Goal: Task Accomplishment & Management: Complete application form

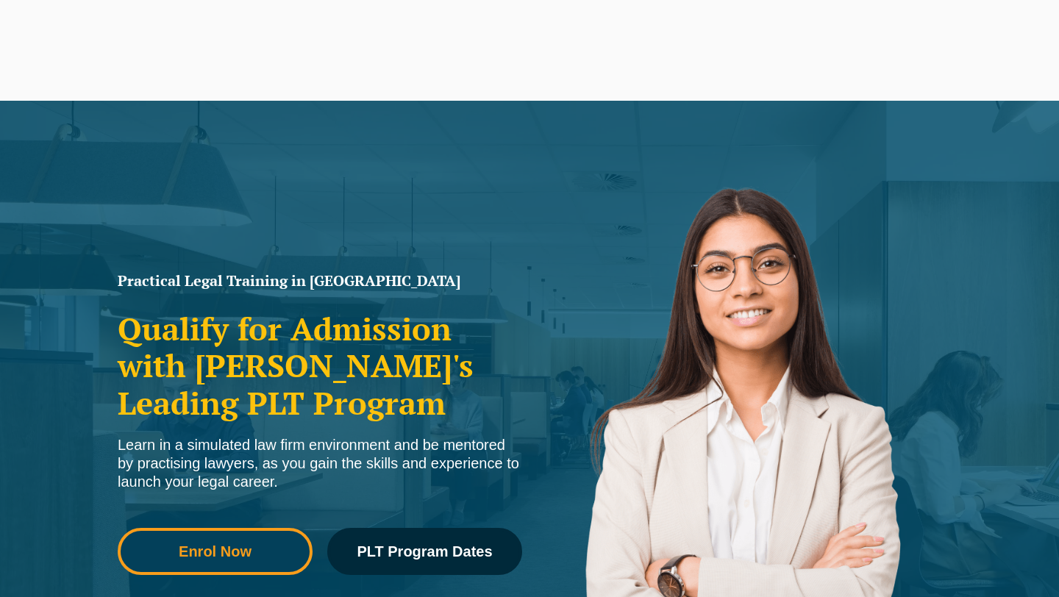
click at [239, 544] on span "Enrol Now" at bounding box center [215, 551] width 73 height 15
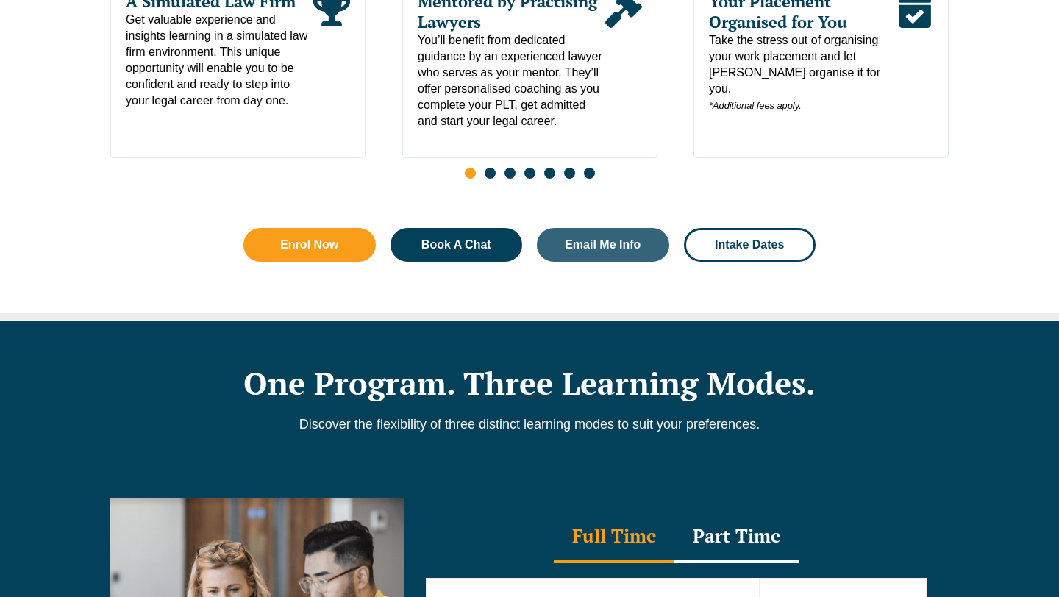
scroll to position [1919, 0]
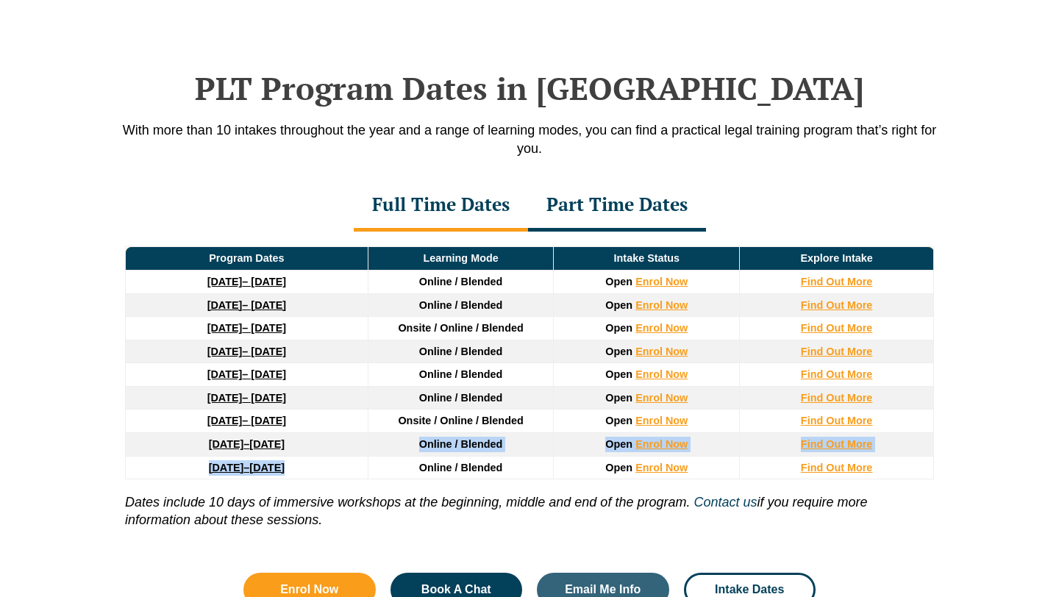
drag, startPoint x: 406, startPoint y: 443, endPoint x: 393, endPoint y: 472, distance: 31.6
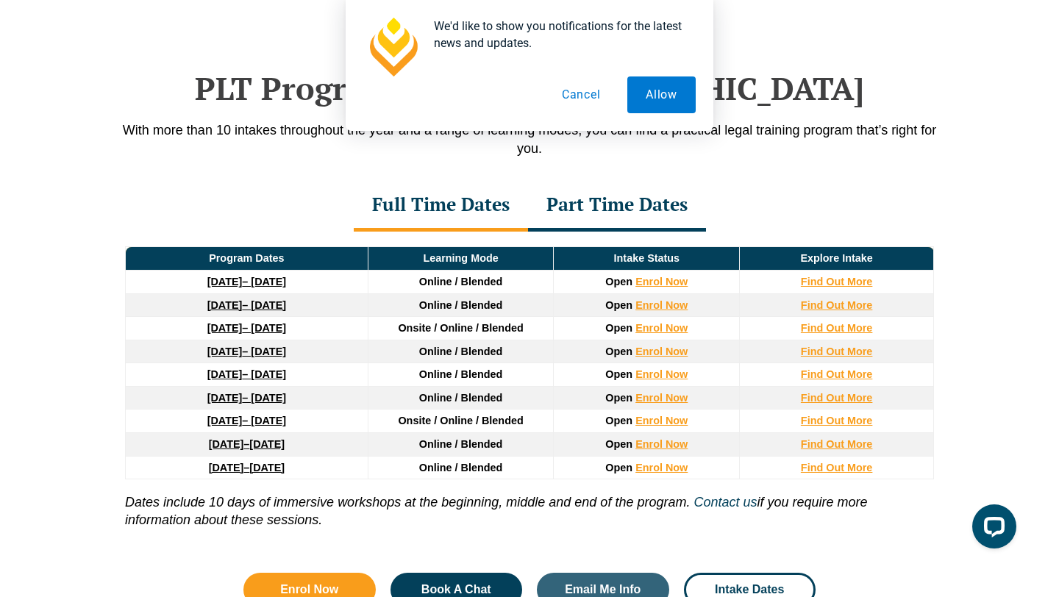
click at [74, 394] on div "PLT Program Dates in Victoria With more than 10 intakes throughout the year and…" at bounding box center [529, 330] width 1059 height 669
click at [596, 101] on button "Cancel" at bounding box center [581, 94] width 76 height 37
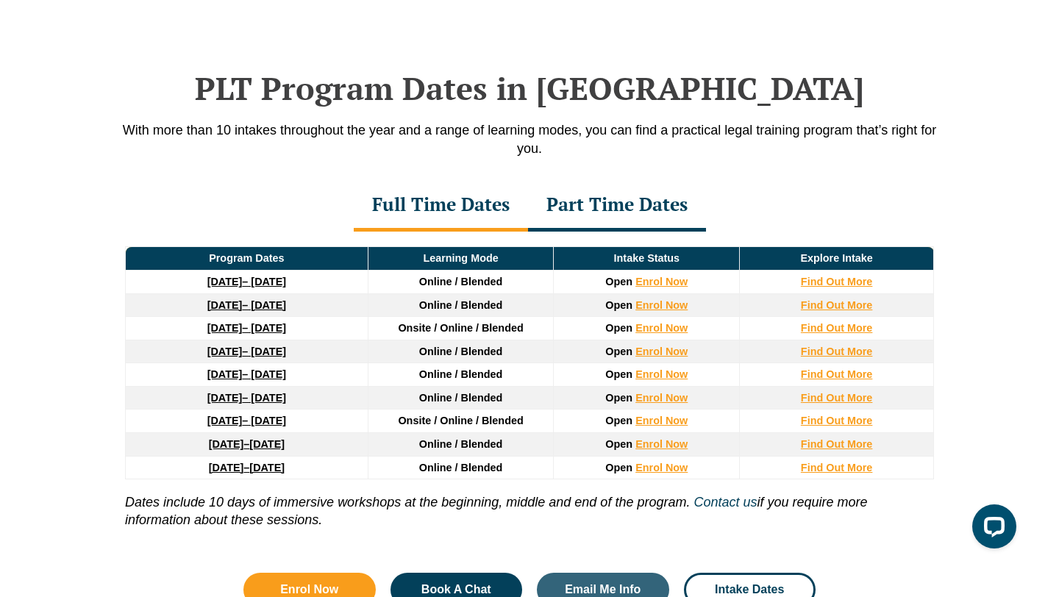
click at [593, 210] on div "Part Time Dates" at bounding box center [617, 205] width 178 height 51
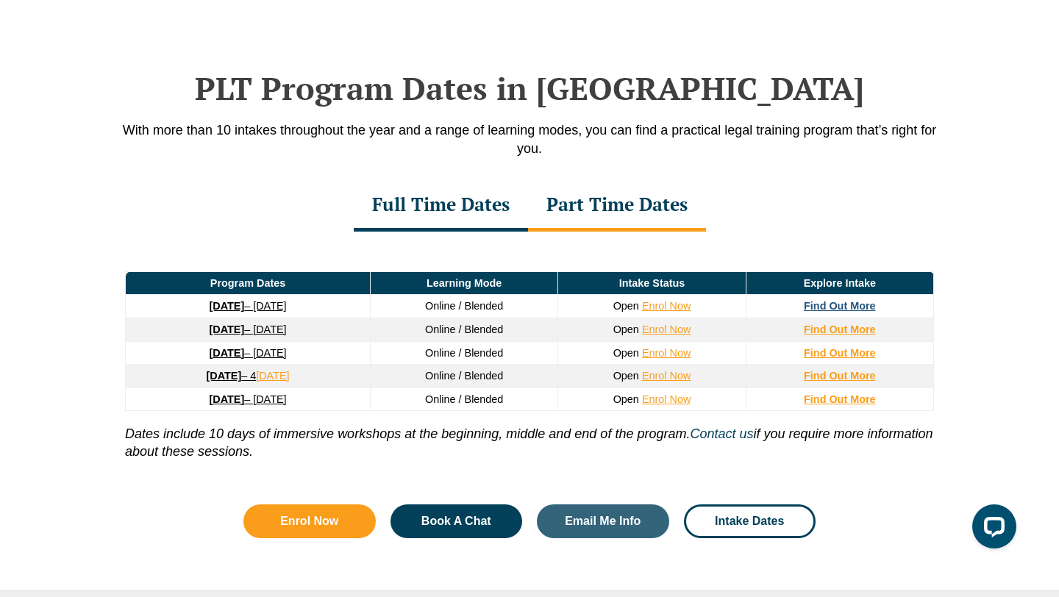
click at [860, 309] on strong "Find Out More" at bounding box center [840, 306] width 72 height 12
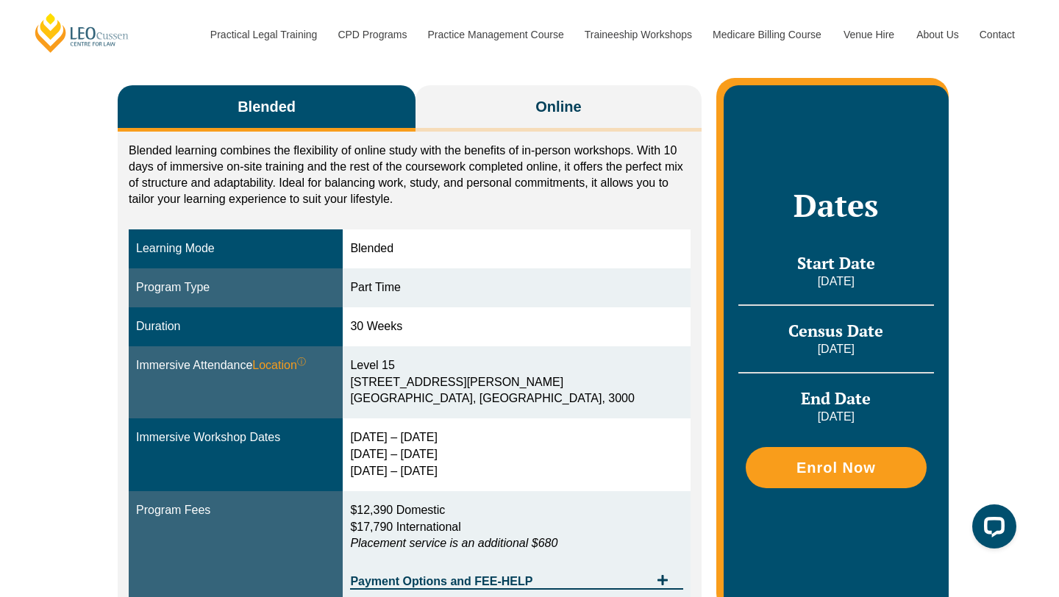
scroll to position [267, 0]
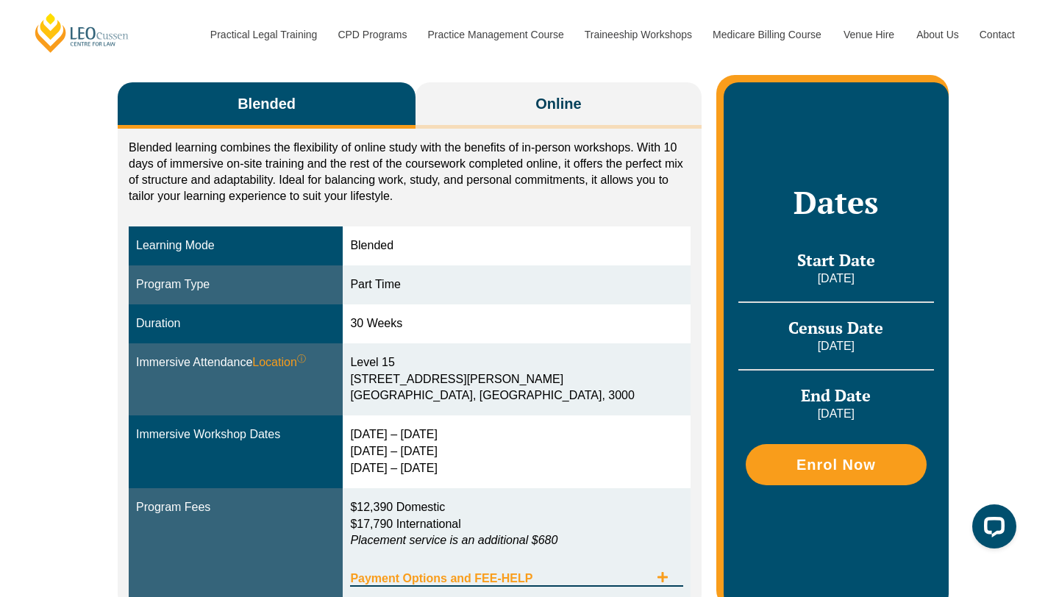
click at [598, 573] on span "Payment Options and FEE-HELP" at bounding box center [499, 579] width 299 height 12
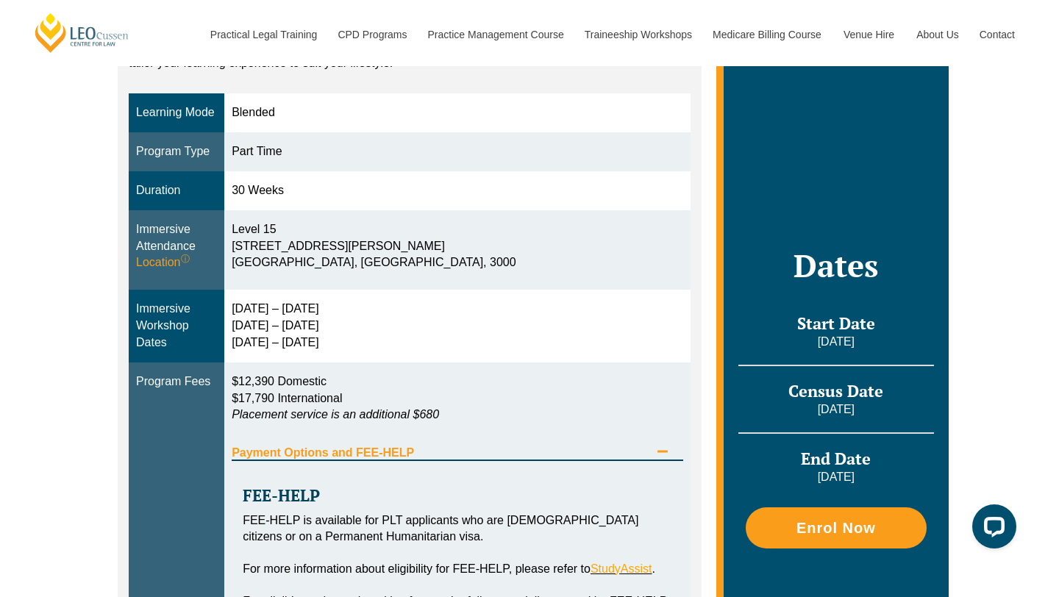
scroll to position [399, 0]
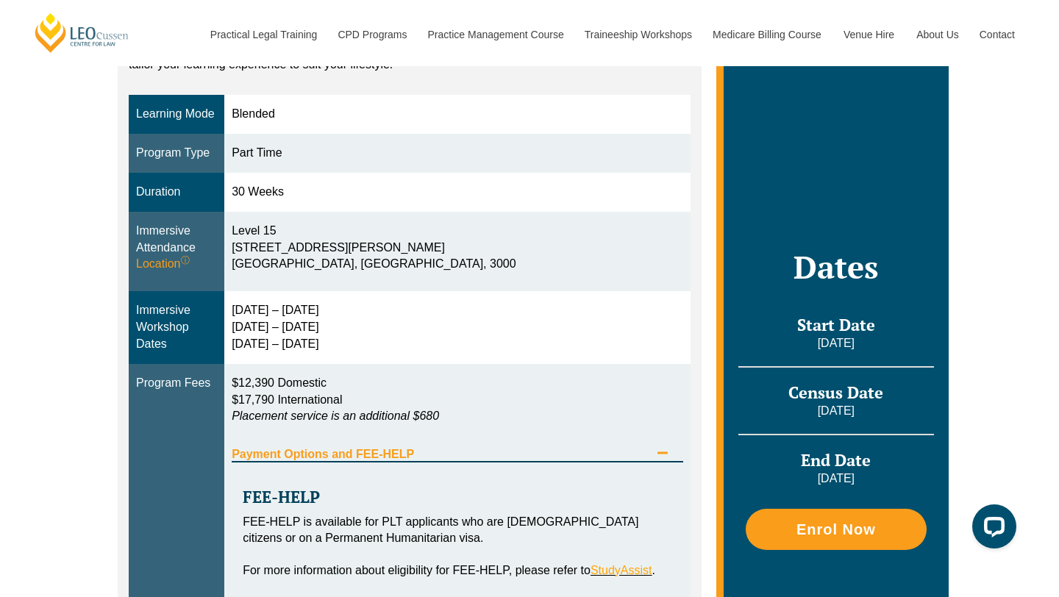
click at [659, 447] on icon "Tabs. Open items with Enter or Space, close with Escape and navigate using the …" at bounding box center [663, 453] width 12 height 12
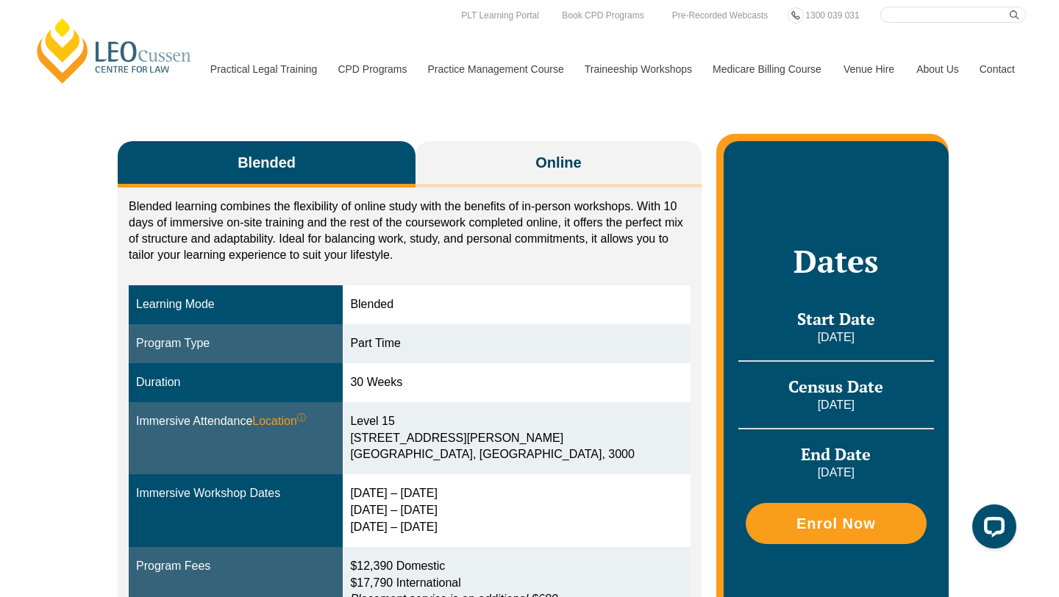
scroll to position [212, 0]
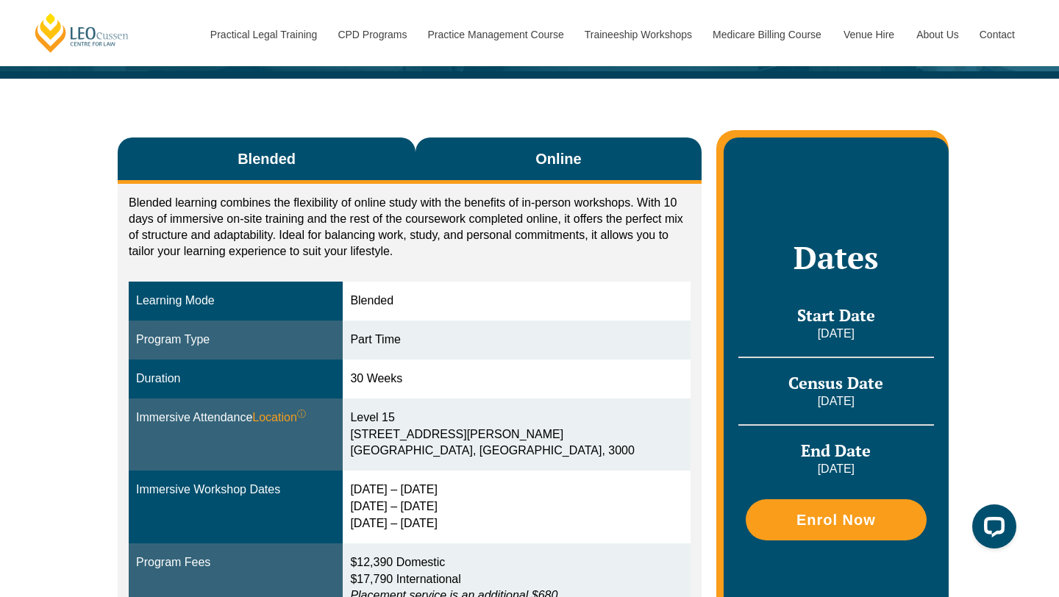
click at [555, 138] on button "Online" at bounding box center [559, 161] width 286 height 46
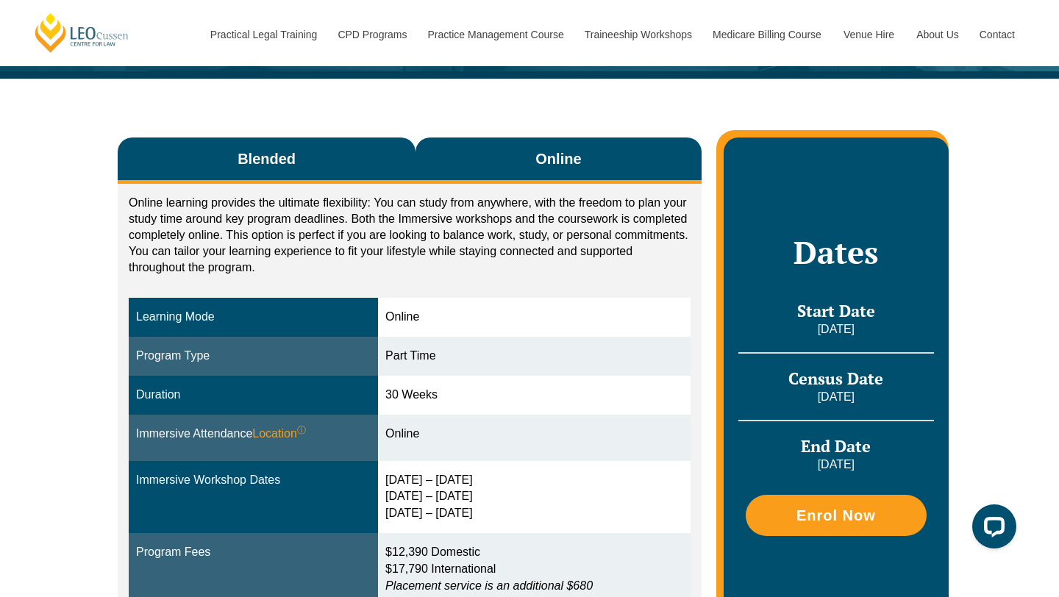
click at [368, 138] on button "Blended" at bounding box center [267, 161] width 298 height 46
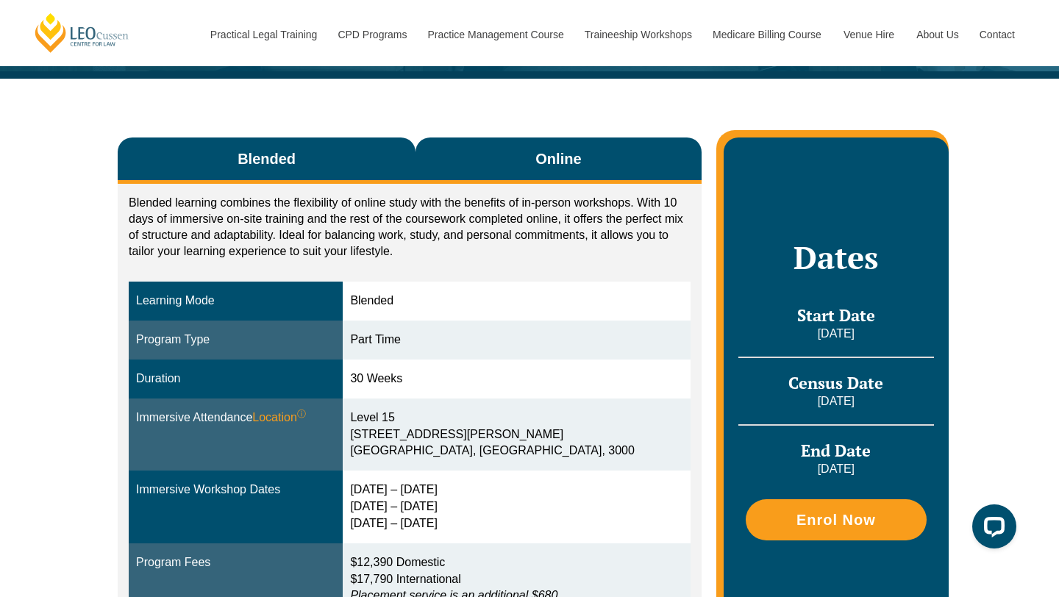
click at [454, 143] on button "Online" at bounding box center [559, 161] width 286 height 46
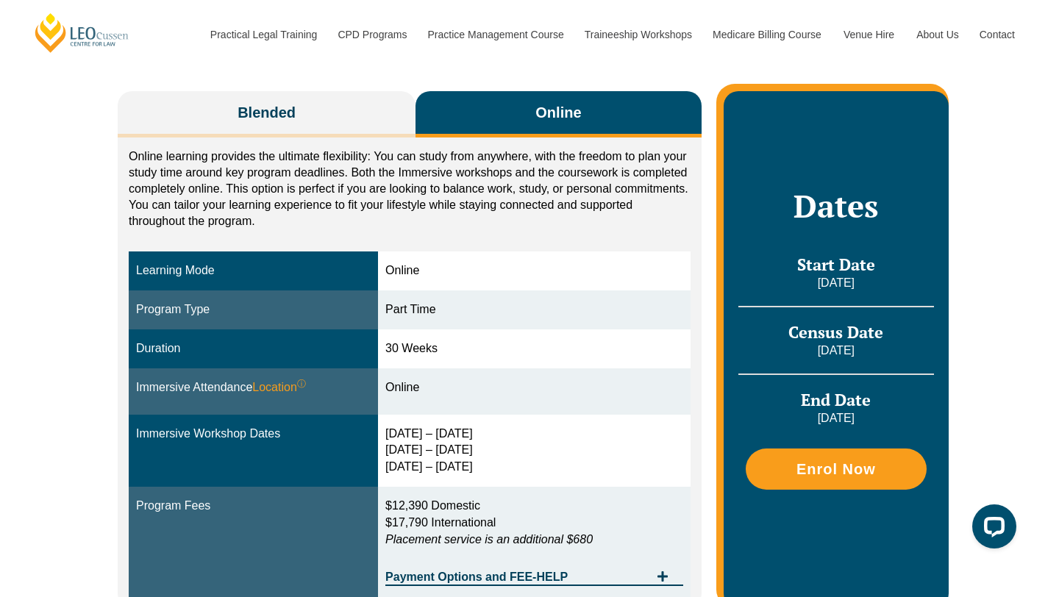
scroll to position [263, 0]
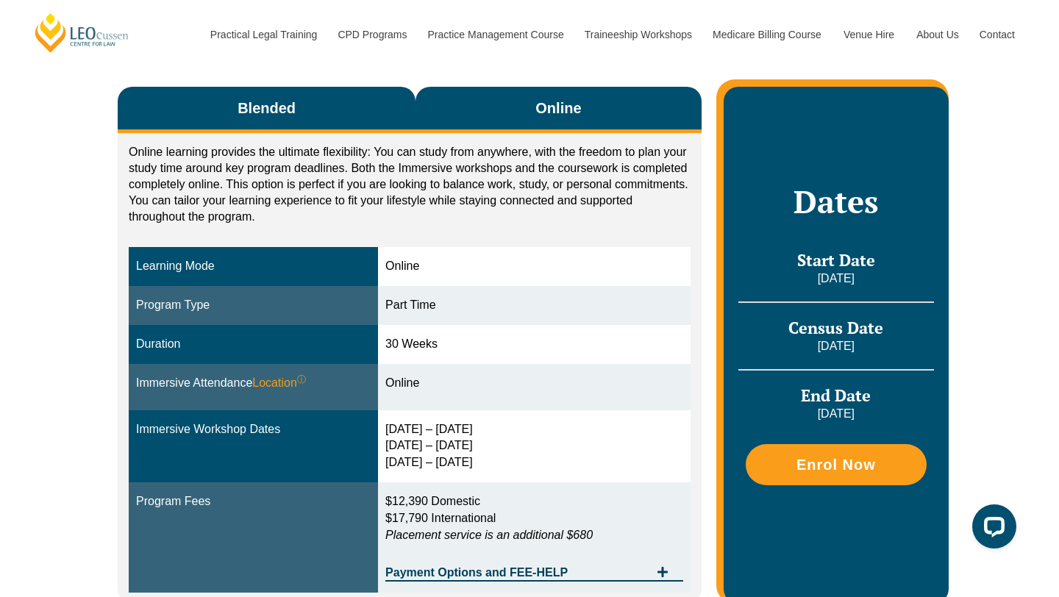
click at [316, 106] on button "Blended" at bounding box center [267, 110] width 298 height 46
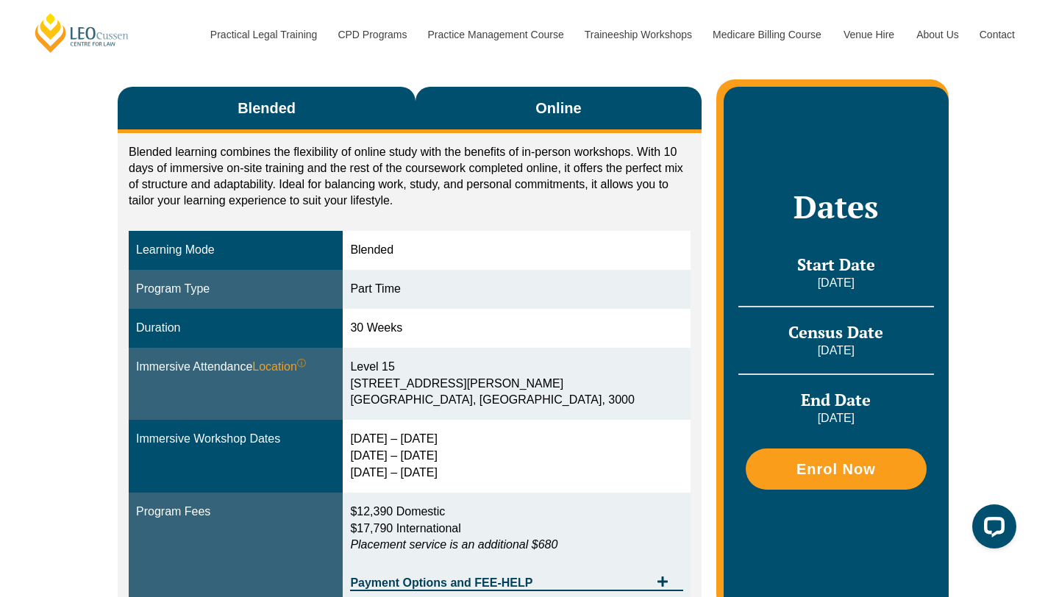
click at [463, 87] on button "Online" at bounding box center [559, 110] width 286 height 46
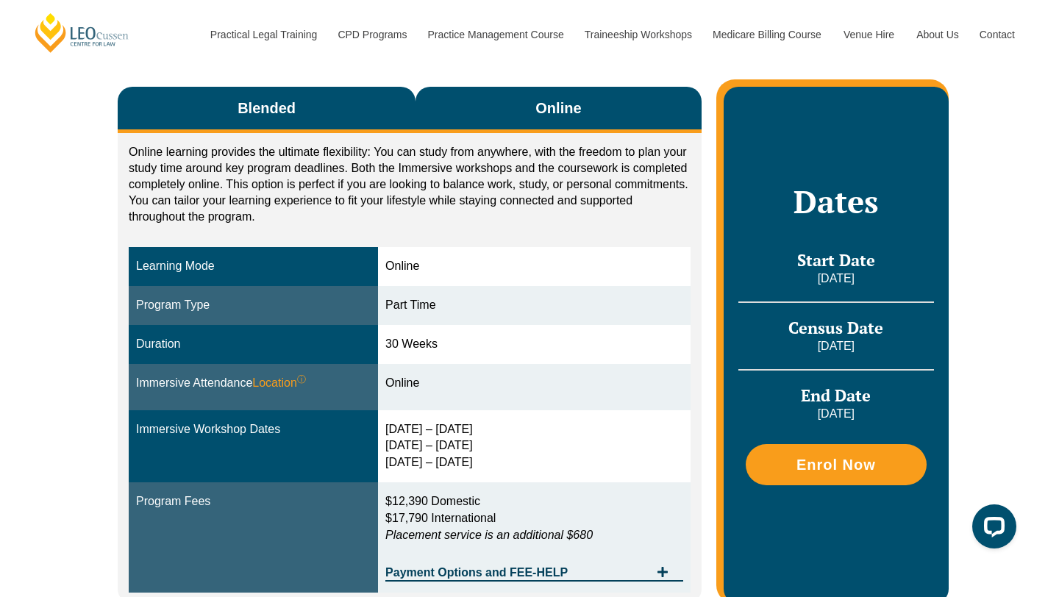
click at [327, 90] on button "Blended" at bounding box center [267, 110] width 298 height 46
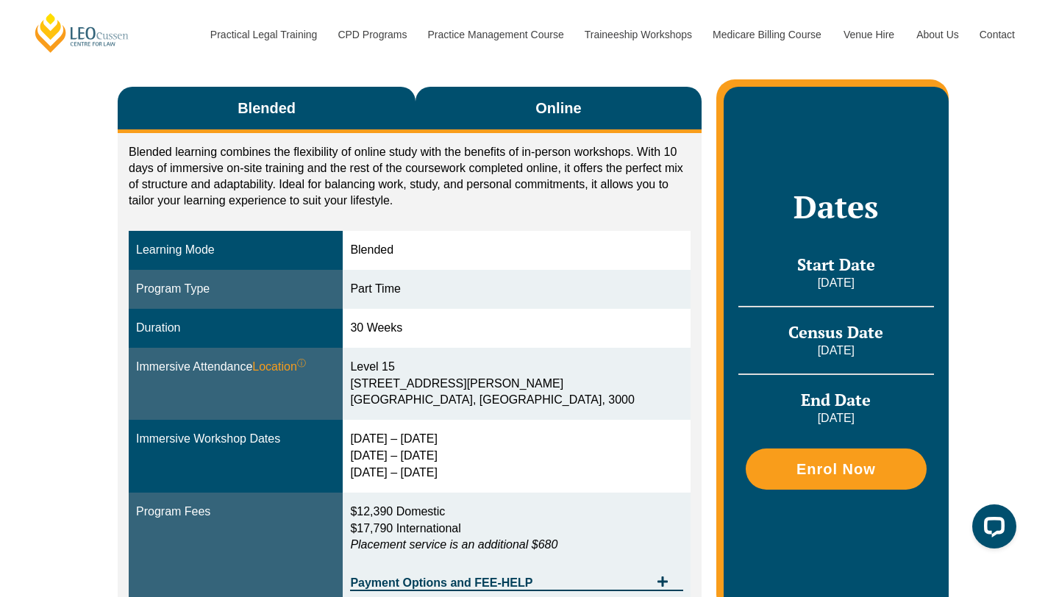
click at [451, 102] on button "Online" at bounding box center [559, 110] width 286 height 46
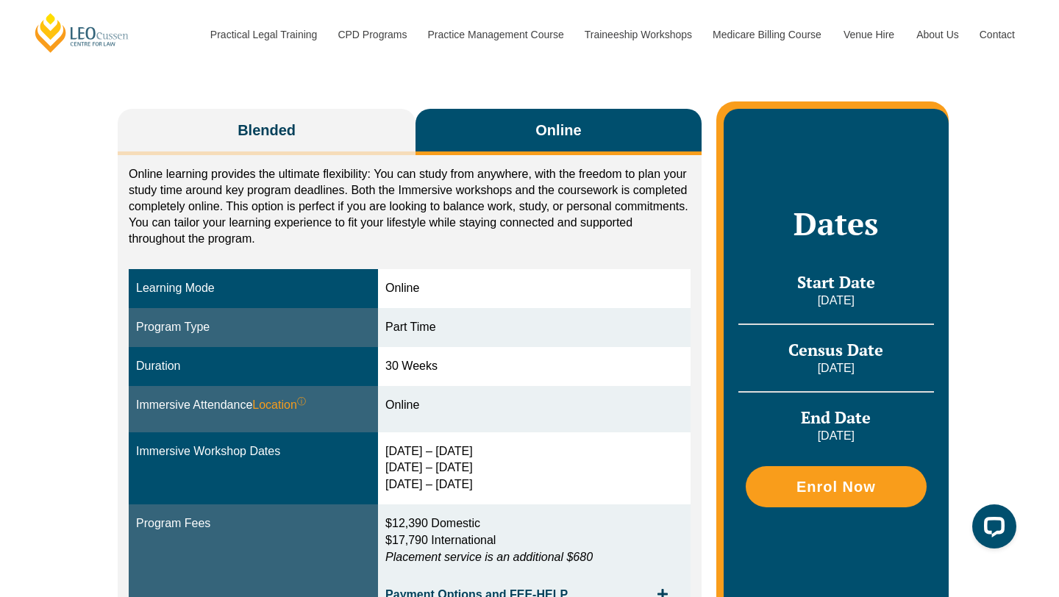
scroll to position [238, 0]
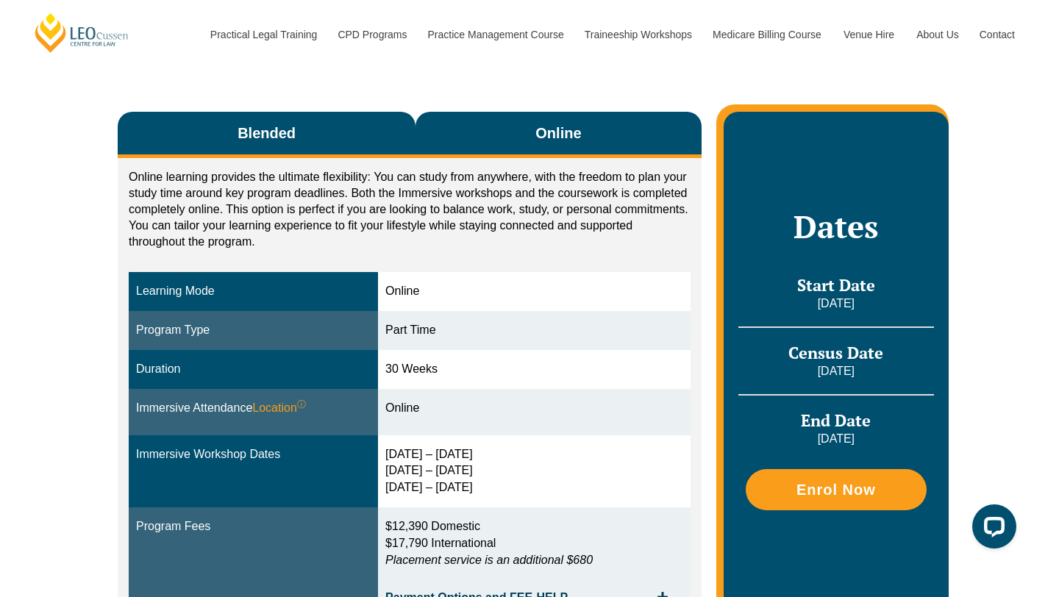
click at [346, 112] on button "Blended" at bounding box center [267, 135] width 298 height 46
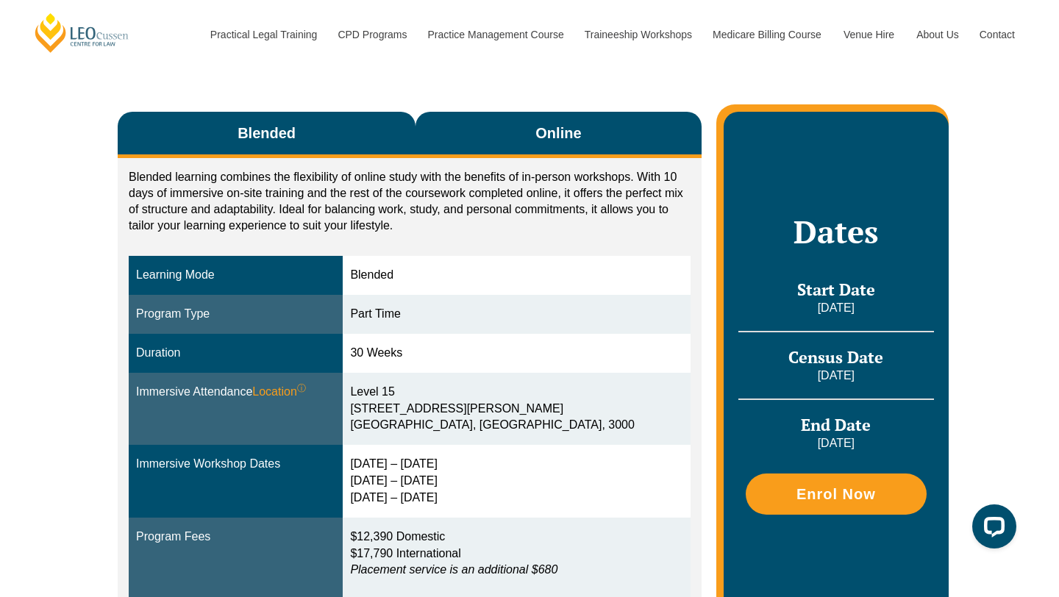
click at [505, 121] on button "Online" at bounding box center [559, 135] width 286 height 46
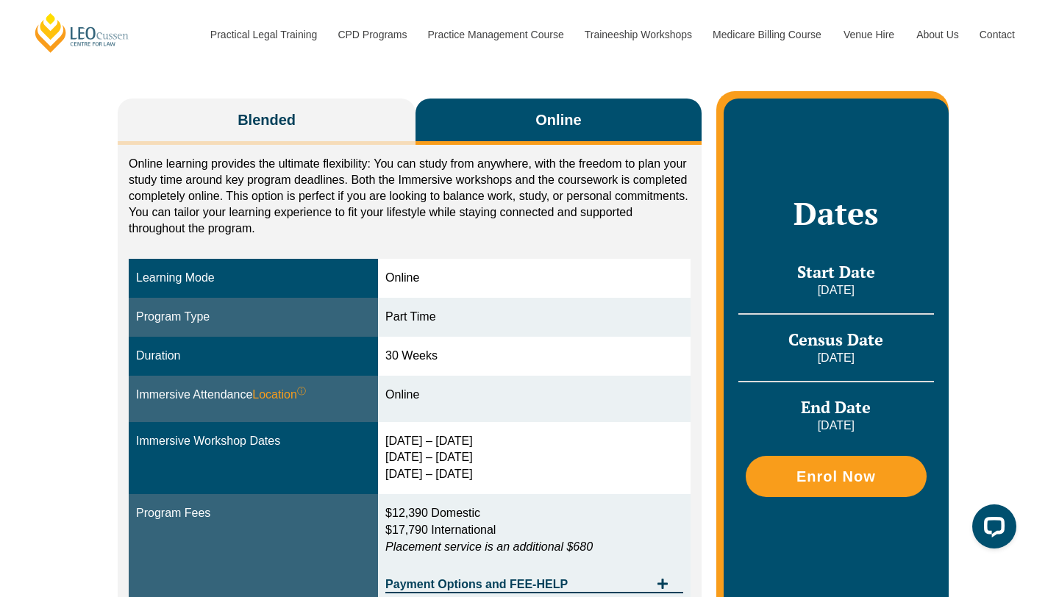
scroll to position [252, 0]
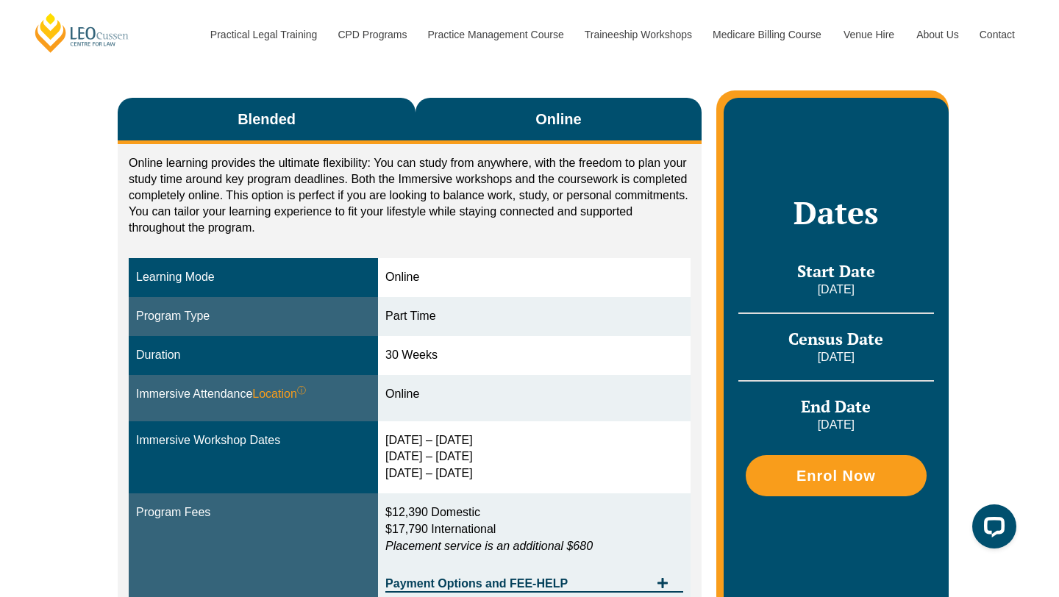
click at [314, 110] on button "Blended" at bounding box center [267, 121] width 298 height 46
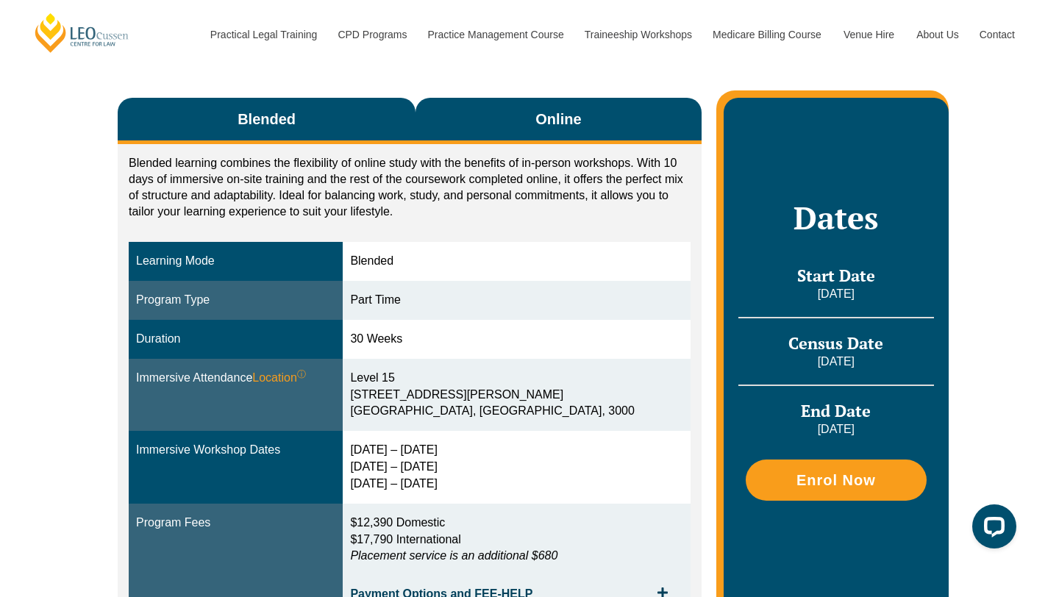
click at [463, 110] on button "Online" at bounding box center [559, 121] width 286 height 46
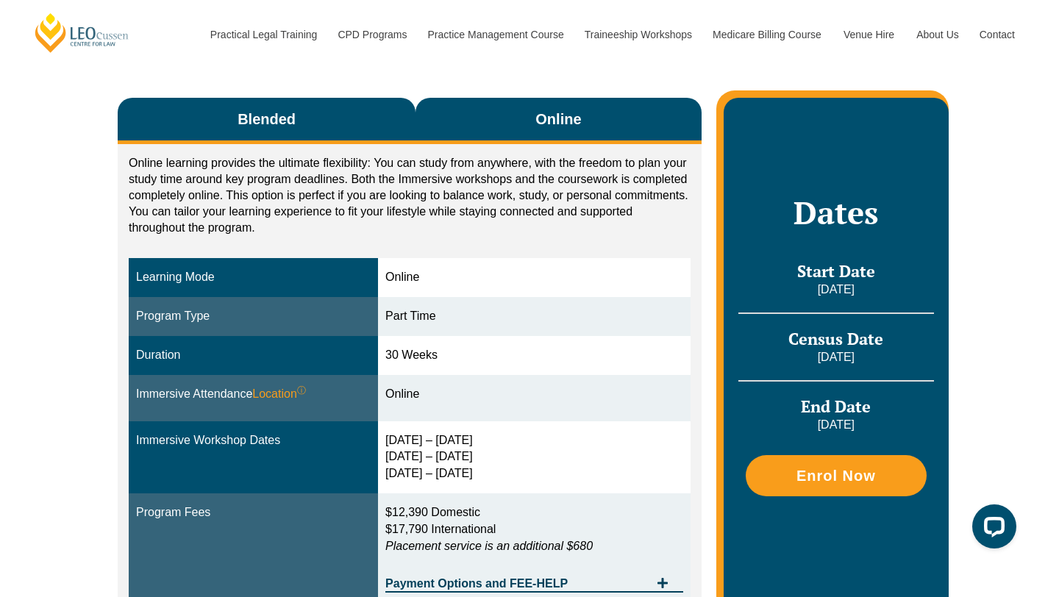
click at [310, 98] on button "Blended" at bounding box center [267, 121] width 298 height 46
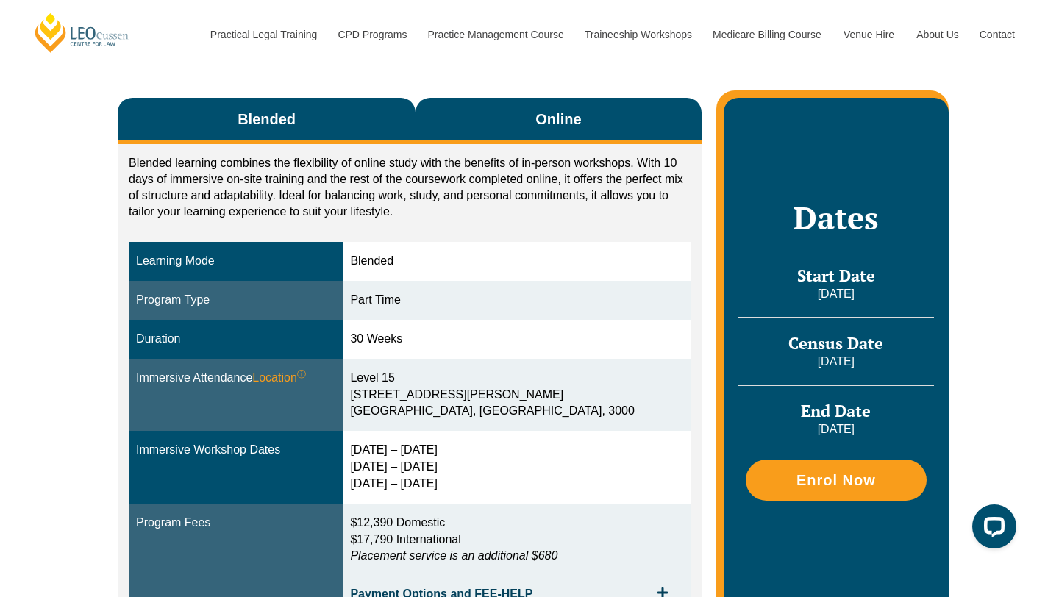
click at [462, 98] on button "Online" at bounding box center [559, 121] width 286 height 46
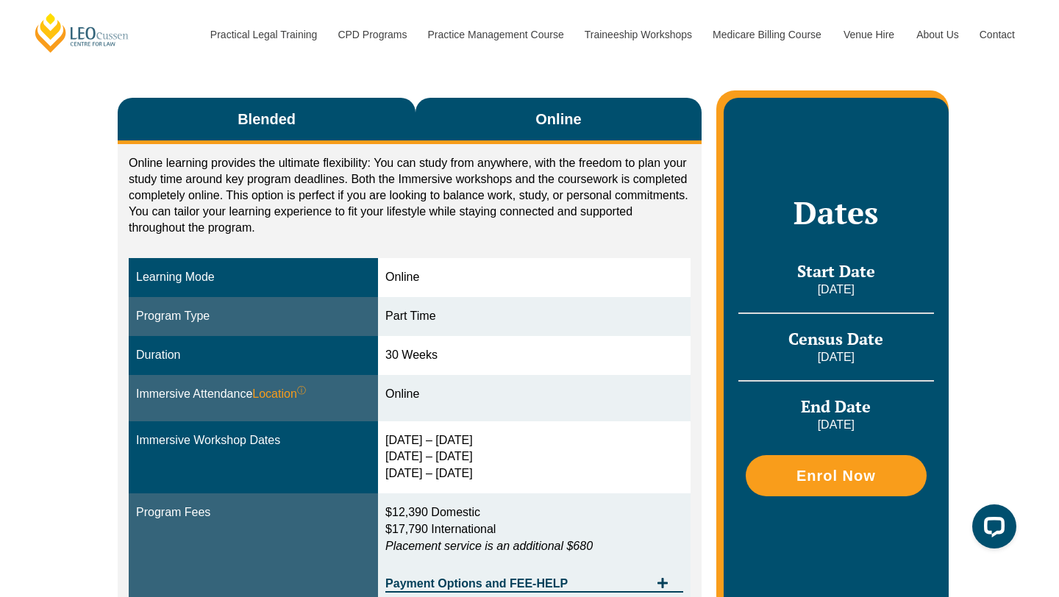
click at [354, 98] on button "Blended" at bounding box center [267, 121] width 298 height 46
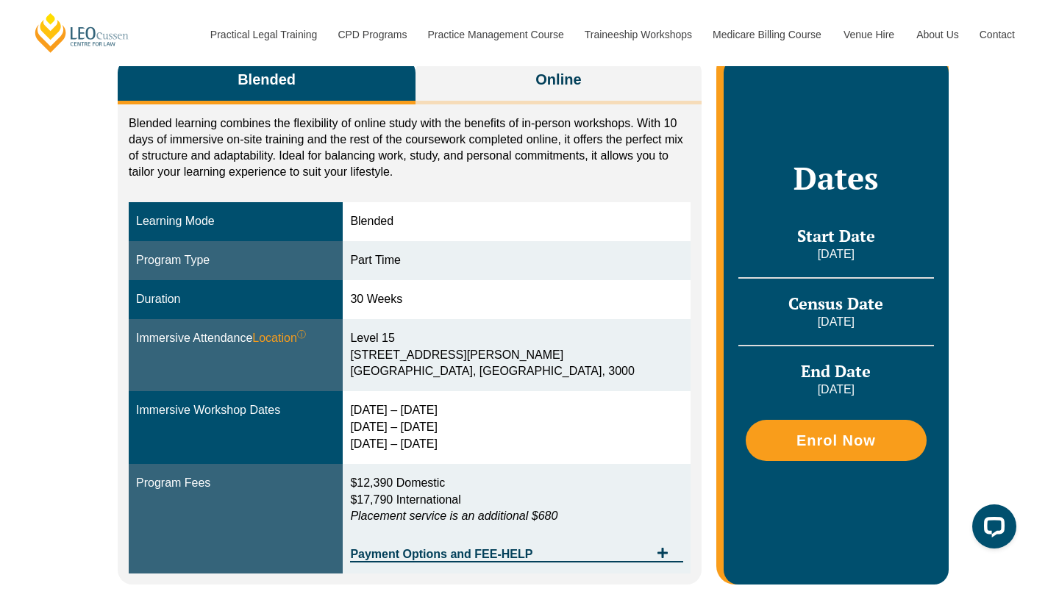
scroll to position [319, 0]
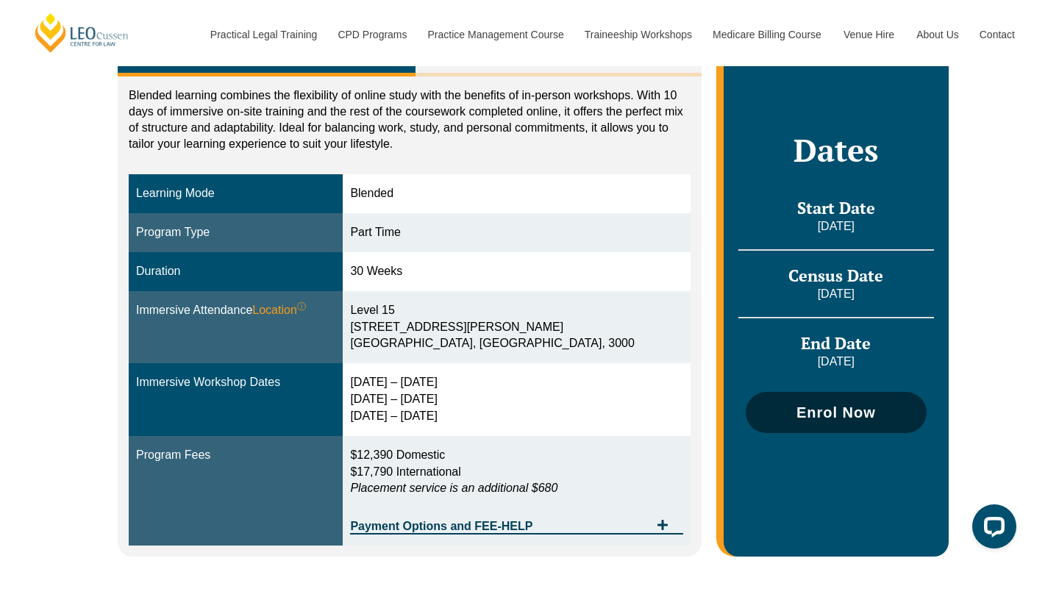
click at [780, 405] on span "Enrol Now" at bounding box center [836, 412] width 166 height 15
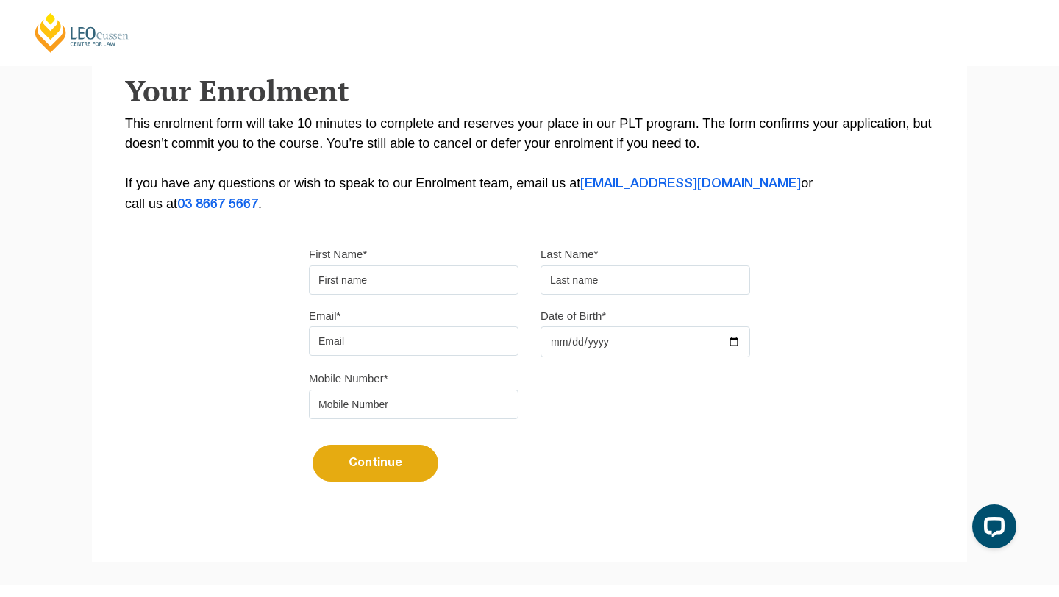
click at [405, 282] on input "First Name*" at bounding box center [414, 279] width 210 height 29
type input "[PERSON_NAME]"
type input "Iyer"
type input "rhea.iyer16@gmail.com"
type input "0438242764"
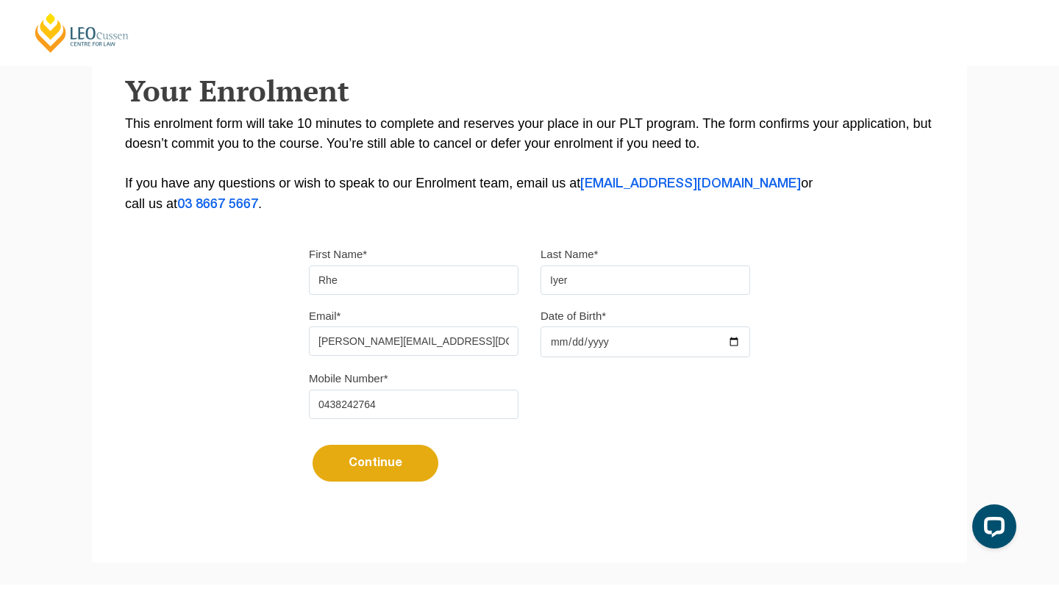
type input "Rhea"
click at [592, 281] on input "Iyer" at bounding box center [646, 279] width 210 height 29
type input "Iyer"
click at [468, 343] on input "rhea.iyer16@gmail.com" at bounding box center [414, 341] width 210 height 29
type input "rhea.iyer16@gmail.com"
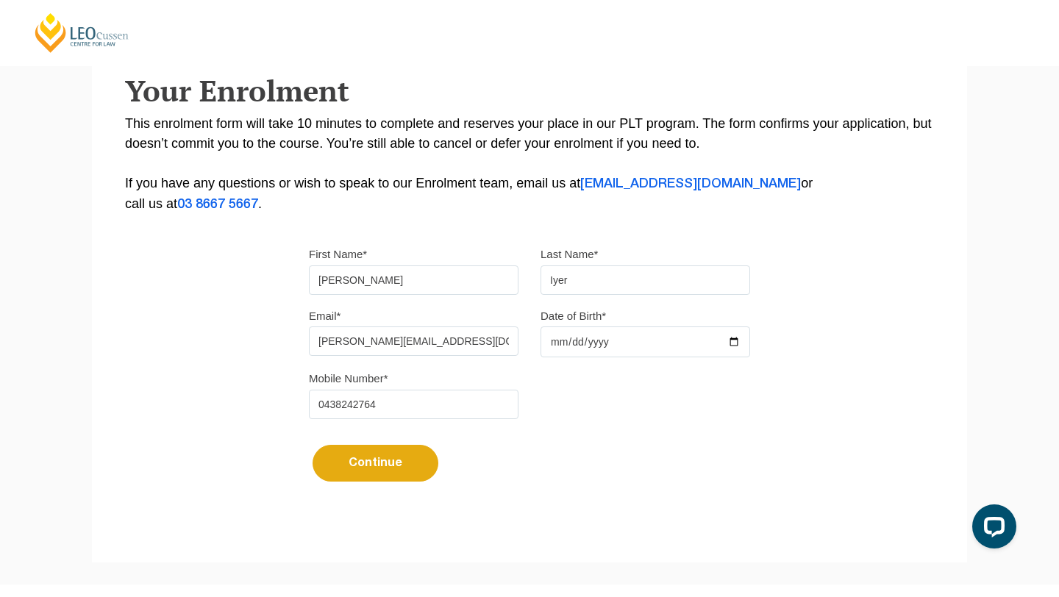
click at [244, 397] on div "Please note that your information is saved on our server as you enter it. Congr…" at bounding box center [529, 190] width 875 height 655
click at [391, 412] on input "0438242764" at bounding box center [414, 404] width 210 height 29
type input "0438242764"
click at [577, 350] on input "Date of Birth*" at bounding box center [646, 342] width 210 height 31
click at [551, 348] on input "Date of Birth*" at bounding box center [646, 342] width 210 height 31
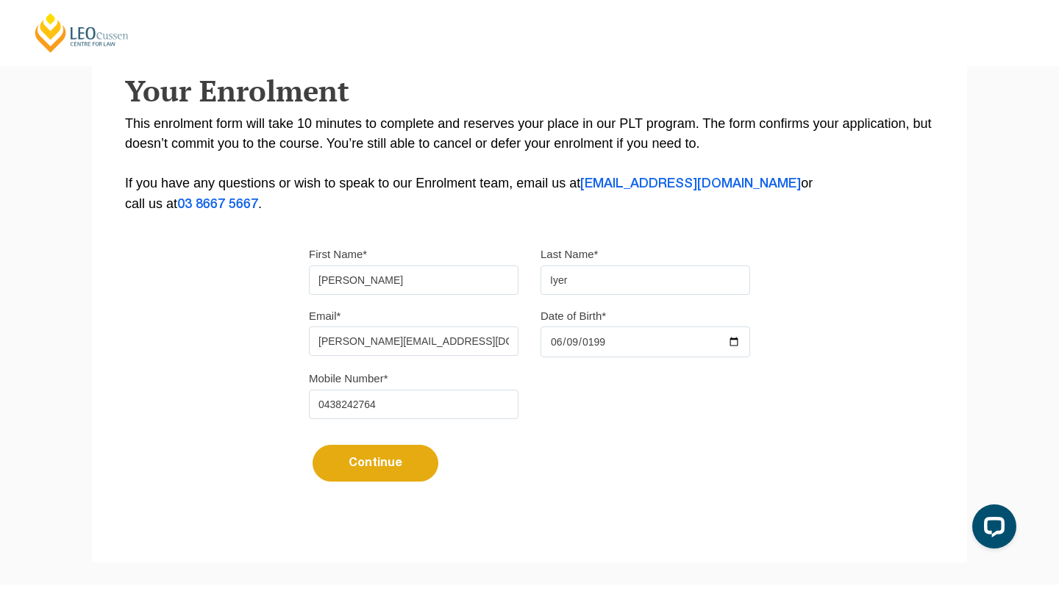
type input "1999-06-09"
click at [273, 374] on div "Please note that your information is saved on our server as you enter it. Congr…" at bounding box center [529, 190] width 875 height 655
click at [353, 459] on button "Continue" at bounding box center [376, 463] width 126 height 37
select select
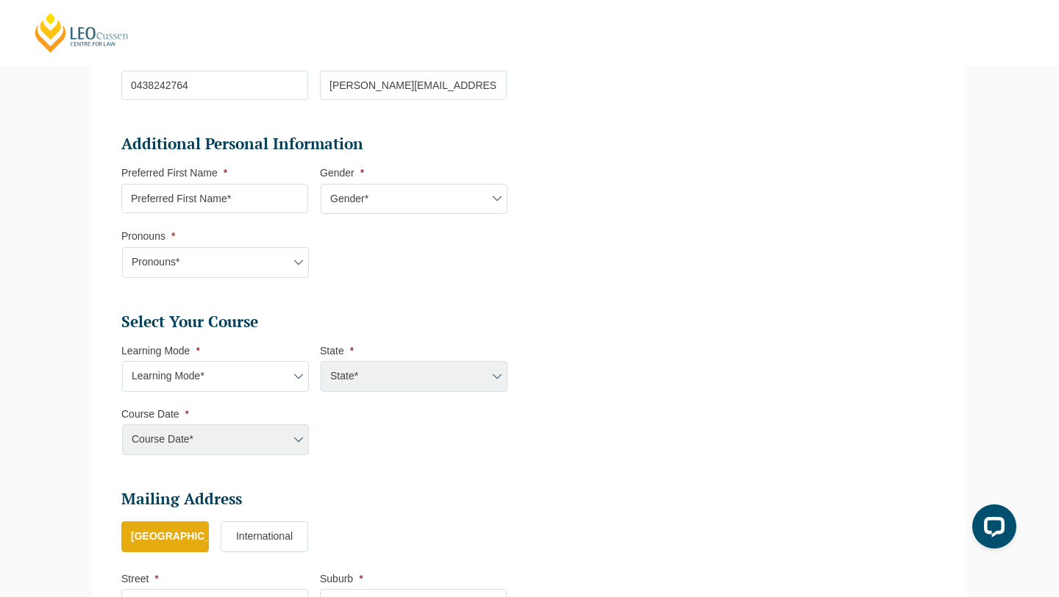
scroll to position [430, 0]
click at [210, 192] on input "Preferred First Name *" at bounding box center [214, 197] width 187 height 29
type input "R"
click at [245, 193] on input "Preferred First Name *" at bounding box center [214, 197] width 187 height 29
type input "Rhea"
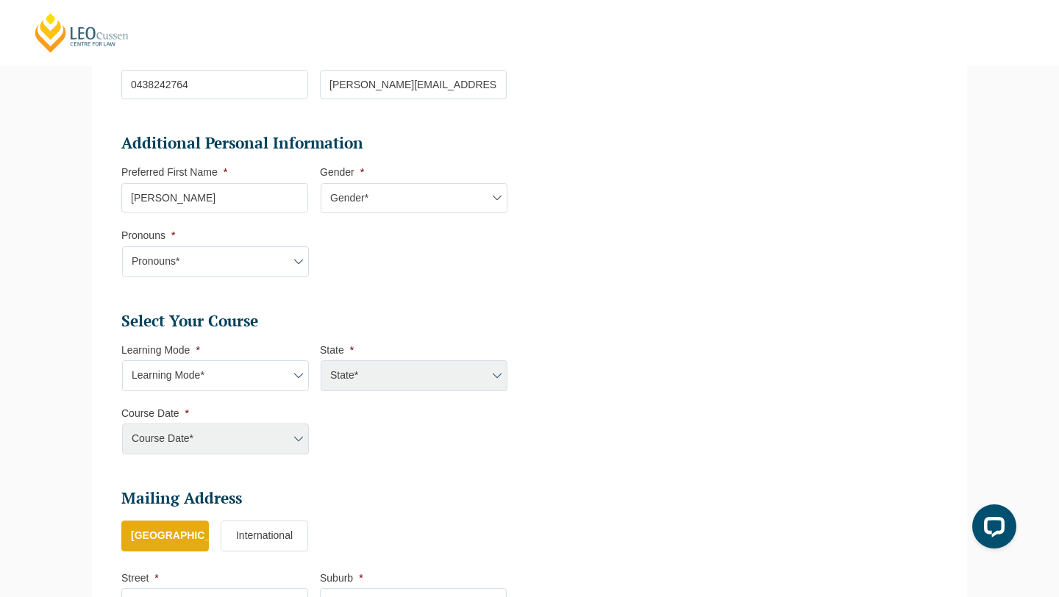
click at [410, 200] on select "Gender* Male Female Nonbinary Intersex Prefer not to disclose Other" at bounding box center [414, 198] width 187 height 31
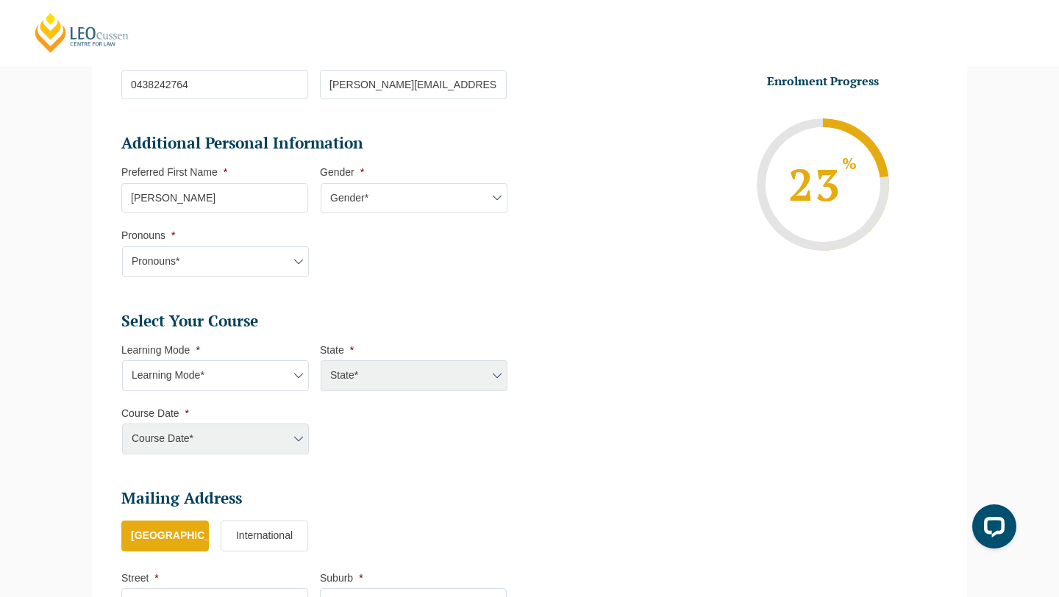
select select "Female"
click at [232, 263] on select "Pronouns* She/Her/Hers He/Him/His They/Them/Theirs Other Prefer not to disclose" at bounding box center [215, 261] width 187 height 31
select select "She/Her/Hers"
click at [88, 302] on div "Please note that your information is saved on our server as you enter it. Congr…" at bounding box center [529, 293] width 897 height 1044
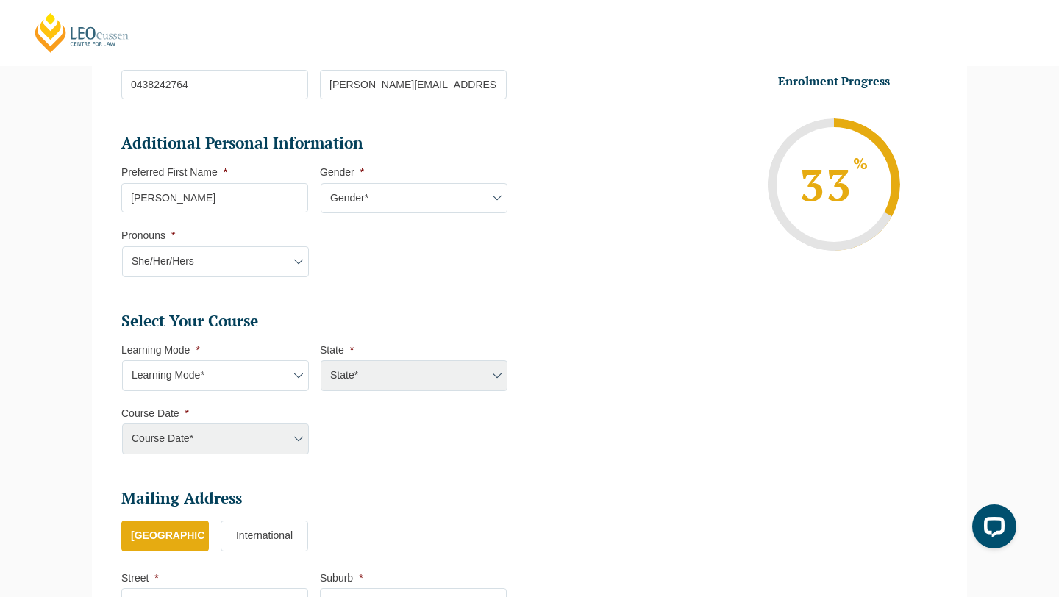
scroll to position [545, 0]
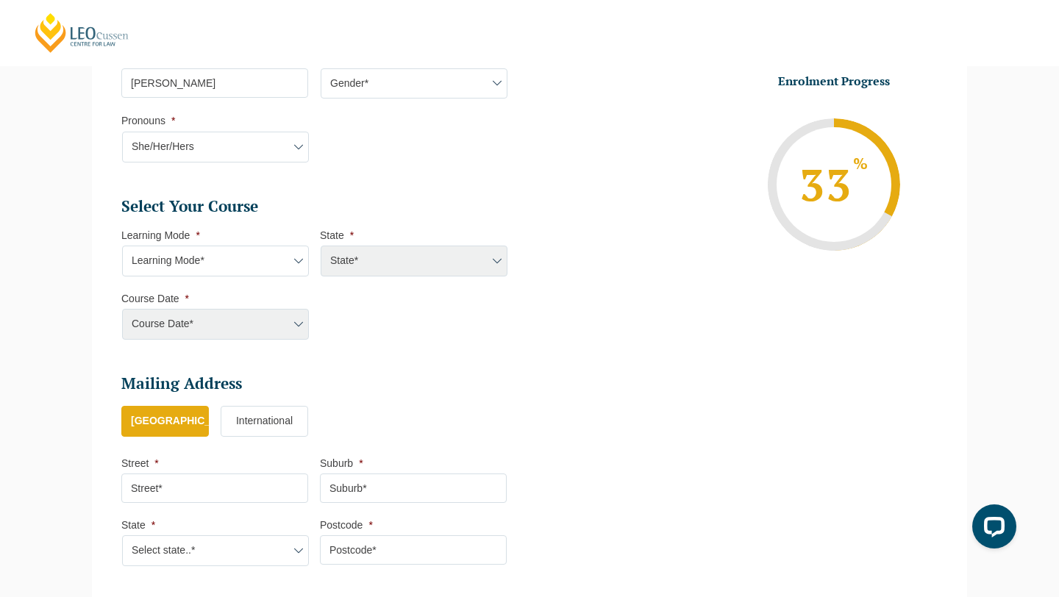
click at [186, 256] on select "Learning Mode* Online Full Time Learning Online Part Time Learning Blended Full…" at bounding box center [215, 261] width 187 height 31
select select "Online Part Time Learning"
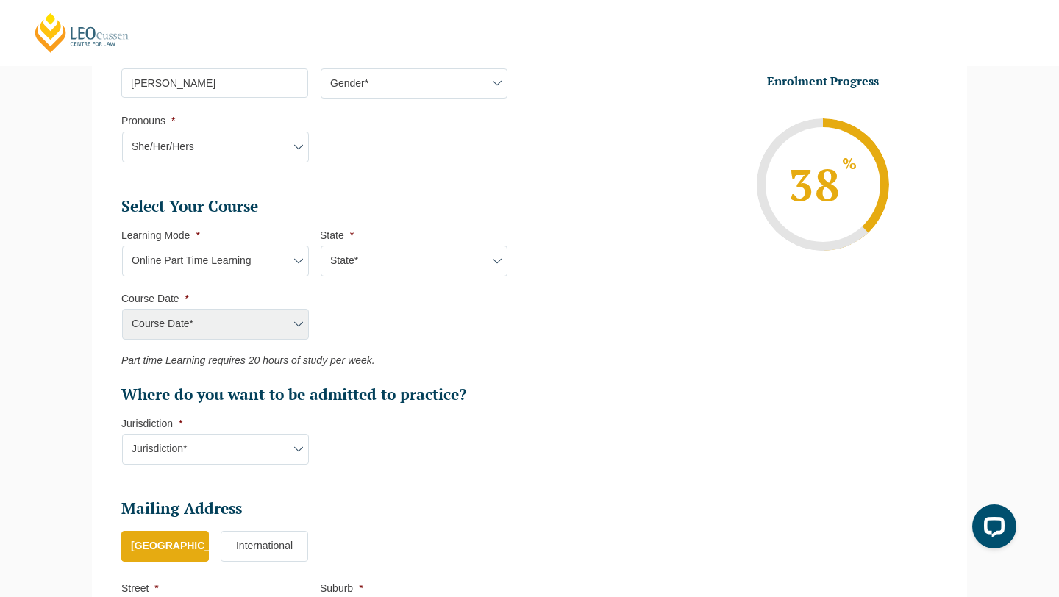
click at [380, 252] on select "State* National (ACT/NSW, VIC, QLD, SA, WA)" at bounding box center [414, 261] width 187 height 31
select select "National ([GEOGRAPHIC_DATA]/[GEOGRAPHIC_DATA], [GEOGRAPHIC_DATA], [GEOGRAPHIC_D…"
click at [257, 324] on select "Course Date* September 2025 (08-Sep-2025 to 17-Apr-2026) January 2026 (27-Jan-2…" at bounding box center [215, 324] width 187 height 31
select select "[DATE] ([DATE] to [DATE])"
type input "Intake [DATE] PT"
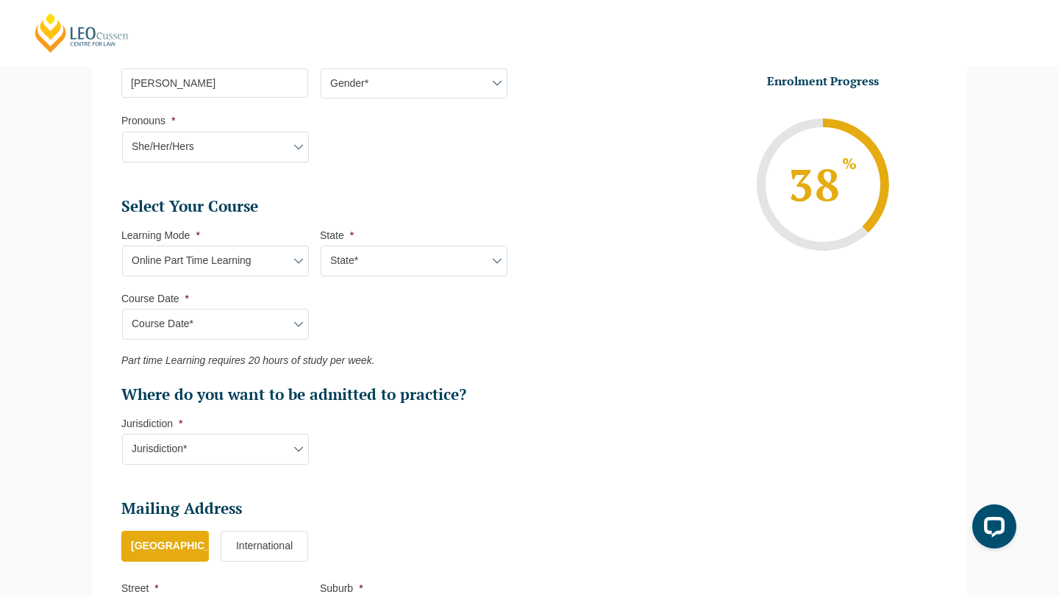
type input "Practical Legal Training (NAT)"
select select "NAT PLT (SEP) 2025 Part Time Online"
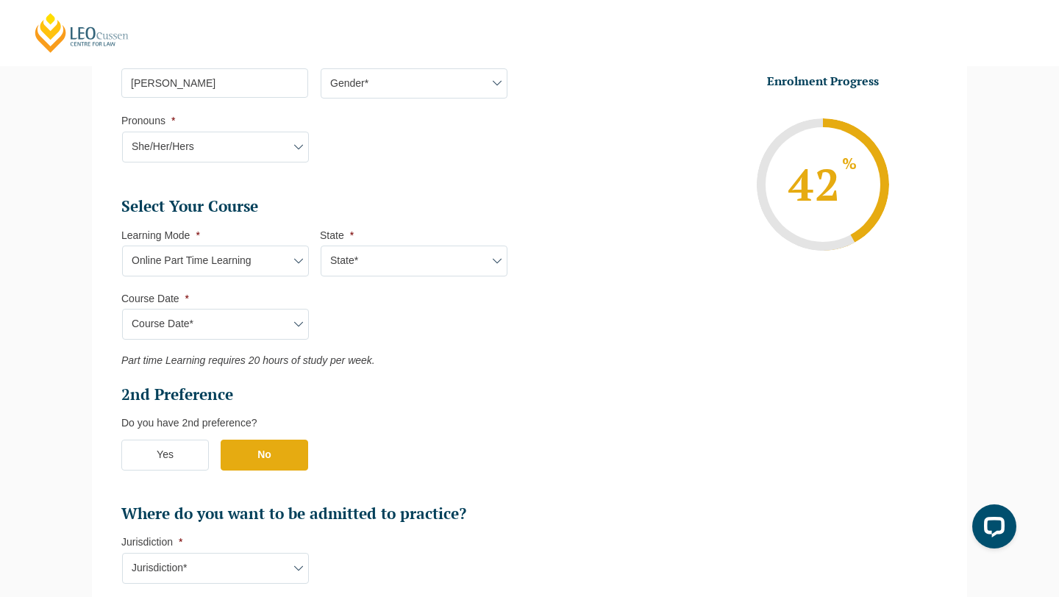
click at [206, 259] on select "Learning Mode* Online Full Time Learning Online Part Time Learning Blended Full…" at bounding box center [215, 261] width 187 height 31
select select "Blended Part Time Learning"
select select
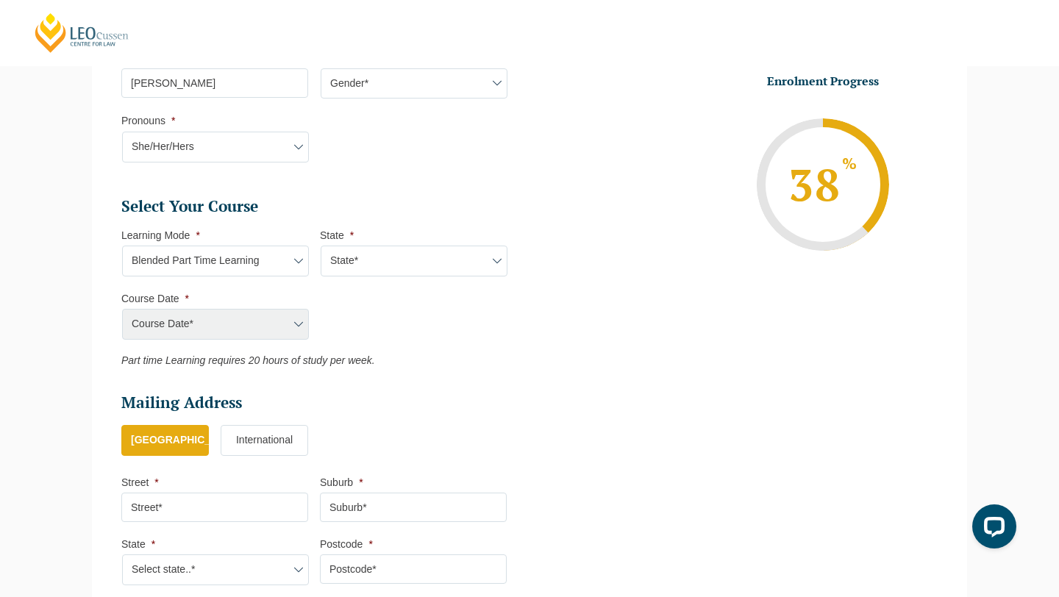
click at [163, 252] on select "Learning Mode* Online Full Time Learning Online Part Time Learning Blended Full…" at bounding box center [215, 261] width 187 height 31
select select "Online Part Time Learning"
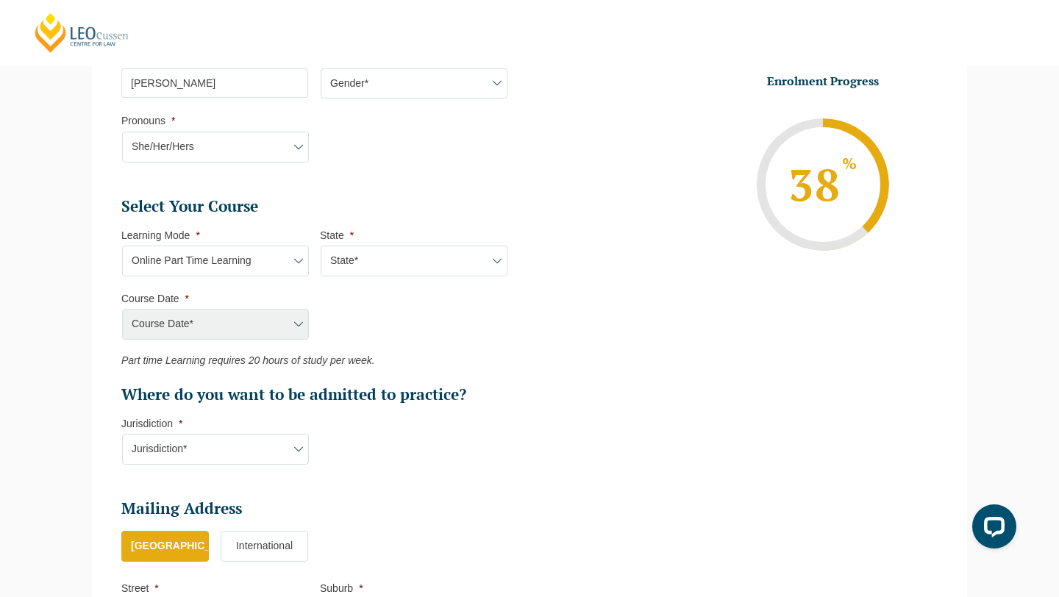
click at [86, 263] on div "Please note that your information is saved on our server as you enter it. Congr…" at bounding box center [529, 240] width 897 height 1169
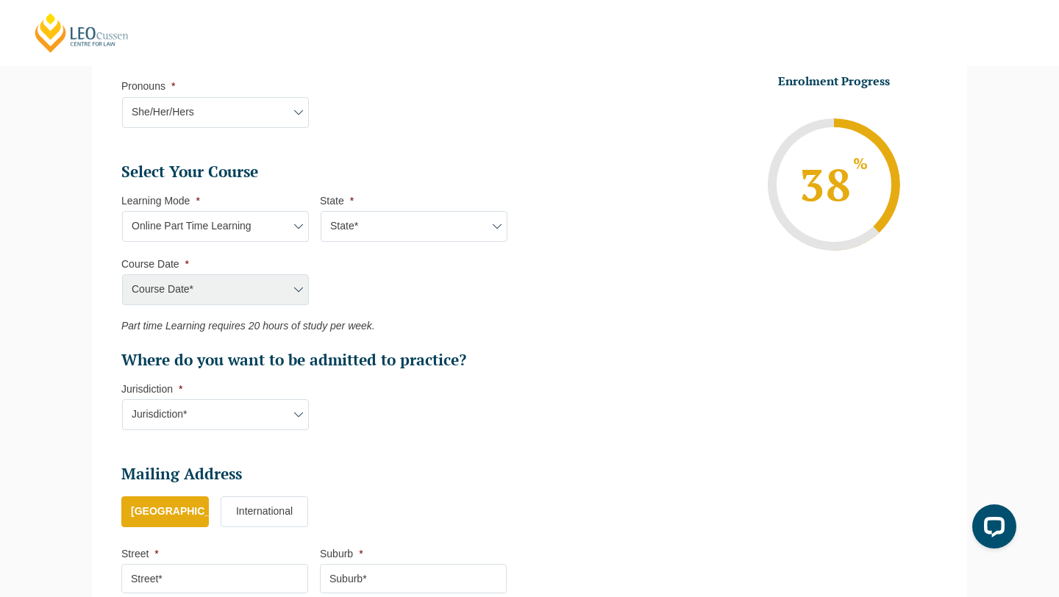
scroll to position [587, 0]
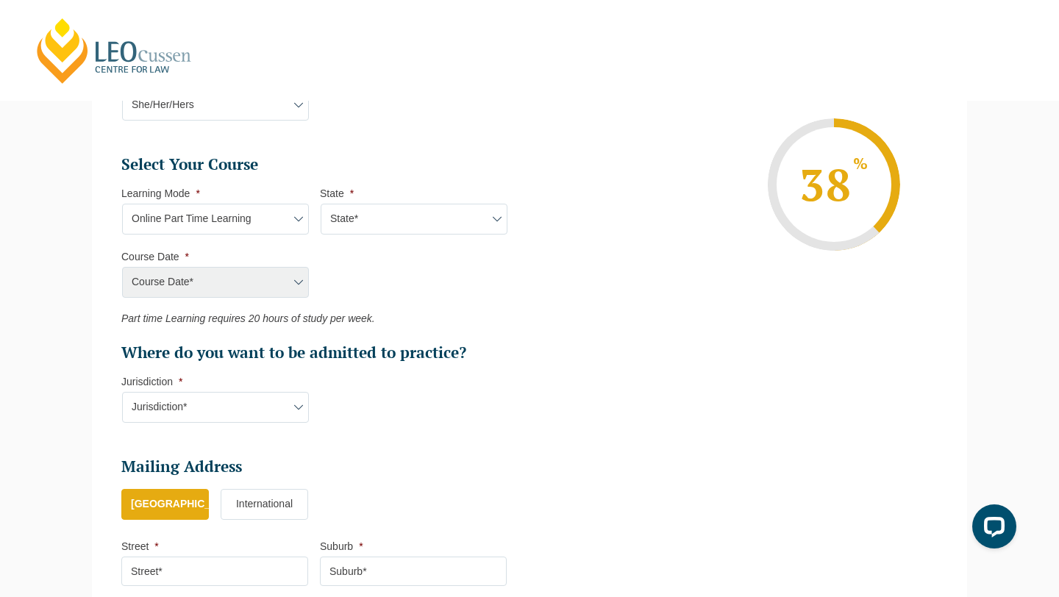
click at [259, 221] on select "Learning Mode* Online Full Time Learning Online Part Time Learning Blended Full…" at bounding box center [215, 219] width 187 height 31
click at [351, 215] on select "State* National (ACT/NSW, VIC, QLD, SA, WA)" at bounding box center [414, 219] width 187 height 31
select select "National ([GEOGRAPHIC_DATA]/[GEOGRAPHIC_DATA], [GEOGRAPHIC_DATA], [GEOGRAPHIC_D…"
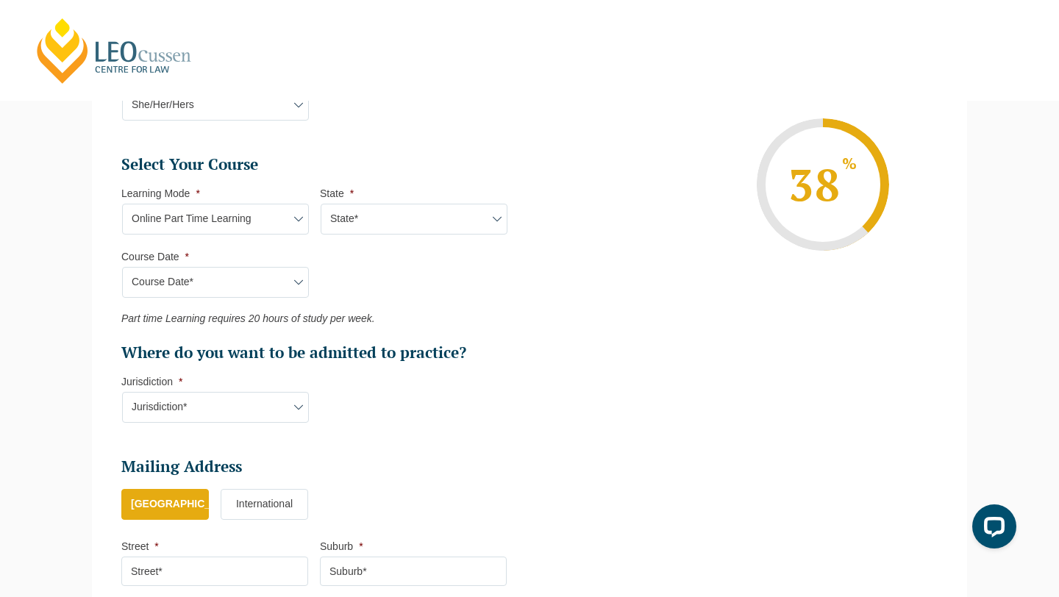
click at [205, 288] on select "Course Date* September 2025 (08-Sep-2025 to 17-Apr-2026) January 2026 (27-Jan-2…" at bounding box center [215, 282] width 187 height 31
select select "[DATE] ([DATE] to [DATE])"
type input "Intake [DATE] PT"
type input "Practical Legal Training (NAT)"
select select "NAT PLT (SEP) 2025 Part Time Online"
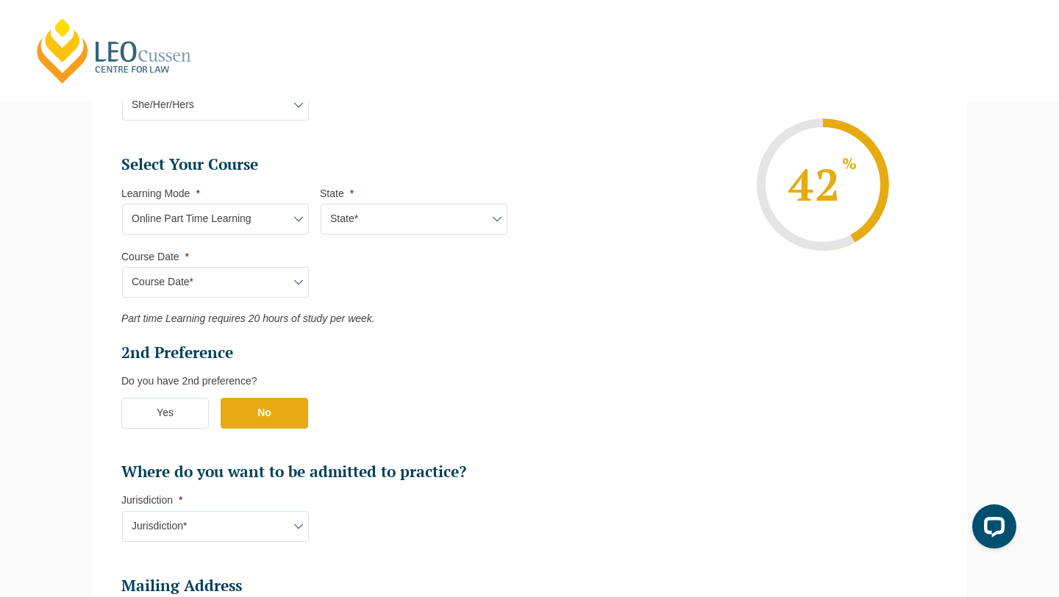
click at [65, 304] on div "Please note that your information is saved on our server as you enter it. Congr…" at bounding box center [529, 258] width 1059 height 1332
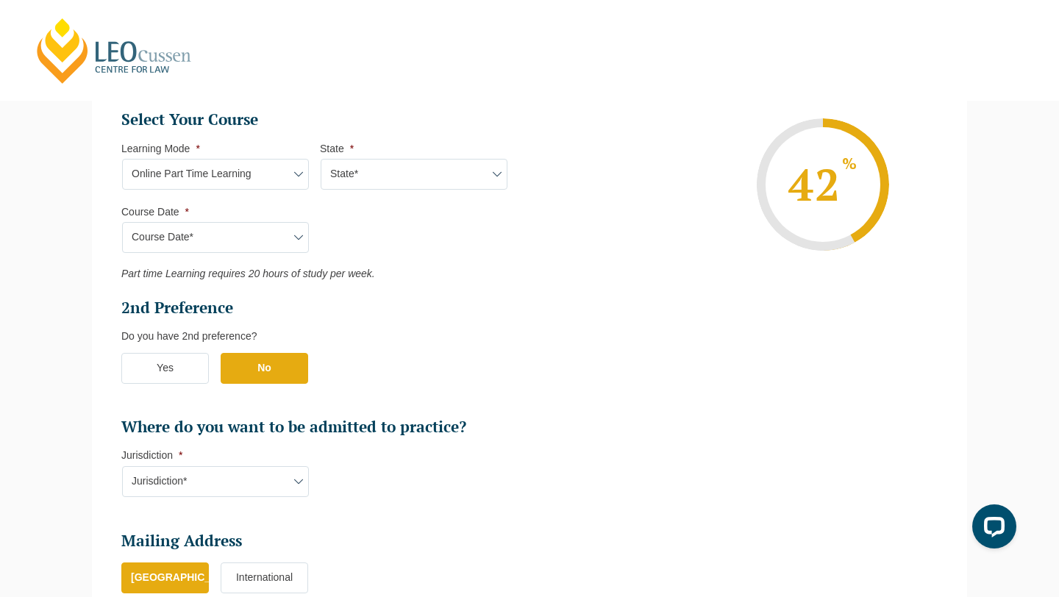
scroll to position [646, 0]
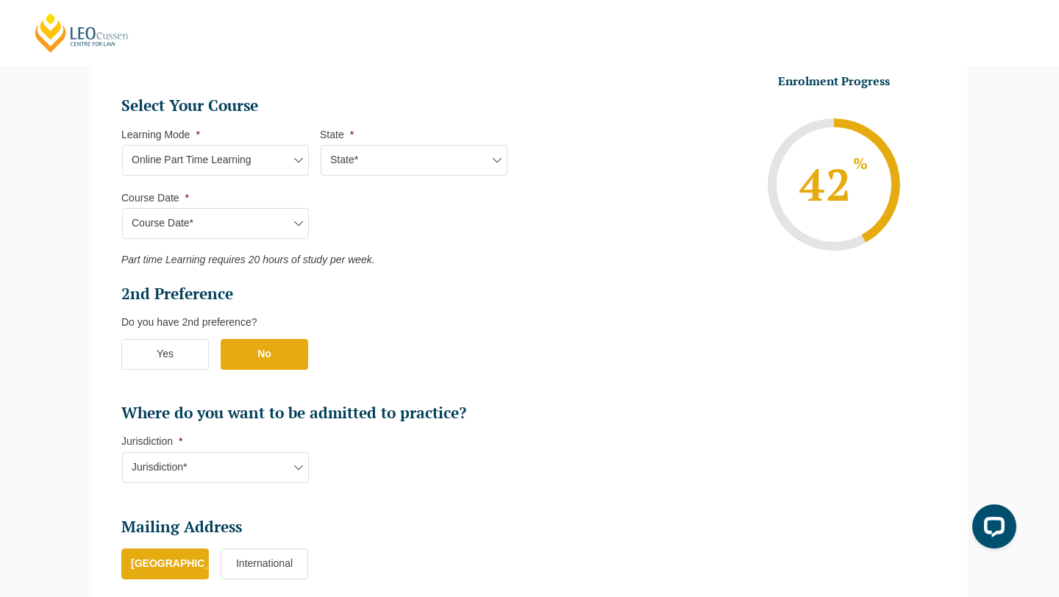
click at [232, 357] on label "No" at bounding box center [265, 354] width 88 height 31
click at [0, 0] on input "No" at bounding box center [0, 0] width 0 height 0
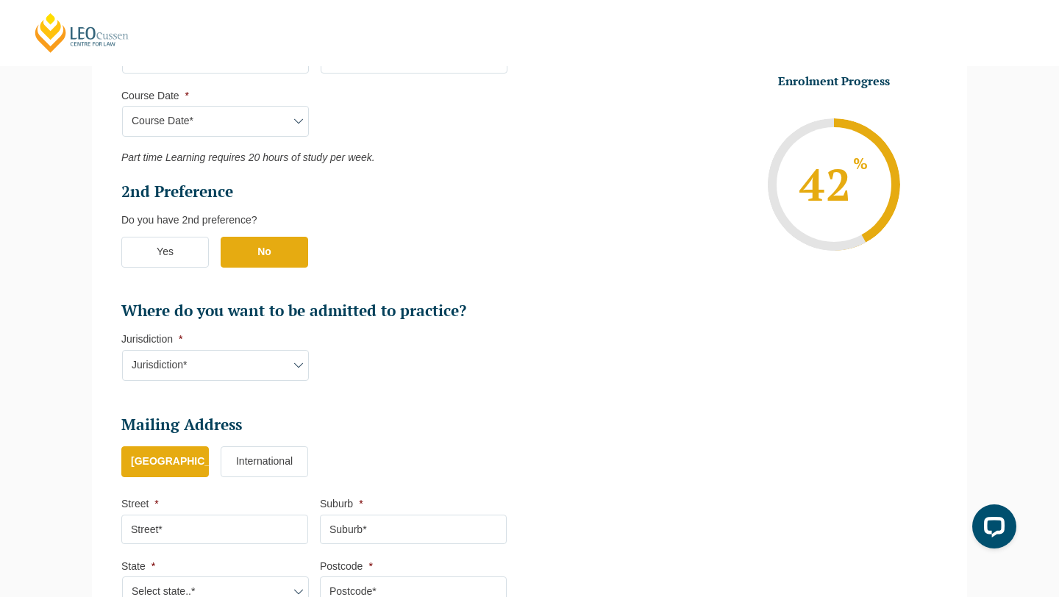
scroll to position [751, 0]
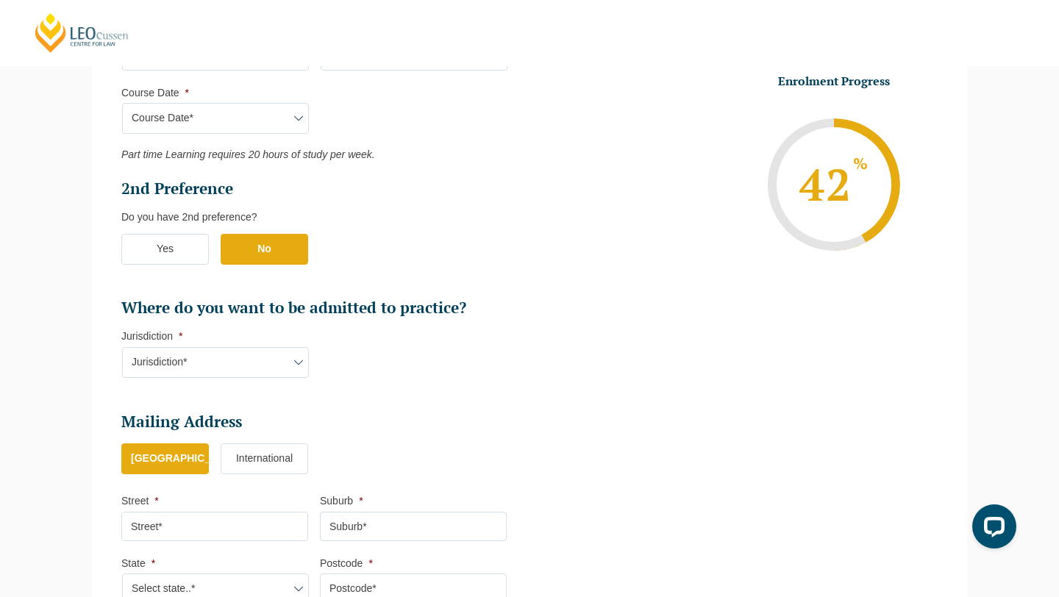
click at [267, 365] on select "Jurisdiction* VIC ACT/NSW SA WA QLD" at bounding box center [215, 362] width 187 height 31
select select "VIC"
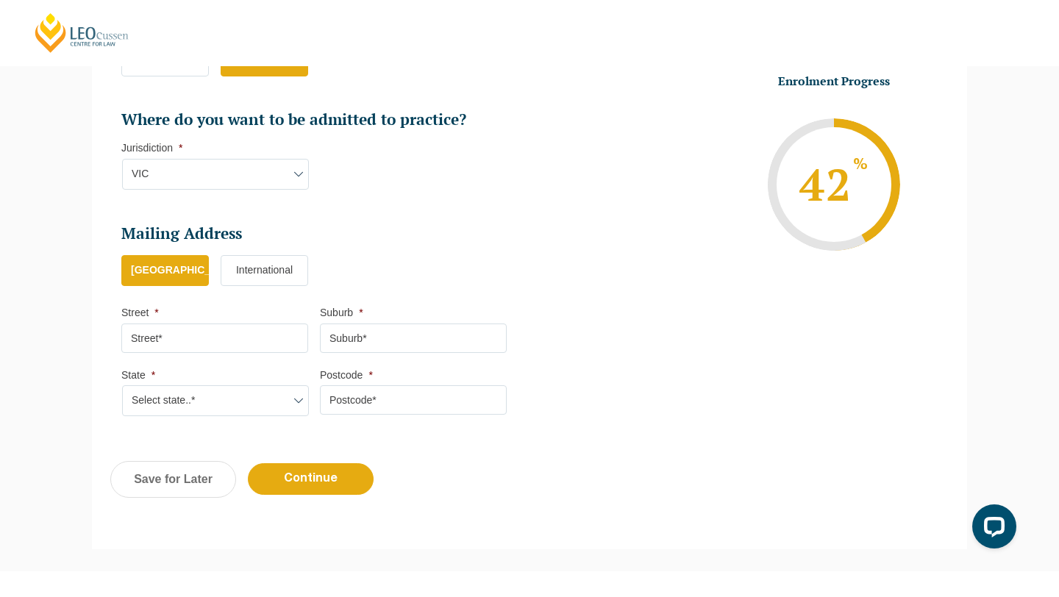
scroll to position [941, 0]
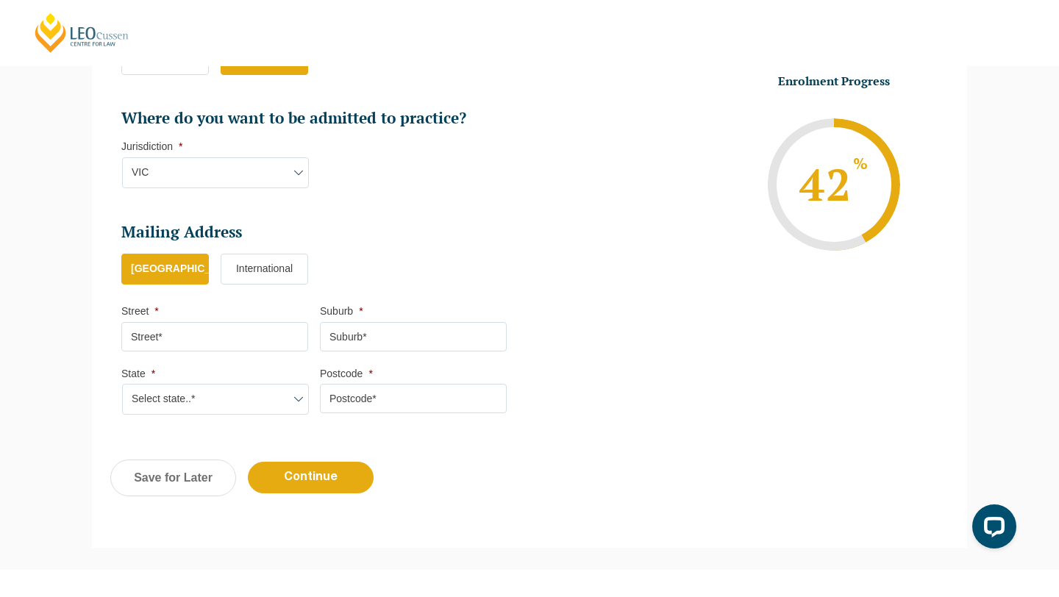
click at [213, 335] on input "Street *" at bounding box center [214, 336] width 187 height 29
type input "1"
click at [250, 340] on input "Street *" at bounding box center [214, 336] width 187 height 29
type input "[STREET_ADDRESS][PERSON_NAME]"
type input "Melbourne"
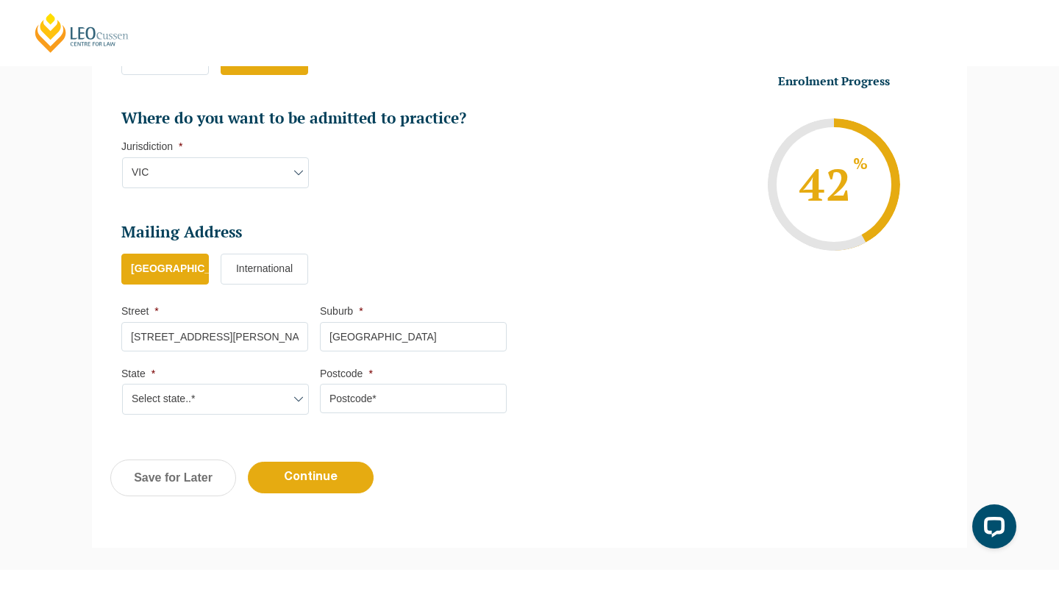
select select "VIC"
type input "3146"
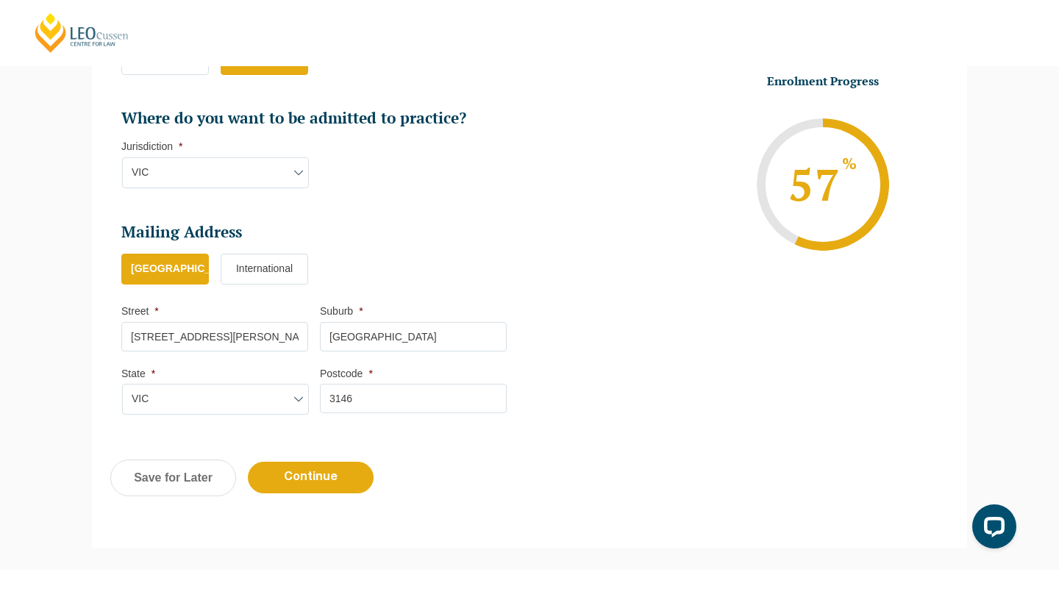
type input "[STREET_ADDRESS][PERSON_NAME]"
click at [348, 335] on input "Melbourne" at bounding box center [413, 336] width 187 height 29
type input "[PERSON_NAME] [PERSON_NAME]"
click at [218, 401] on select "Select state..* VIC WA QLD SA NSW NT ACT TAS" at bounding box center [215, 399] width 187 height 31
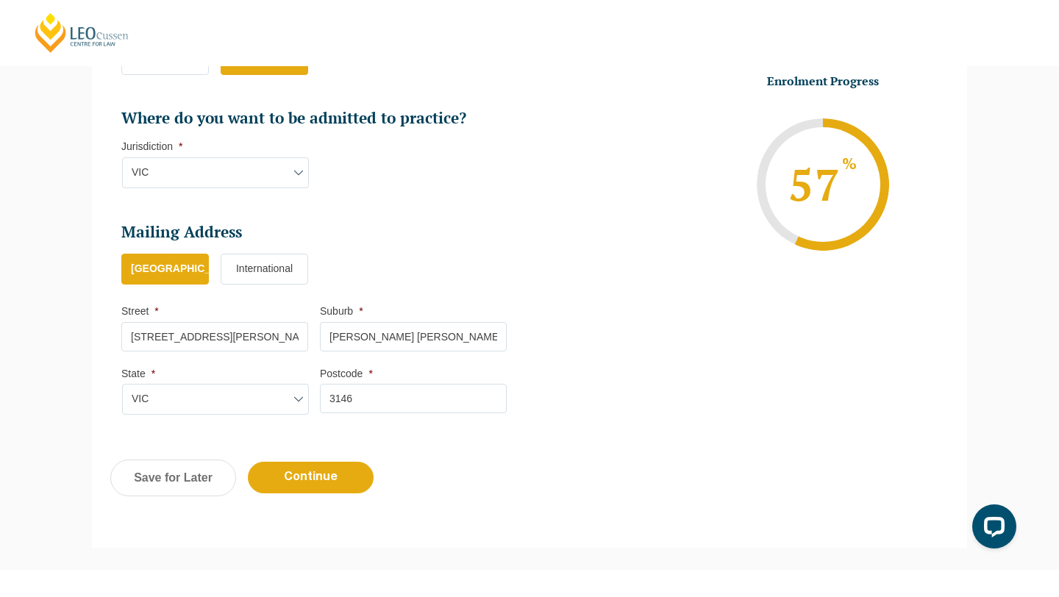
click at [384, 398] on input "3146" at bounding box center [413, 398] width 187 height 29
type input "3146"
click at [182, 396] on select "Select state..* VIC WA QLD SA NSW NT ACT TAS" at bounding box center [215, 399] width 187 height 31
click at [134, 397] on select "Select state..* VIC WA QLD SA NSW NT ACT TAS" at bounding box center [215, 399] width 187 height 31
click at [175, 400] on select "Select state..* VIC WA QLD SA NSW NT ACT TAS" at bounding box center [215, 399] width 187 height 31
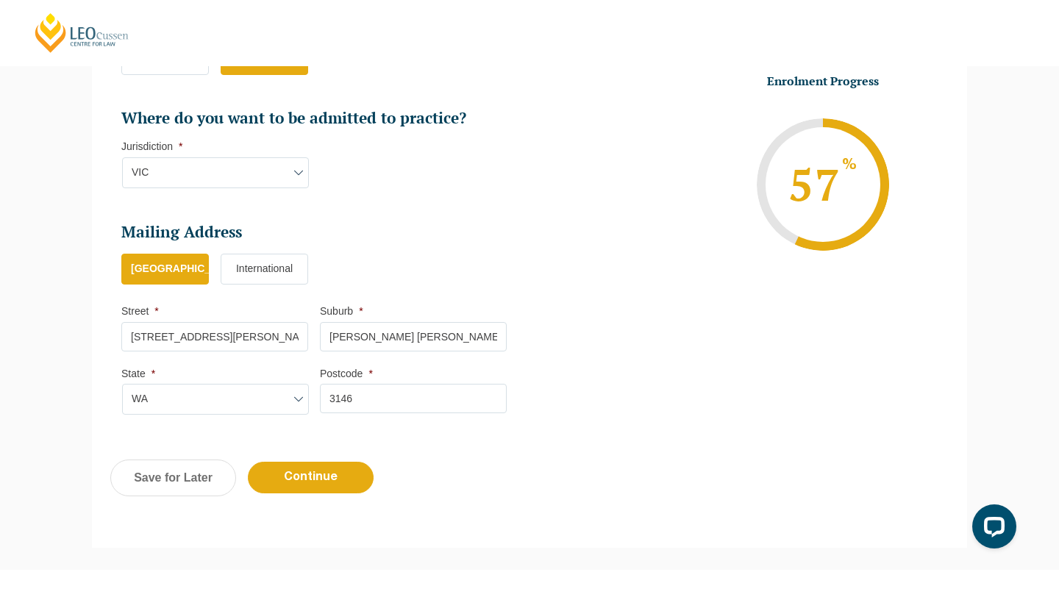
select select "VIC"
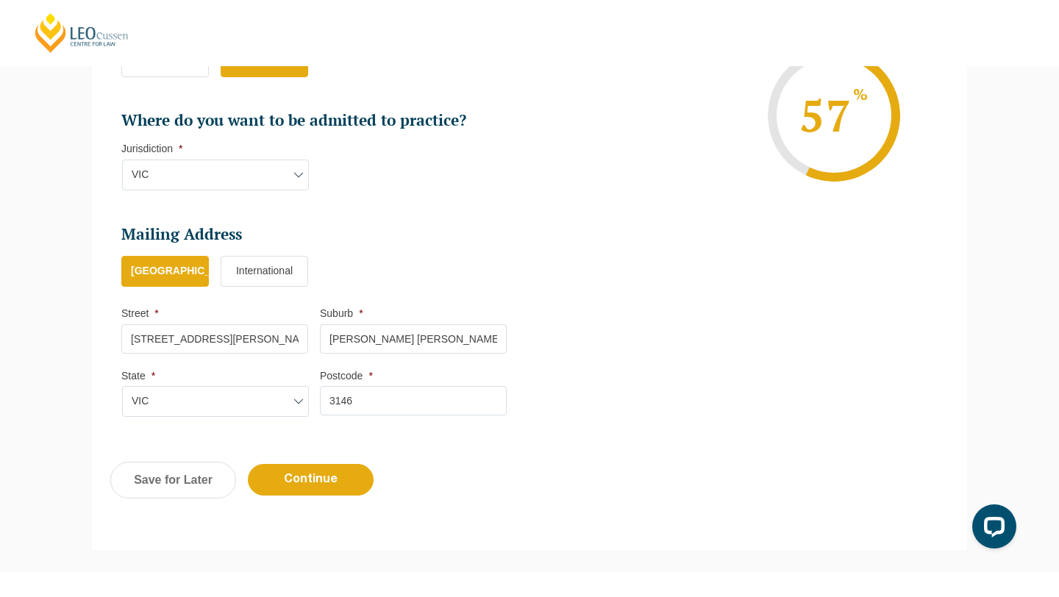
scroll to position [944, 0]
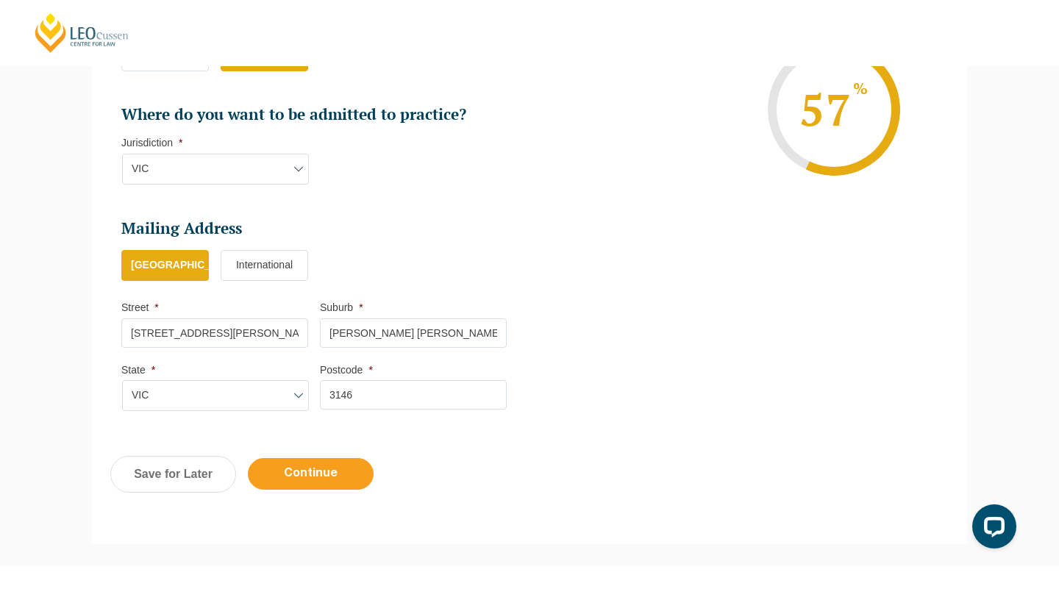
click at [282, 483] on input "Continue" at bounding box center [311, 474] width 126 height 32
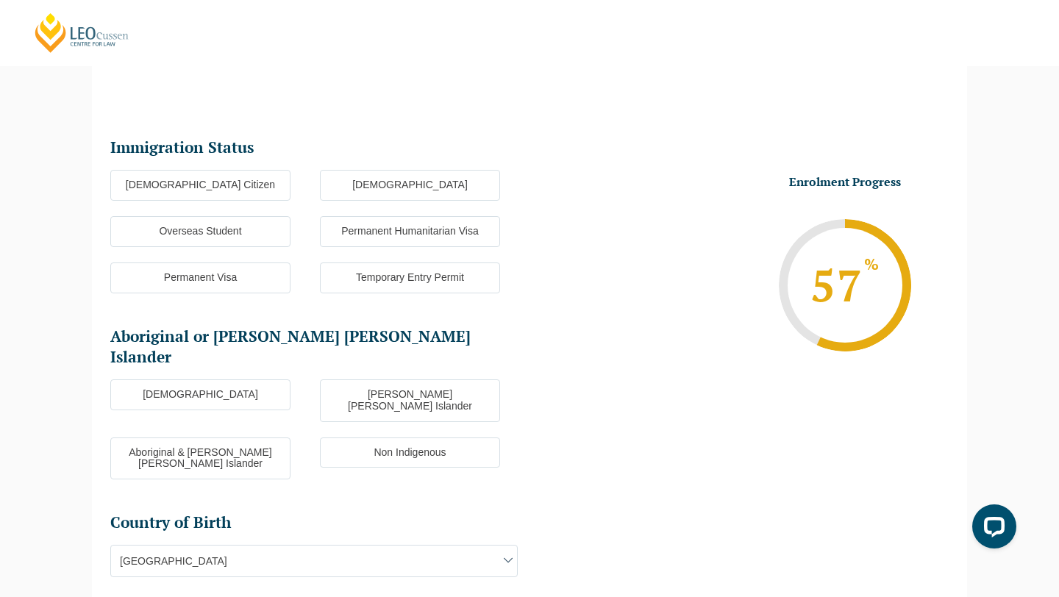
scroll to position [149, 0]
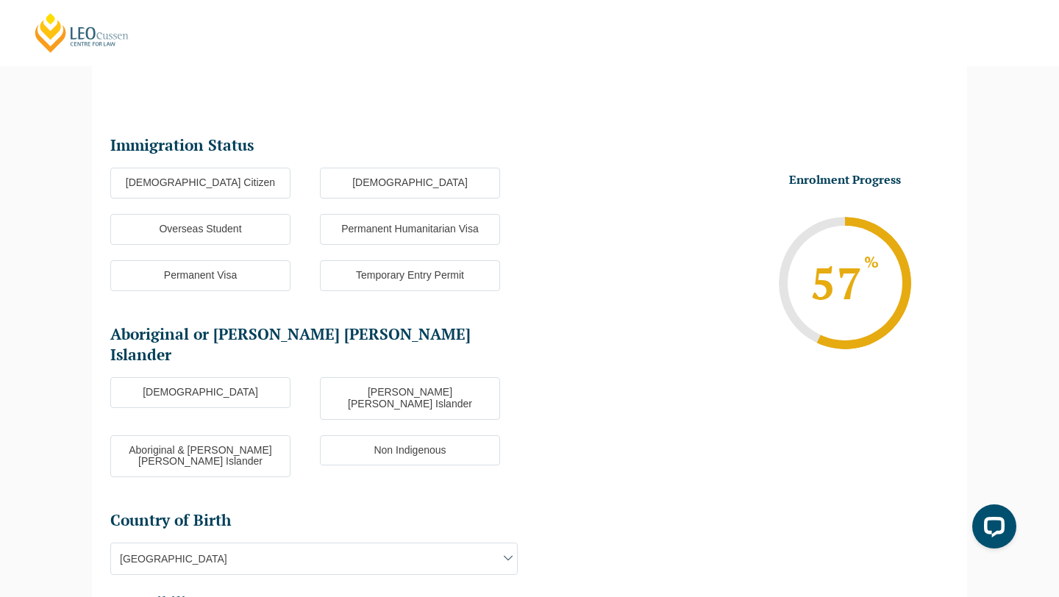
click at [170, 186] on label "[DEMOGRAPHIC_DATA] Citizen" at bounding box center [200, 183] width 180 height 31
click at [0, 0] on input "[DEMOGRAPHIC_DATA] Citizen" at bounding box center [0, 0] width 0 height 0
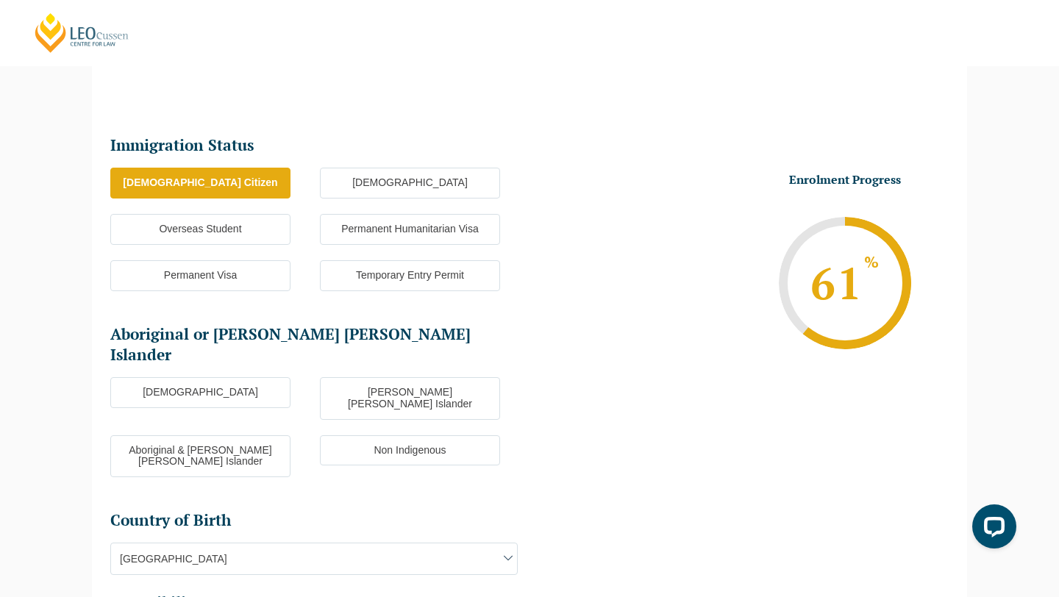
scroll to position [178, 0]
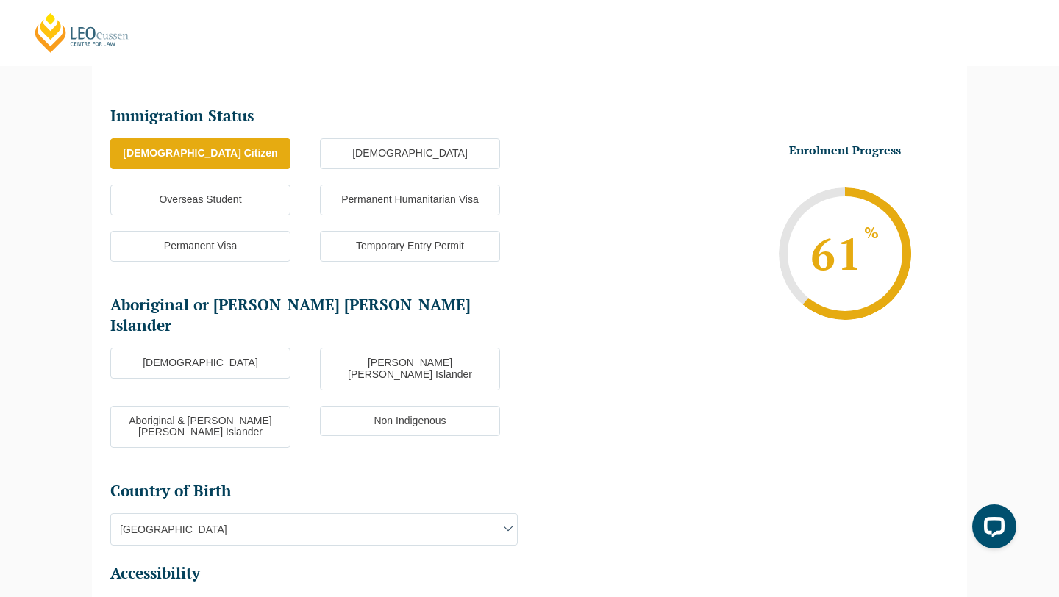
click at [399, 406] on label "Non Indigenous" at bounding box center [410, 421] width 180 height 31
click at [0, 0] on input "Non Indigenous" at bounding box center [0, 0] width 0 height 0
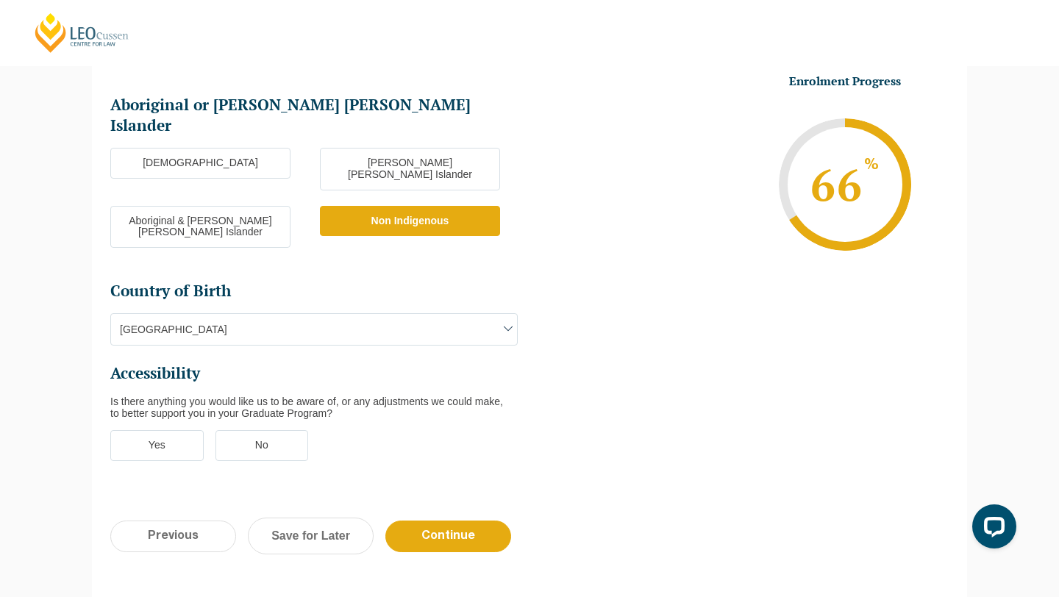
scroll to position [385, 0]
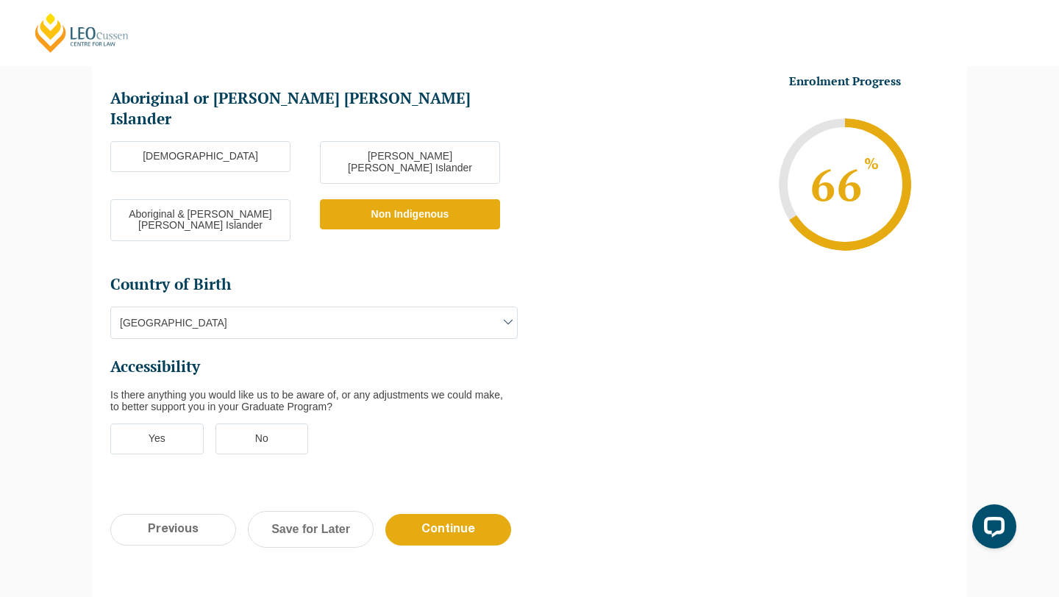
click at [293, 424] on label "No" at bounding box center [261, 439] width 93 height 31
click at [0, 0] on input "No" at bounding box center [0, 0] width 0 height 0
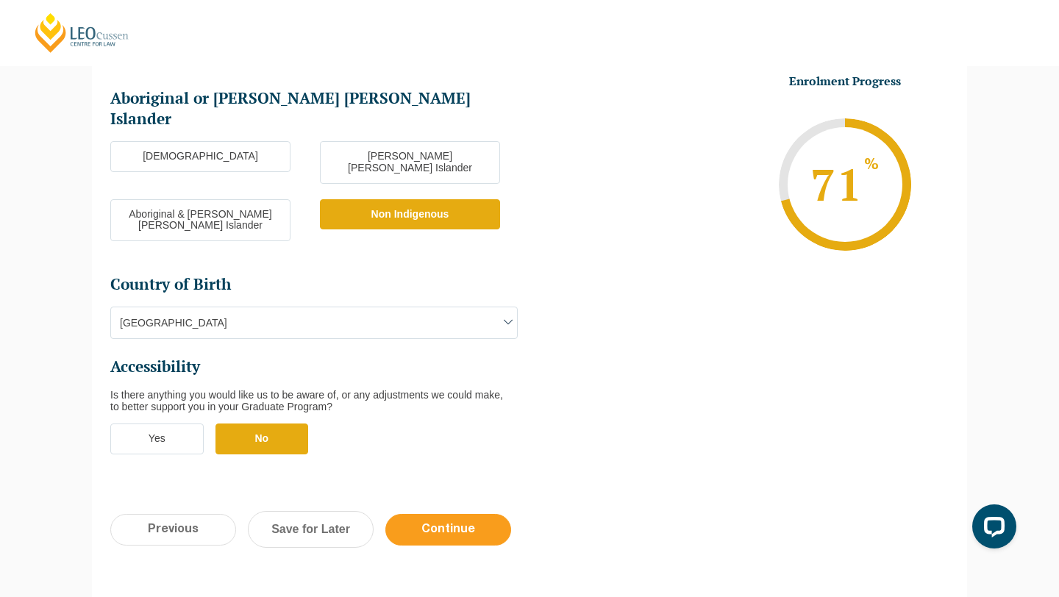
click at [436, 514] on input "Continue" at bounding box center [448, 530] width 126 height 32
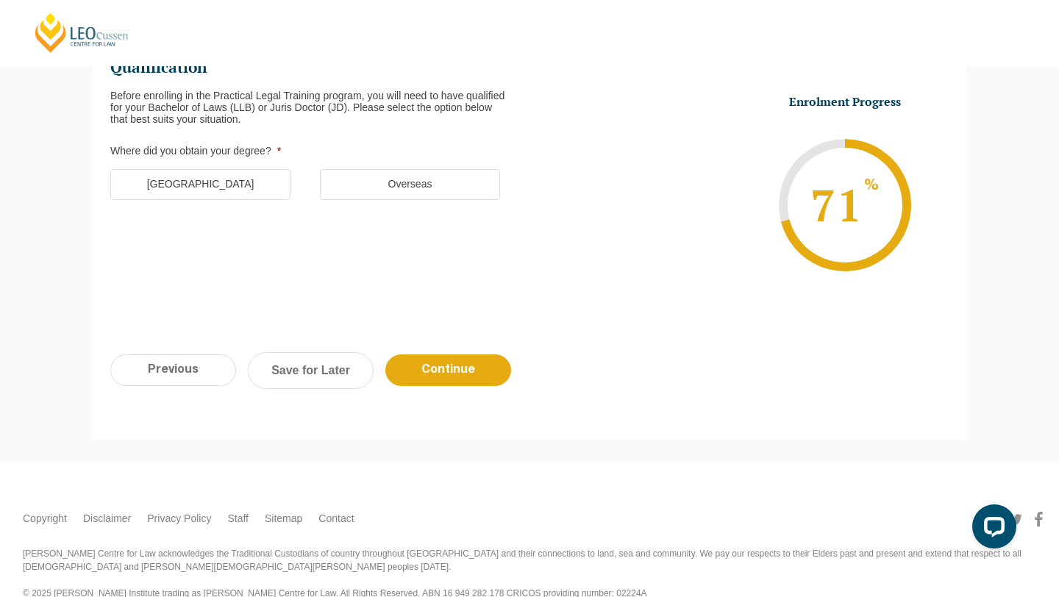
scroll to position [127, 0]
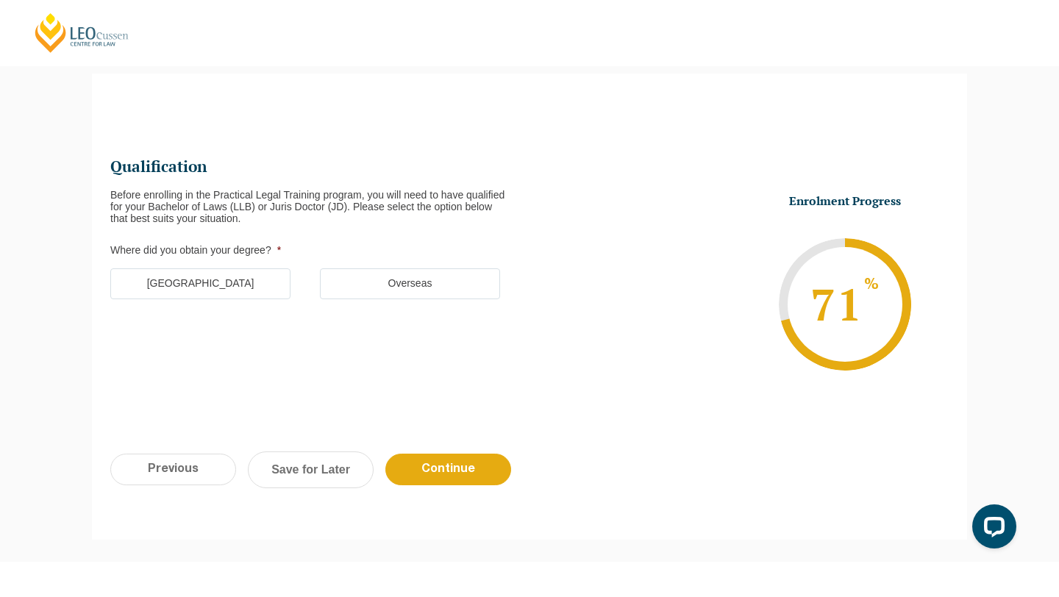
click at [254, 291] on label "[GEOGRAPHIC_DATA]" at bounding box center [200, 283] width 180 height 31
click at [0, 0] on input "[GEOGRAPHIC_DATA]" at bounding box center [0, 0] width 0 height 0
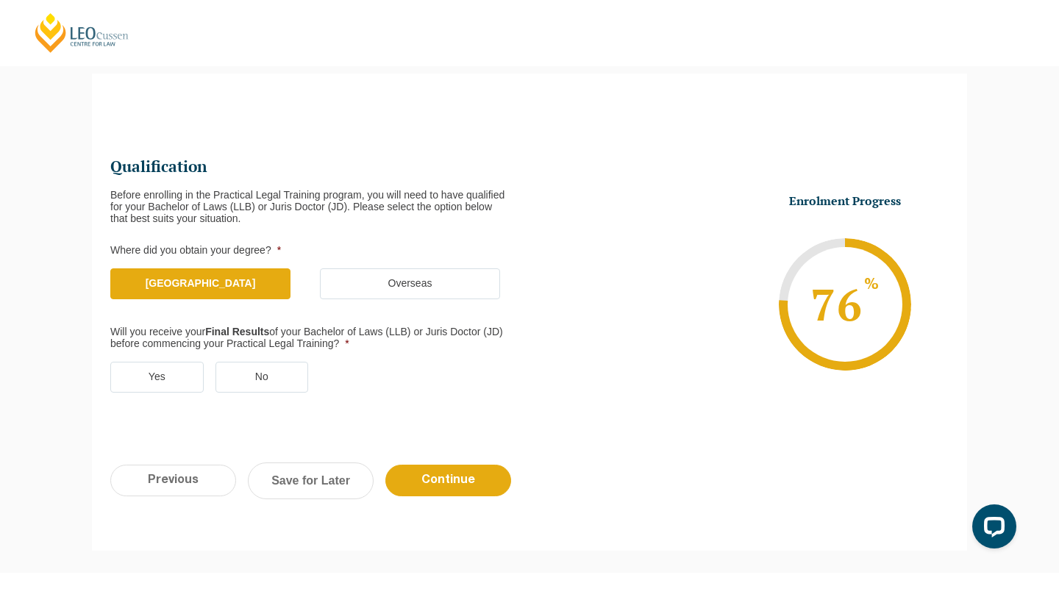
click at [172, 379] on label "Yes" at bounding box center [156, 377] width 93 height 31
click at [0, 0] on input "Yes" at bounding box center [0, 0] width 0 height 0
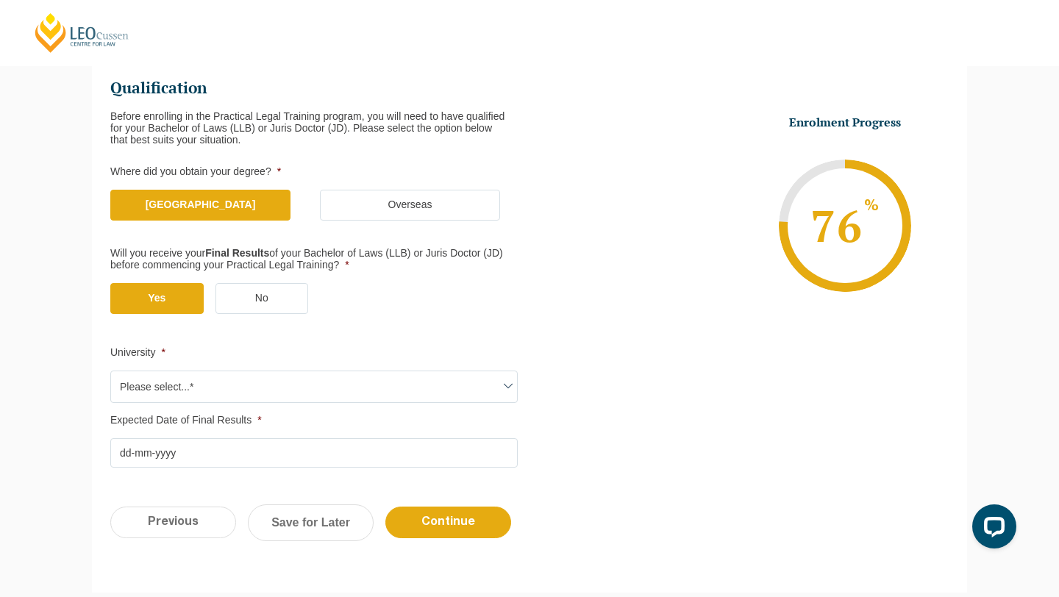
scroll to position [223, 0]
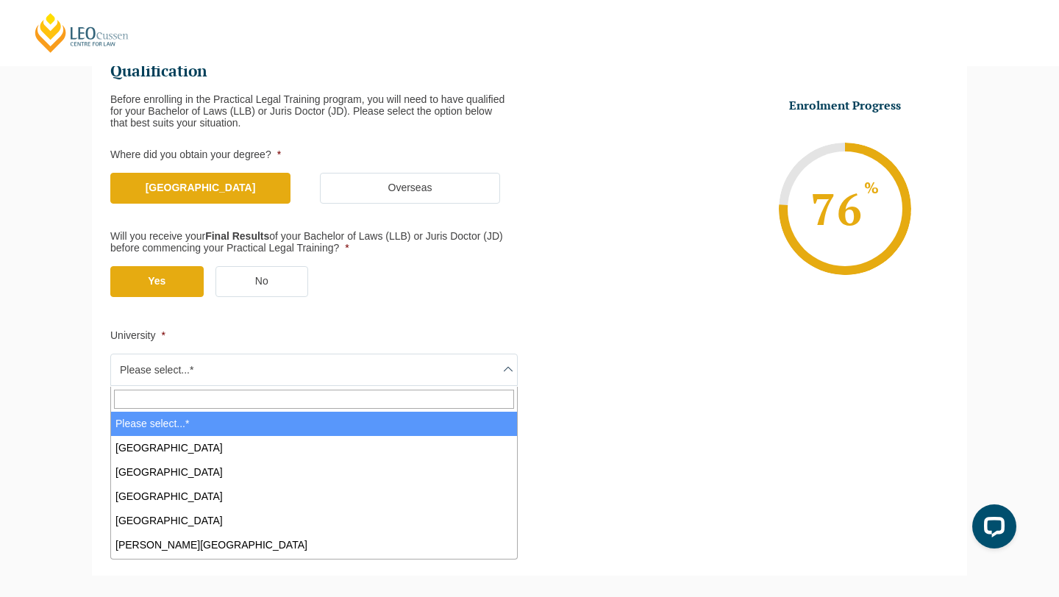
click at [402, 373] on span "Please select...*" at bounding box center [314, 369] width 406 height 31
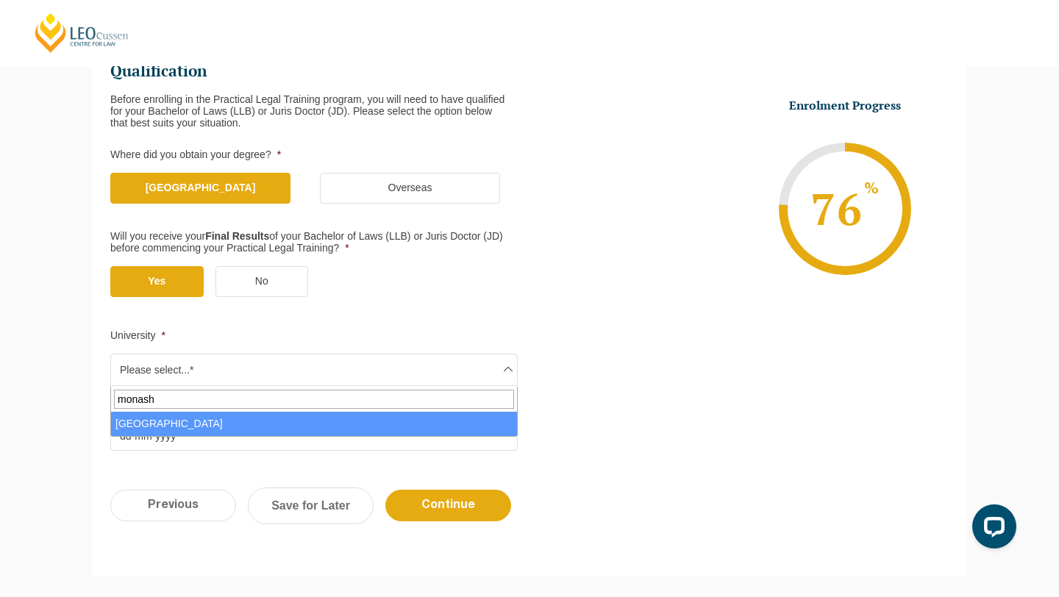
type input "monash"
select select "[GEOGRAPHIC_DATA]"
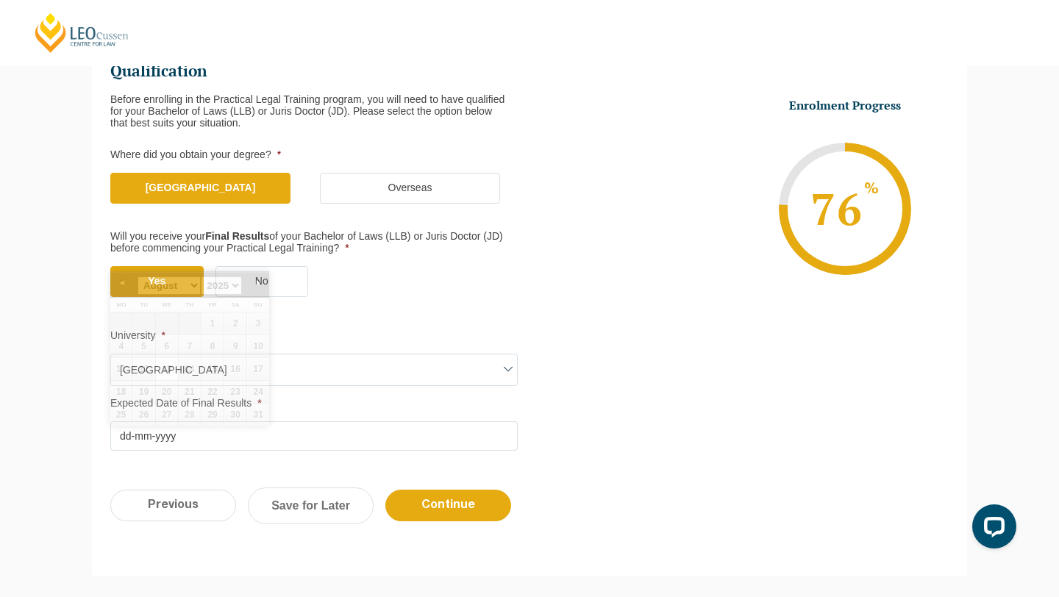
click at [230, 433] on input "Expected Date of Final Results *" at bounding box center [313, 435] width 407 height 29
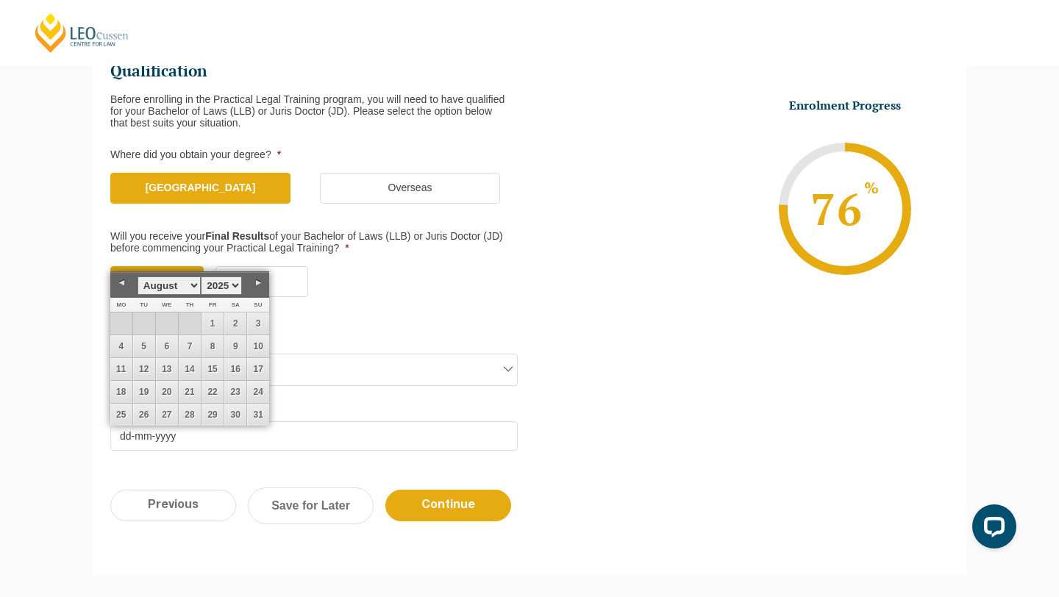
click at [184, 284] on select "January February March April May June July August September October November De…" at bounding box center [169, 286] width 63 height 18
click at [224, 284] on select "1925 1926 1927 1928 1929 1930 1931 1932 1933 1934 1935 1936 1937 1938 1939 1940…" at bounding box center [221, 286] width 41 height 18
click at [169, 282] on select "January February March April May June July August September October November De…" at bounding box center [169, 286] width 63 height 18
click at [124, 322] on link "1" at bounding box center [121, 324] width 22 height 22
type input "[DATE]"
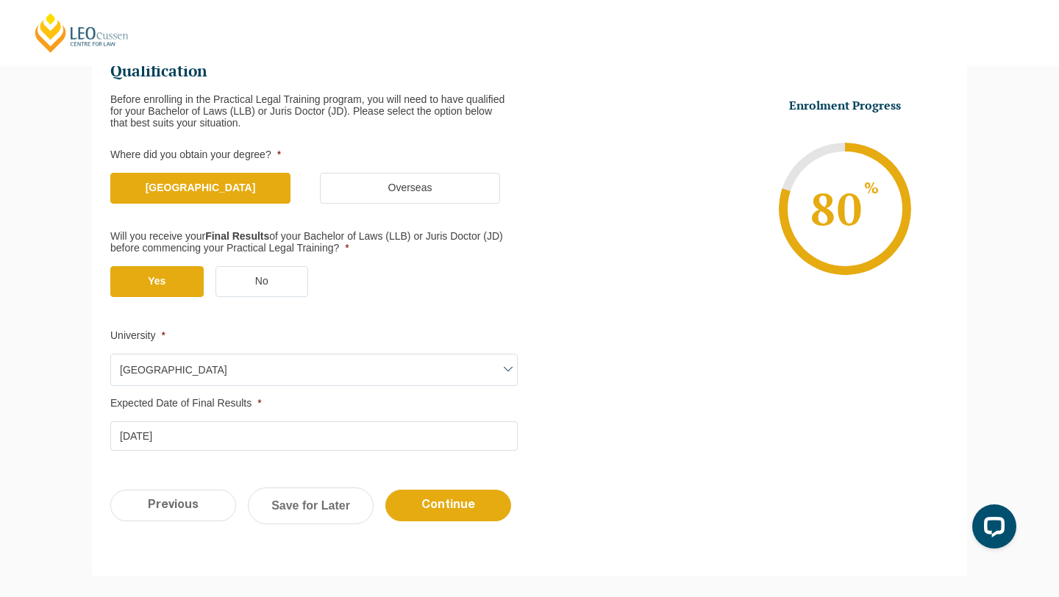
click at [79, 421] on div "Please note that your information is saved on our server as you enter it. Congr…" at bounding box center [529, 277] width 1059 height 642
click at [473, 505] on input "Continue" at bounding box center [448, 506] width 126 height 32
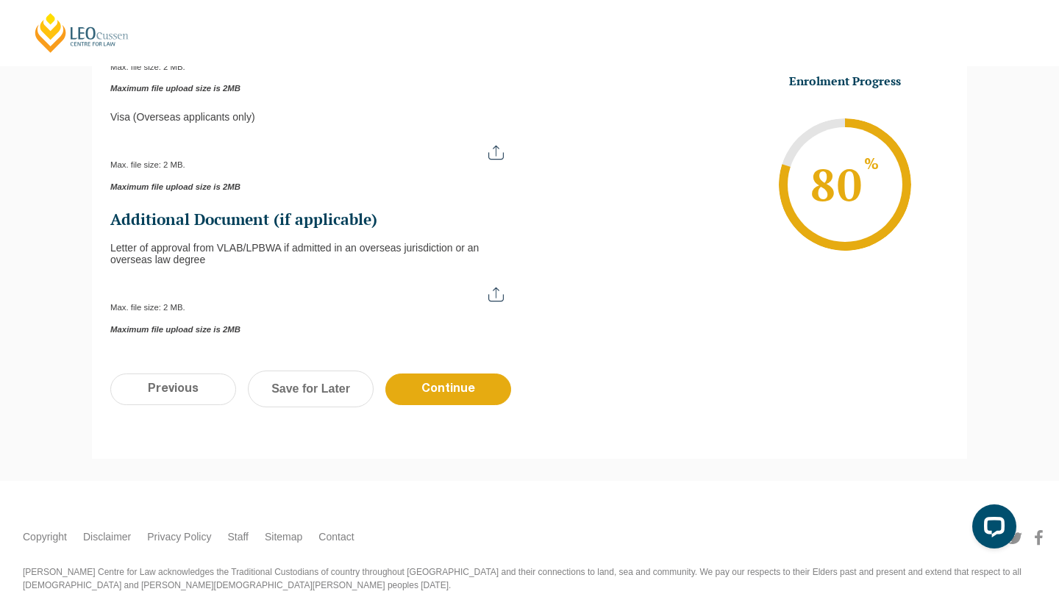
scroll to position [456, 0]
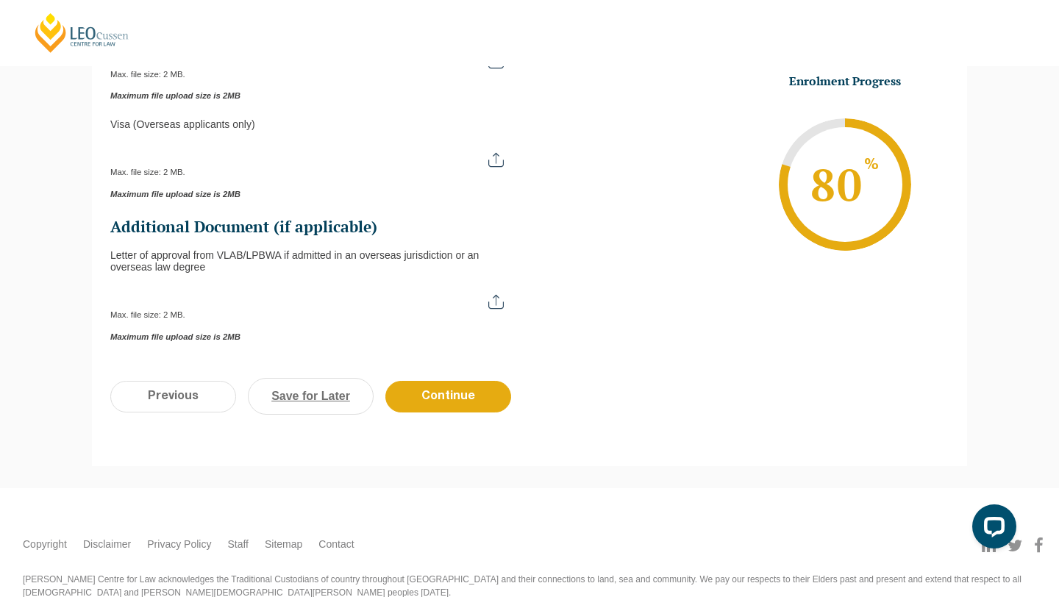
click at [323, 393] on link "Save for Later" at bounding box center [311, 396] width 126 height 37
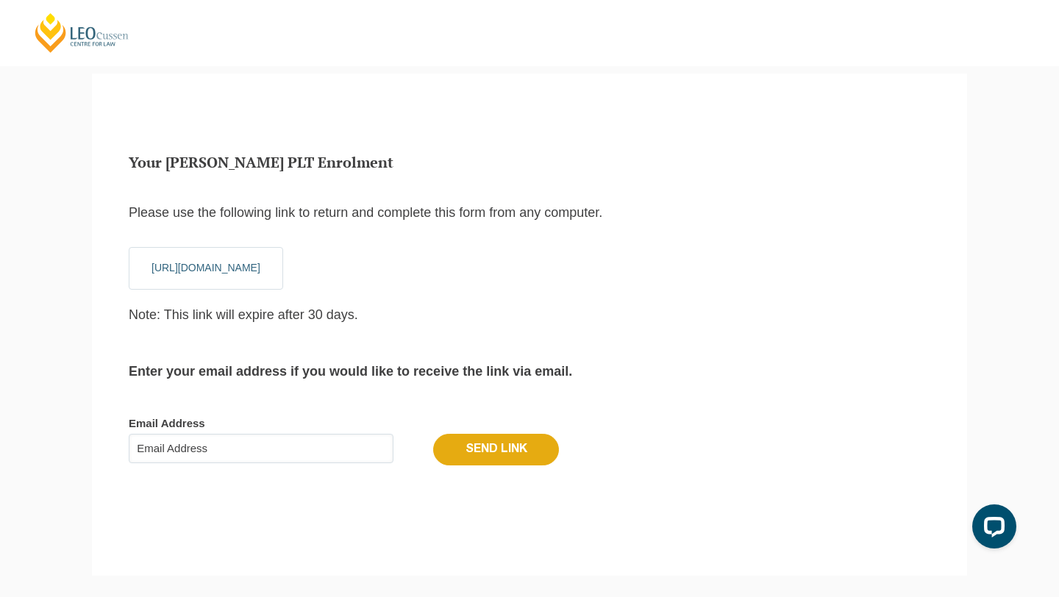
scroll to position [0, 0]
click at [266, 461] on input "Email Address" at bounding box center [261, 448] width 265 height 29
type input "[PERSON_NAME][EMAIL_ADDRESS][DOMAIN_NAME]"
click at [456, 447] on input "Send Link" at bounding box center [496, 449] width 126 height 31
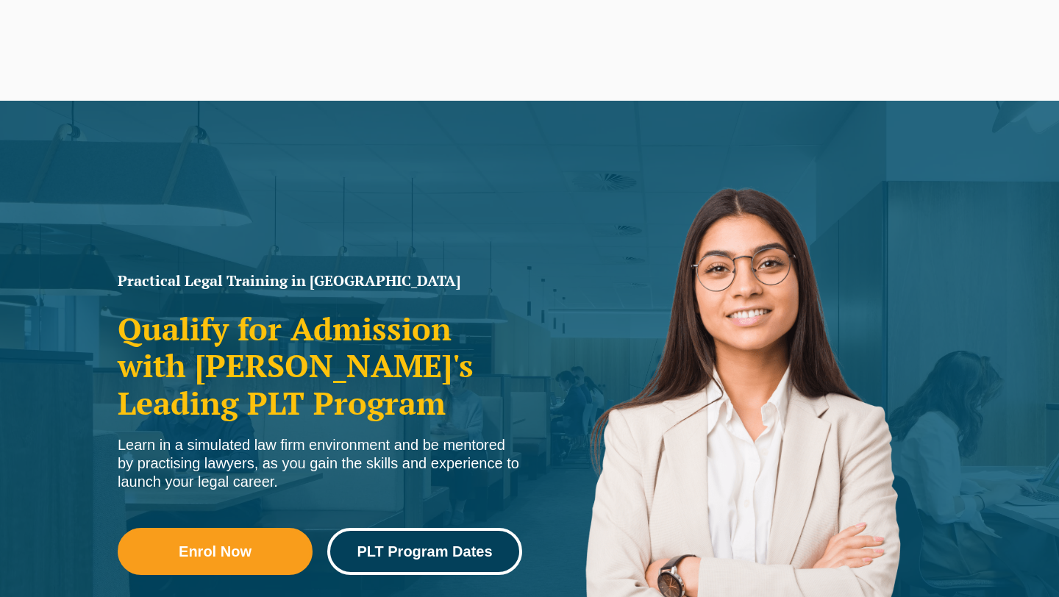
click at [361, 544] on span "PLT Program Dates" at bounding box center [424, 551] width 135 height 15
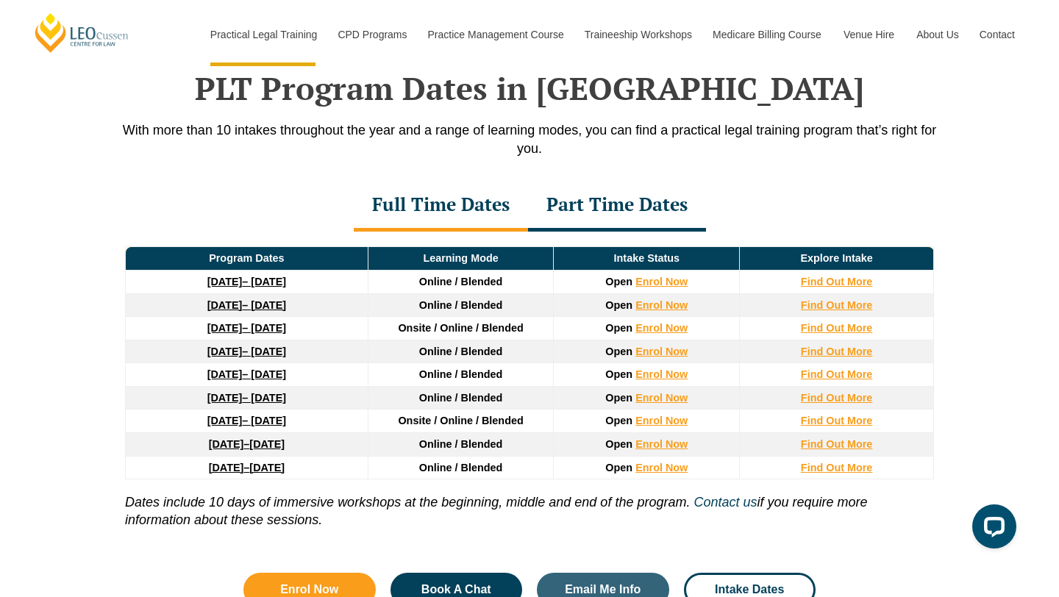
click at [622, 213] on div "Part Time Dates" at bounding box center [617, 205] width 178 height 51
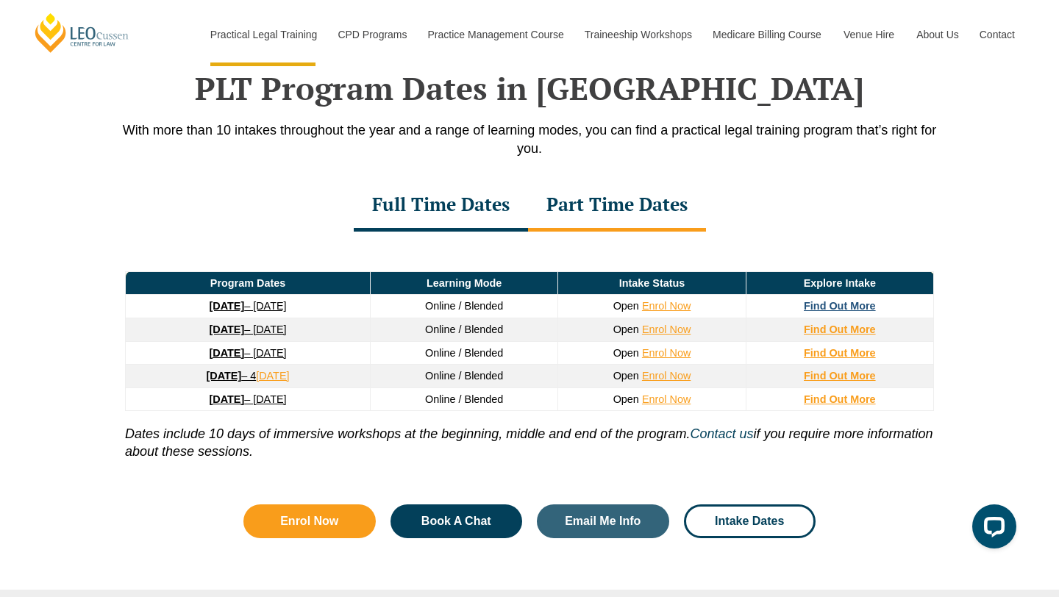
click at [834, 310] on strong "Find Out More" at bounding box center [840, 306] width 72 height 12
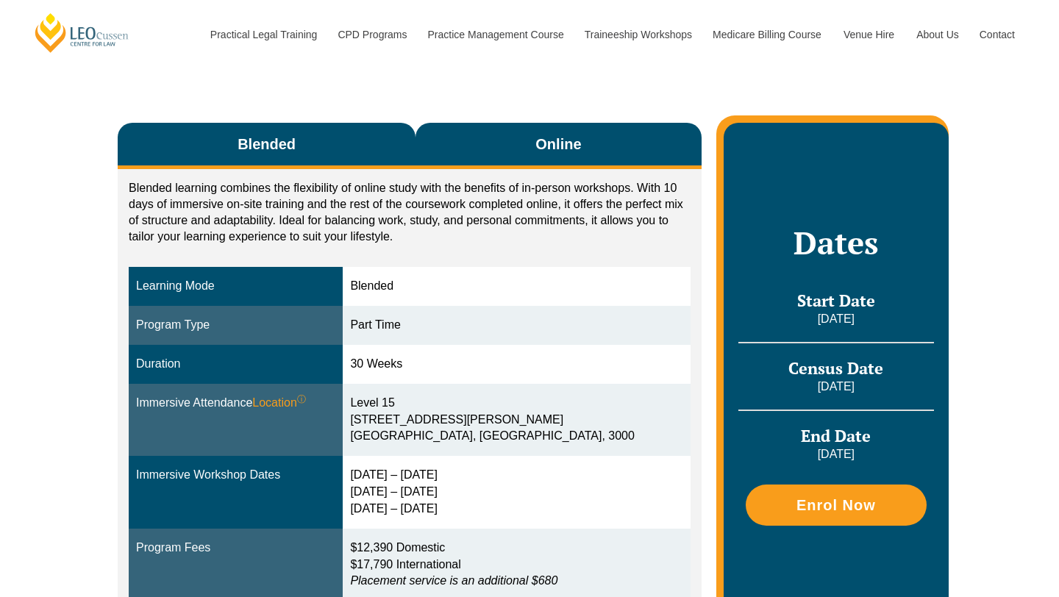
click at [582, 123] on button "Online" at bounding box center [559, 146] width 286 height 46
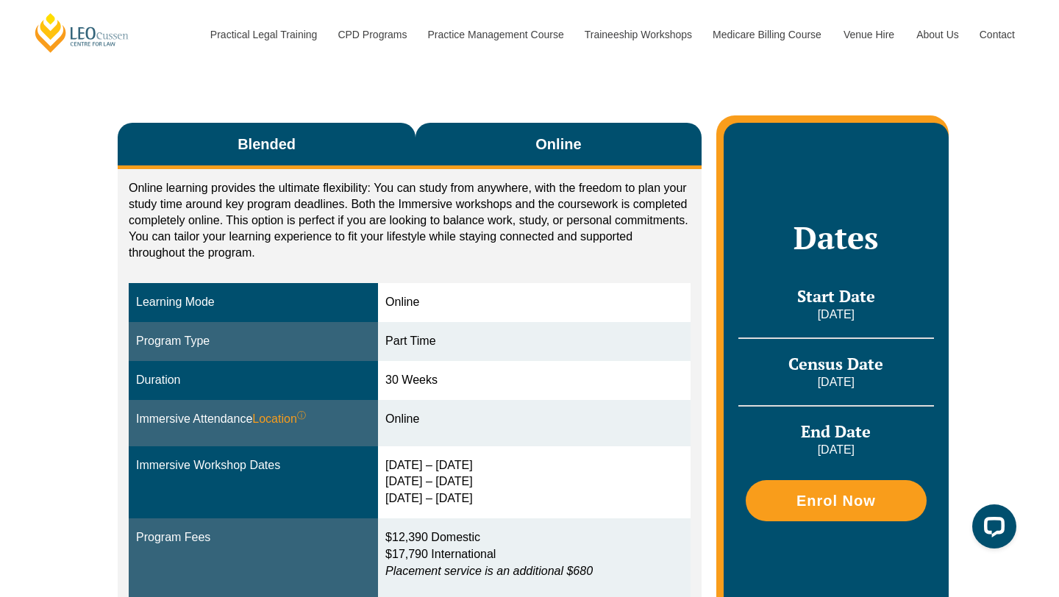
click at [328, 123] on button "Blended" at bounding box center [267, 146] width 298 height 46
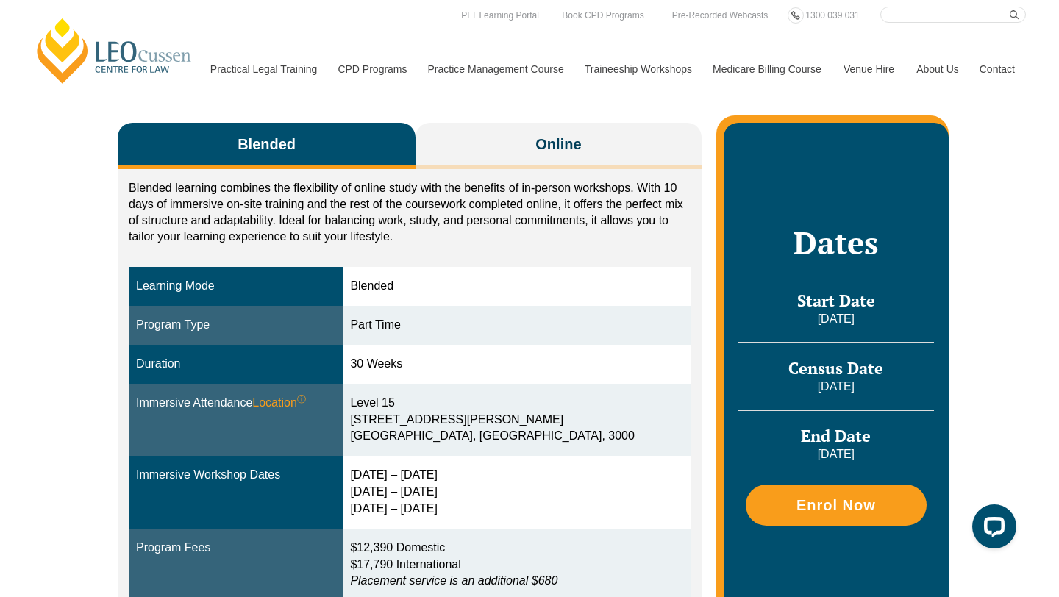
click at [86, 293] on div "Blended Online Blended learning combines the flexibility of online study with t…" at bounding box center [529, 379] width 1059 height 630
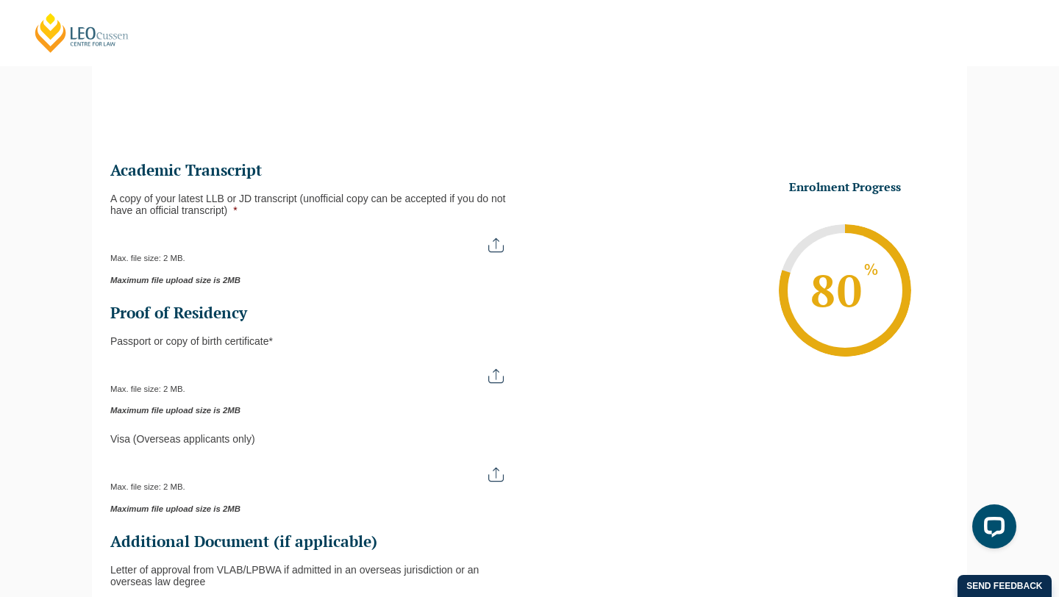
click at [492, 243] on input "A copy of your latest LLB or JD transcript (unofficial copy can be accepted if …" at bounding box center [313, 239] width 407 height 25
type input "C:\fakepath\Monash University Transcript ([PERSON_NAME]).pdf"
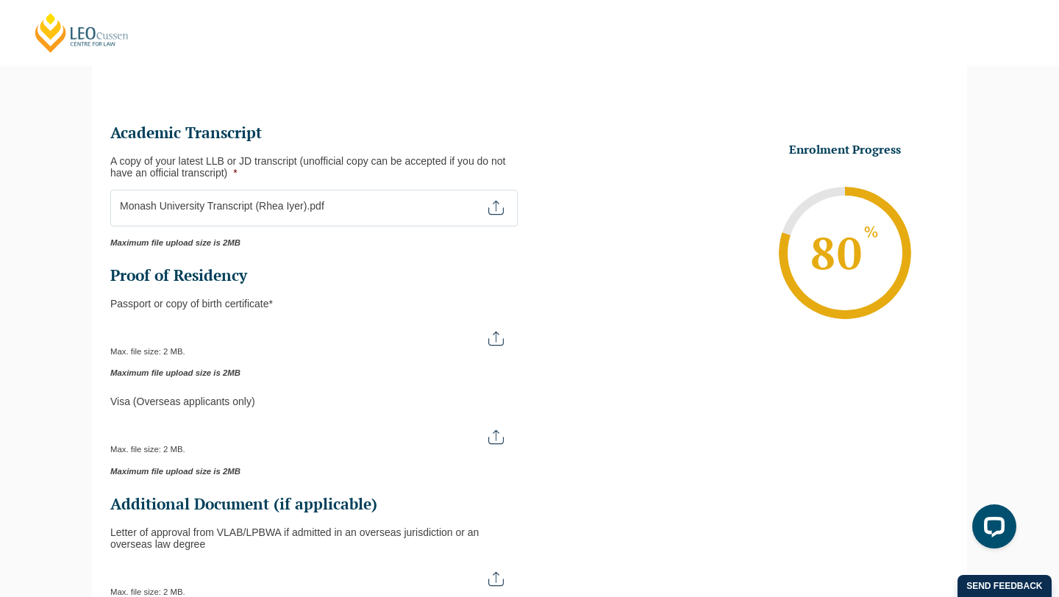
scroll to position [189, 0]
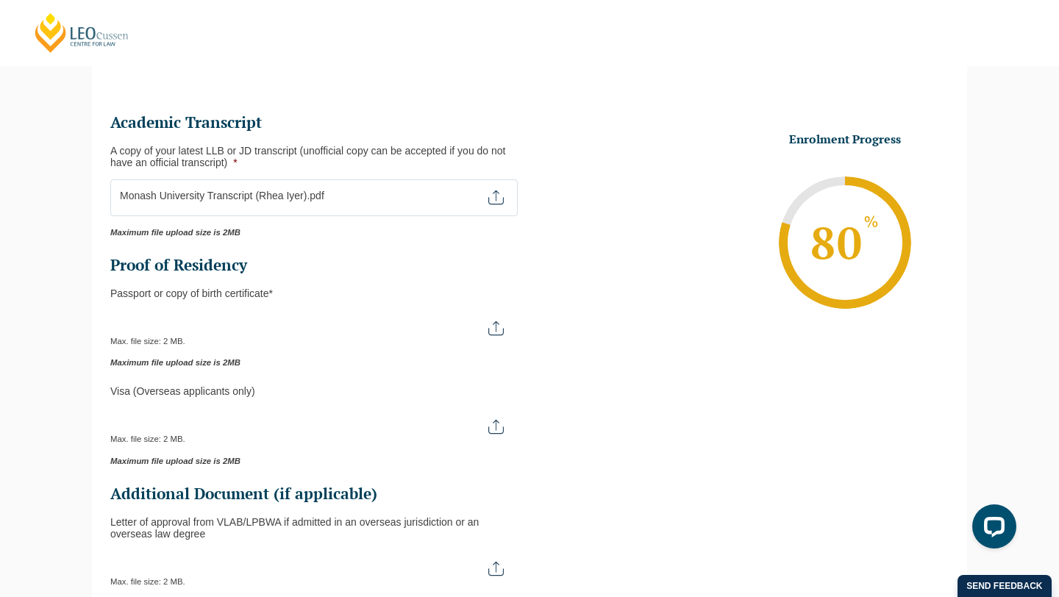
click at [491, 332] on input "Passport or Copy of Birth Certificate *" at bounding box center [313, 322] width 407 height 25
type input "C:\fakepath\Passport.pdf"
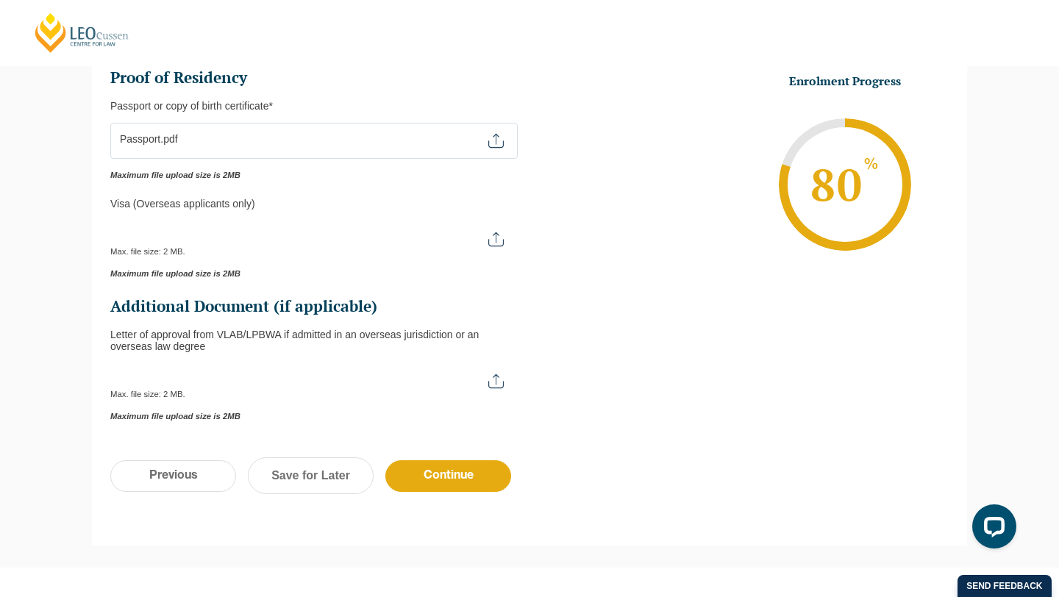
scroll to position [378, 0]
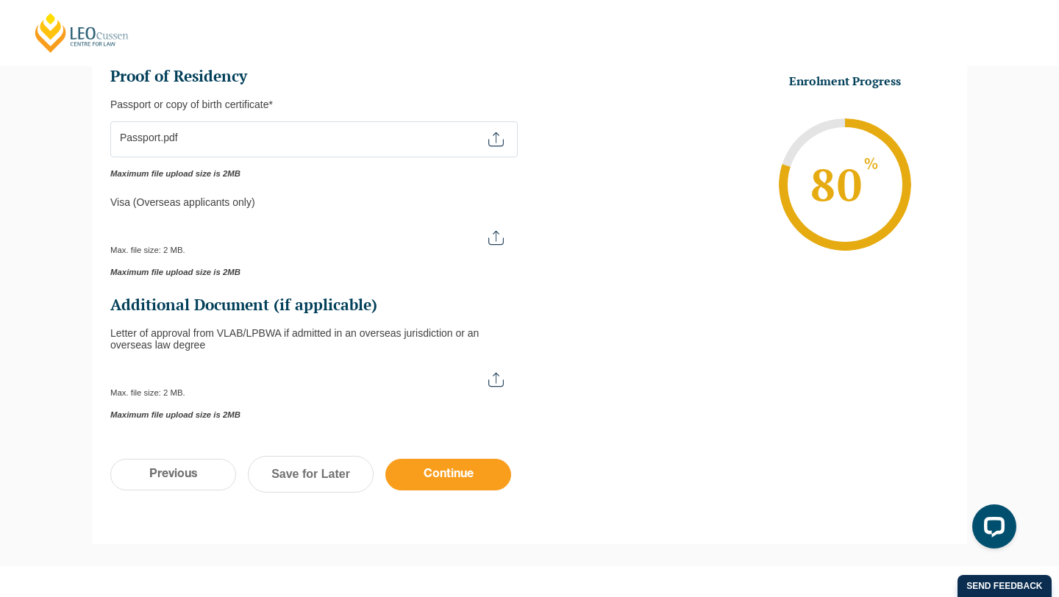
click at [440, 475] on input "Continue" at bounding box center [448, 475] width 126 height 32
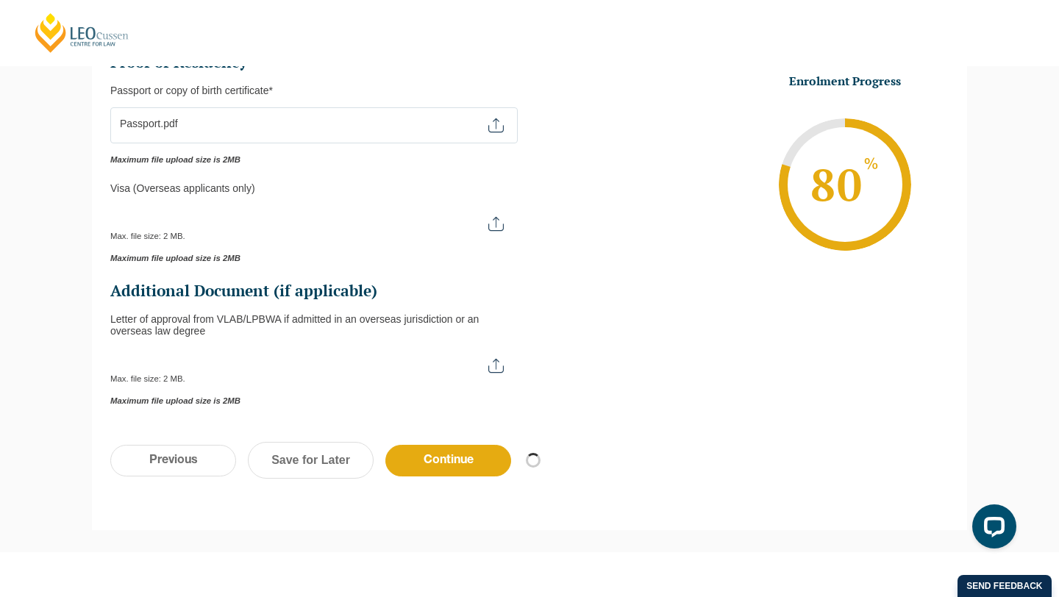
scroll to position [393, 0]
click at [482, 456] on input "Continue" at bounding box center [448, 460] width 126 height 32
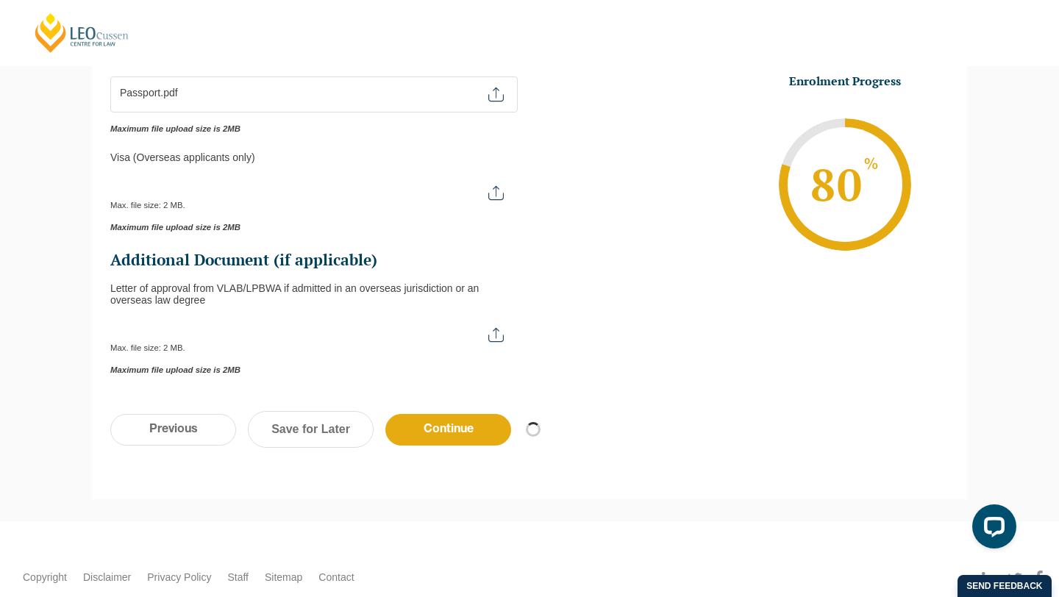
scroll to position [507, 0]
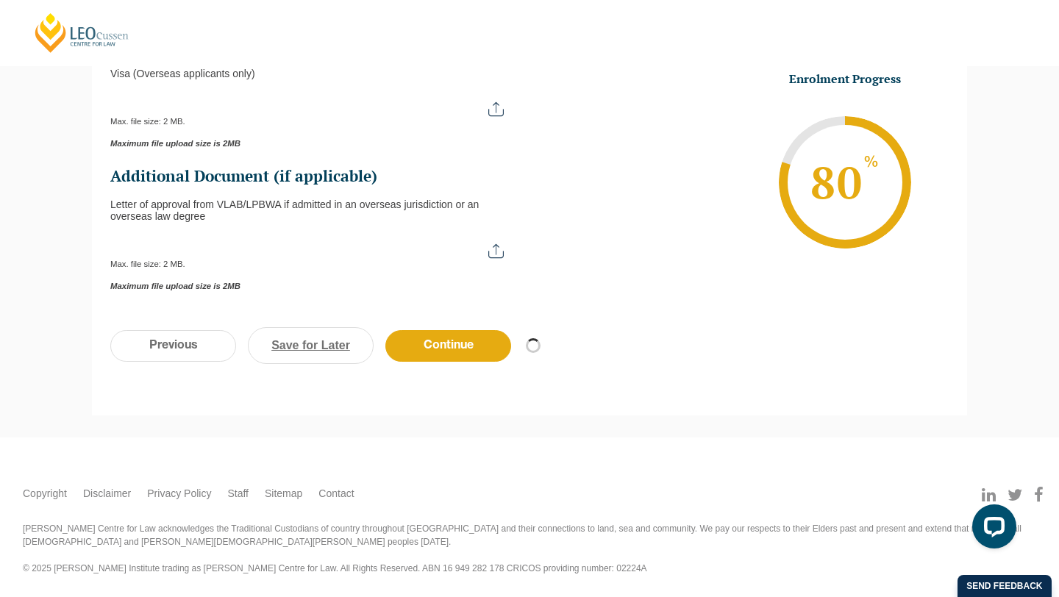
click at [336, 338] on link "Save for Later" at bounding box center [311, 345] width 126 height 37
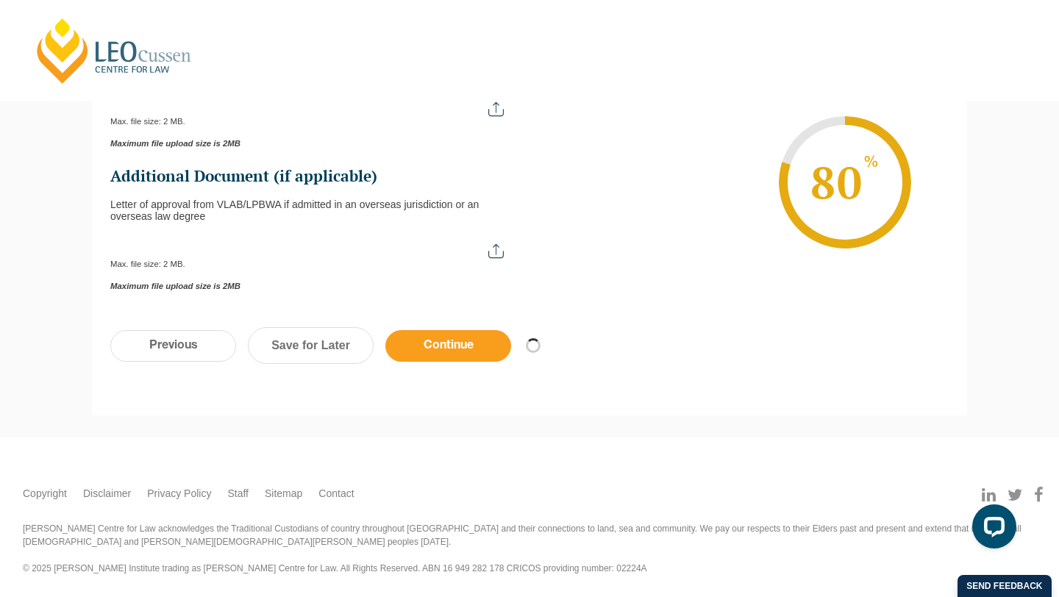
click at [434, 354] on input "Continue" at bounding box center [448, 346] width 126 height 32
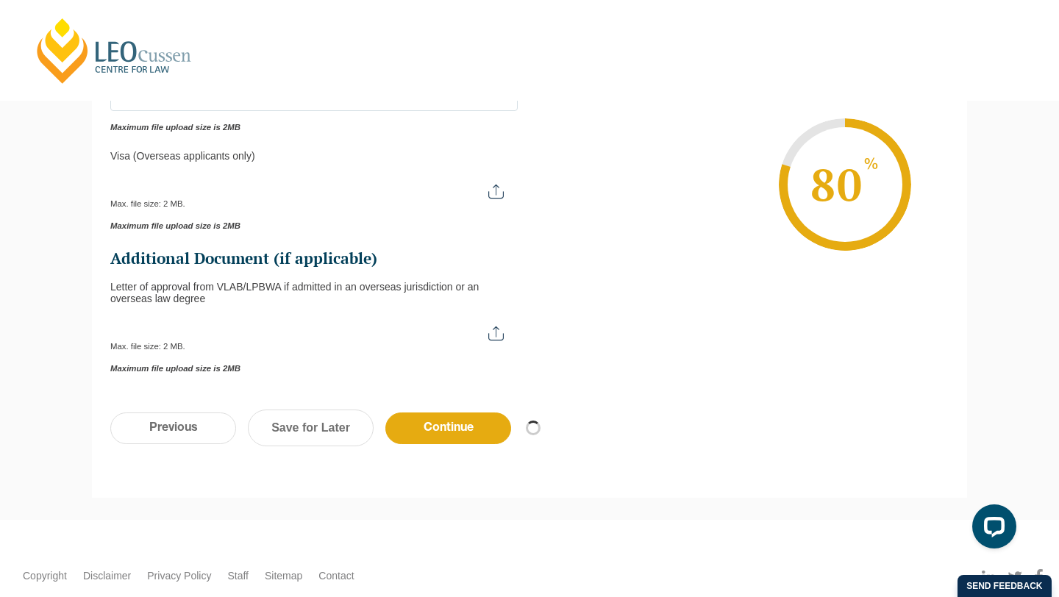
scroll to position [407, 0]
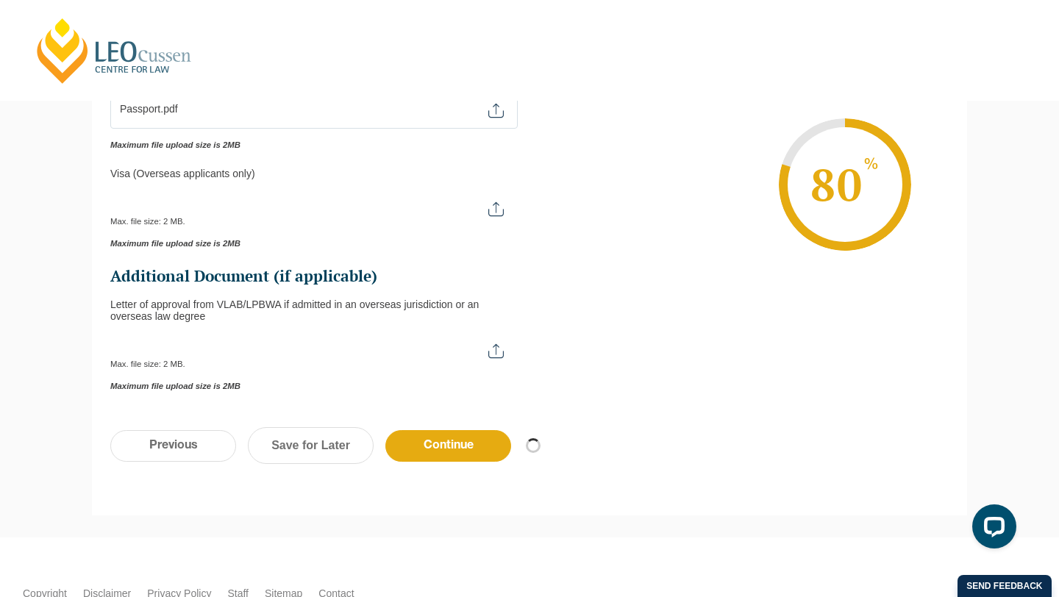
click at [571, 374] on ul "This field is hidden when viewing the form Are you* This field is hidden when v…" at bounding box center [529, 133] width 838 height 516
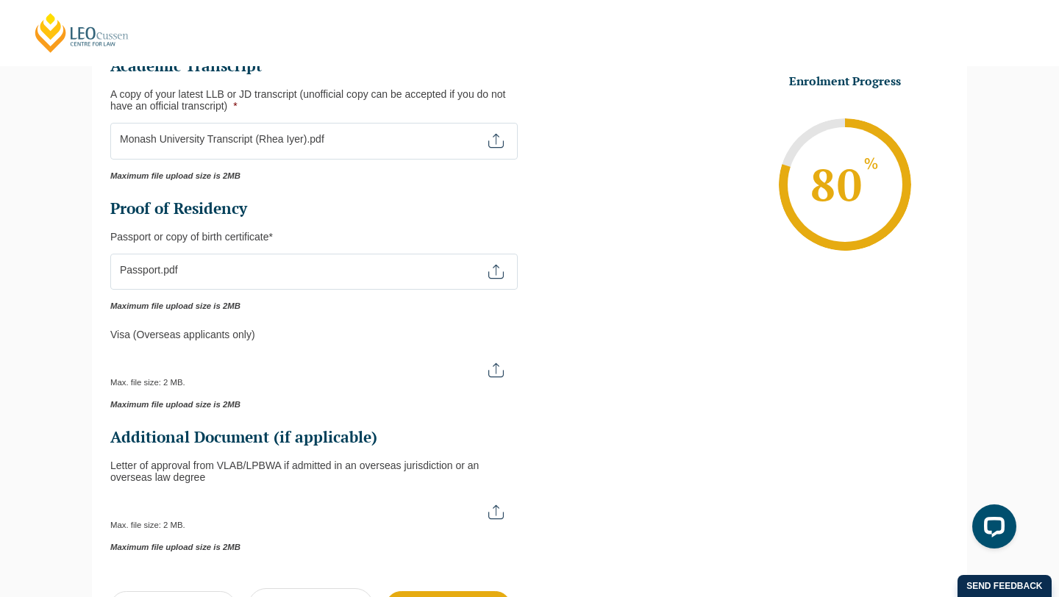
scroll to position [320, 0]
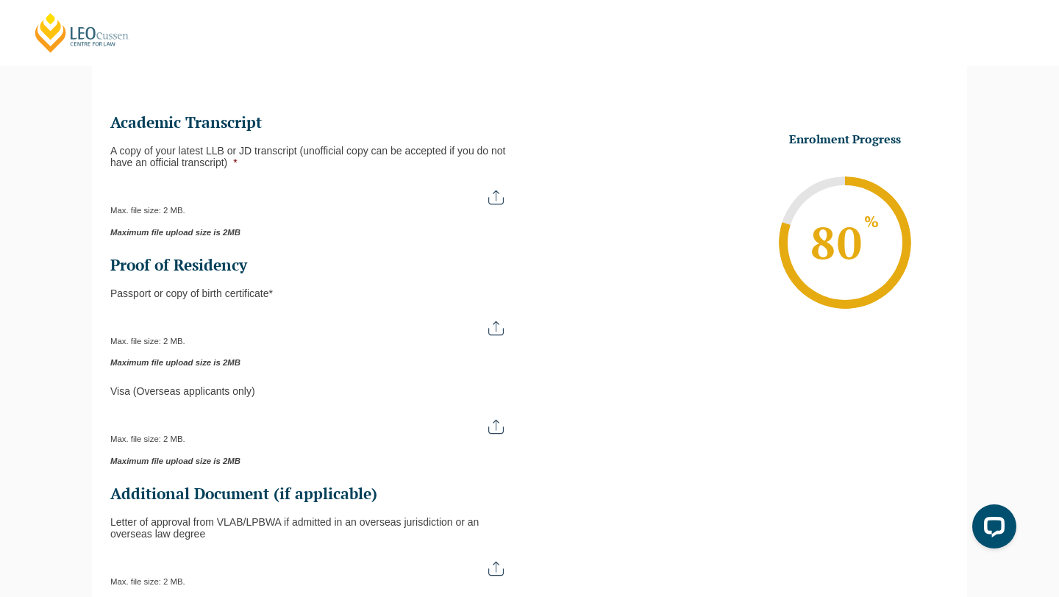
scroll to position [164, 0]
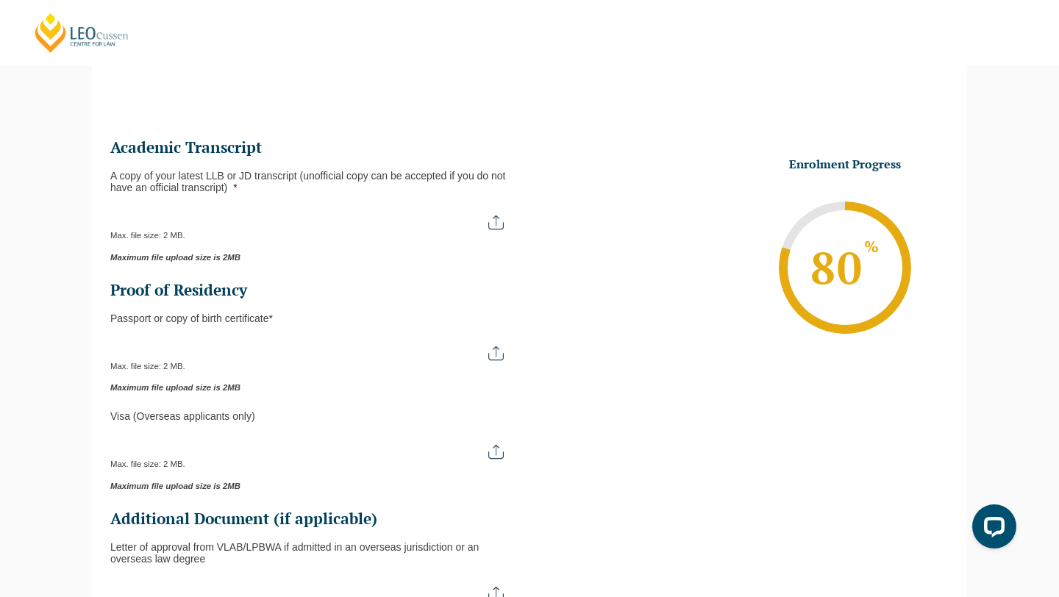
click at [493, 218] on input "A copy of your latest LLB or JD transcript (unofficial copy can be accepted if …" at bounding box center [313, 216] width 407 height 25
type input "C:\fakepath\Monash University Transcript ([PERSON_NAME]).pdf"
click at [493, 357] on input "Passport or Copy of Birth Certificate *" at bounding box center [313, 347] width 407 height 25
type input "C:\fakepath\Rhea Iyer_Passport.pdf"
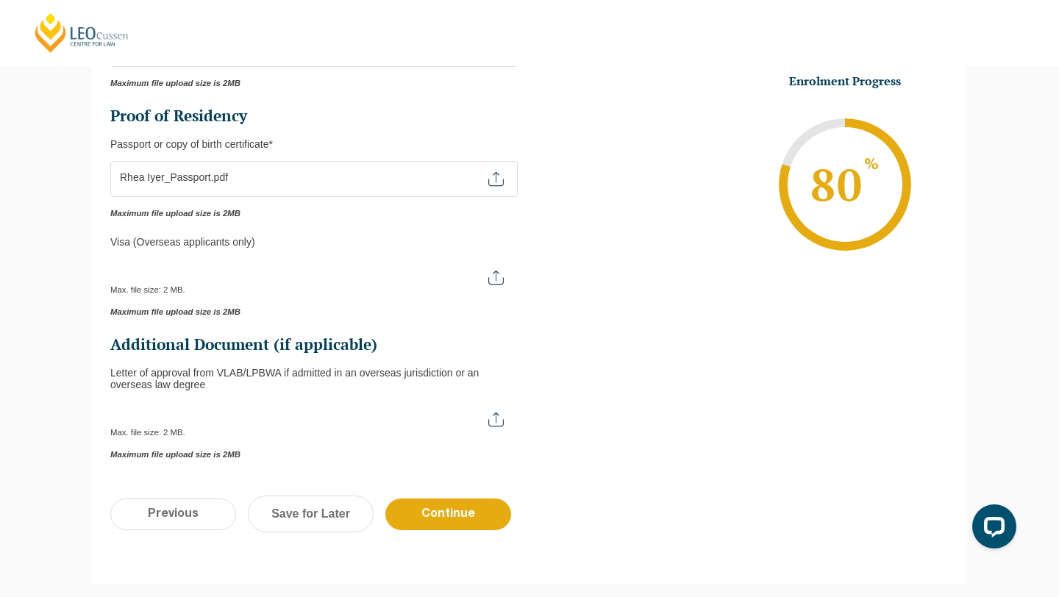
scroll to position [350, 0]
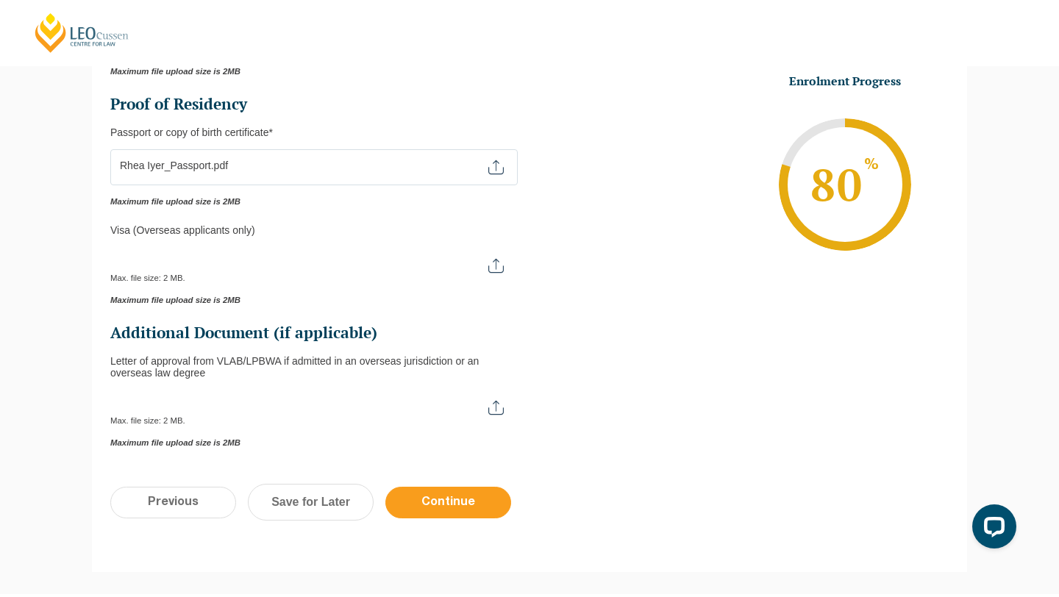
click at [457, 498] on input "Continue" at bounding box center [448, 503] width 126 height 32
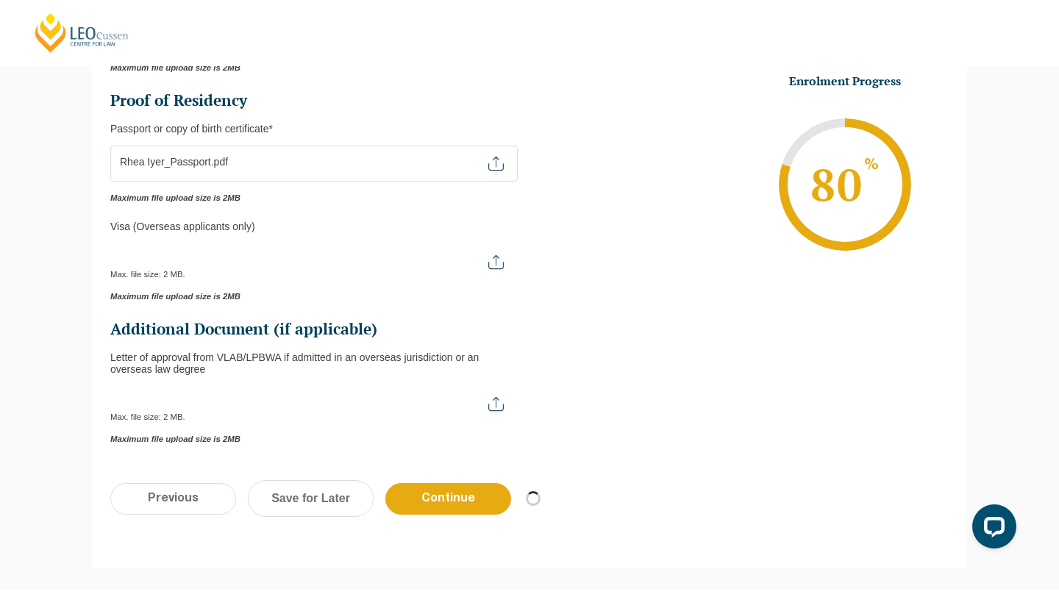
scroll to position [360, 0]
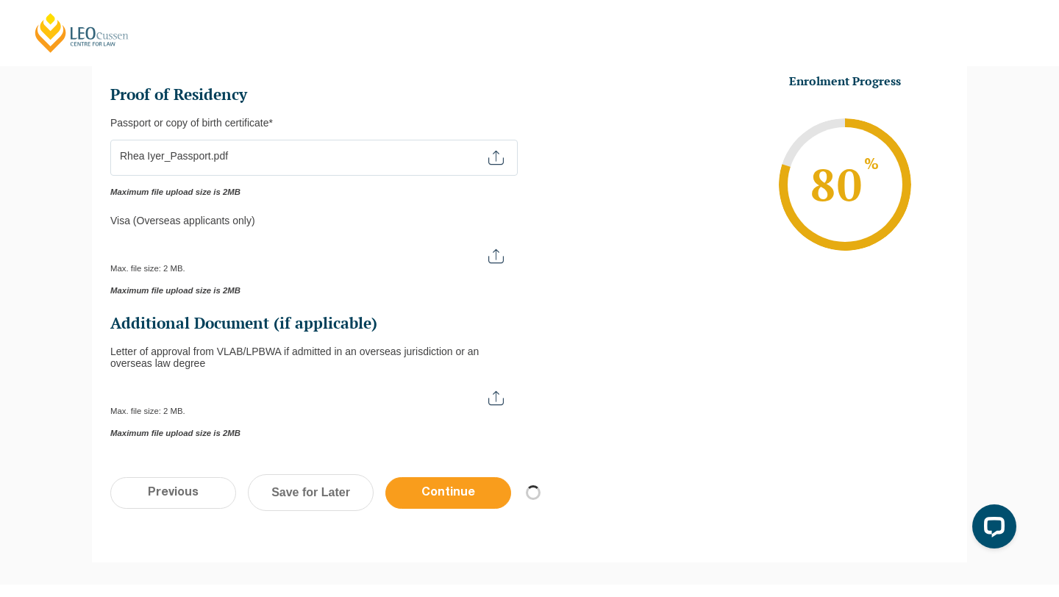
click at [421, 497] on input "Continue" at bounding box center [448, 493] width 126 height 32
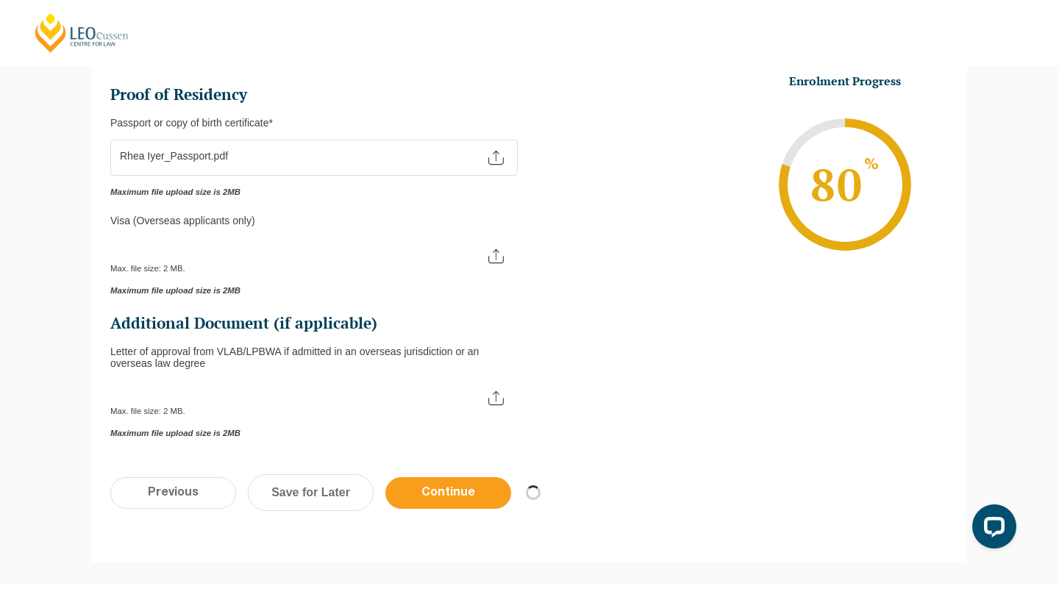
click at [421, 497] on input "Continue" at bounding box center [448, 493] width 126 height 32
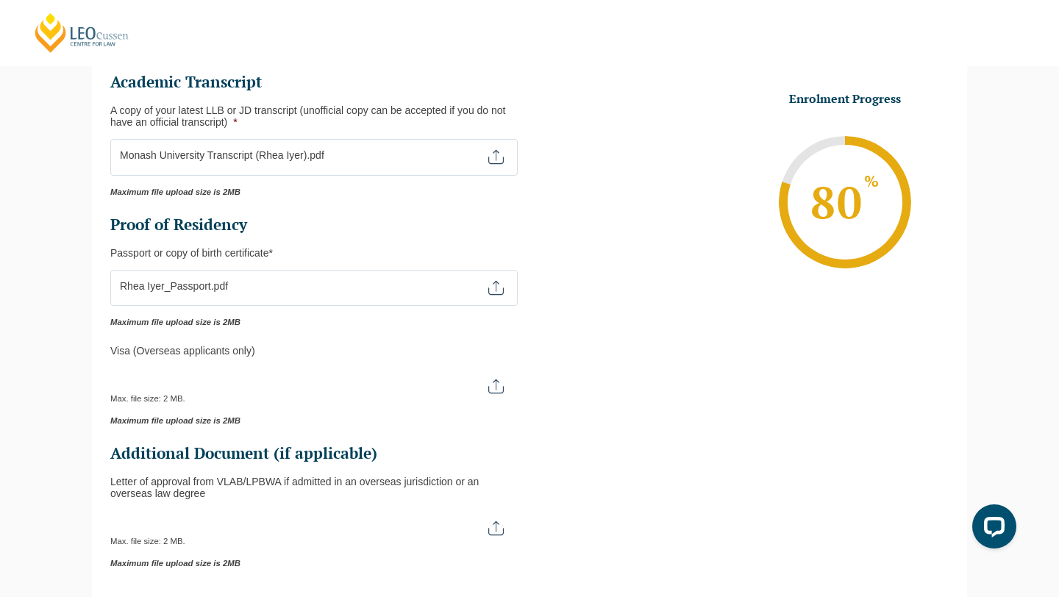
scroll to position [0, 0]
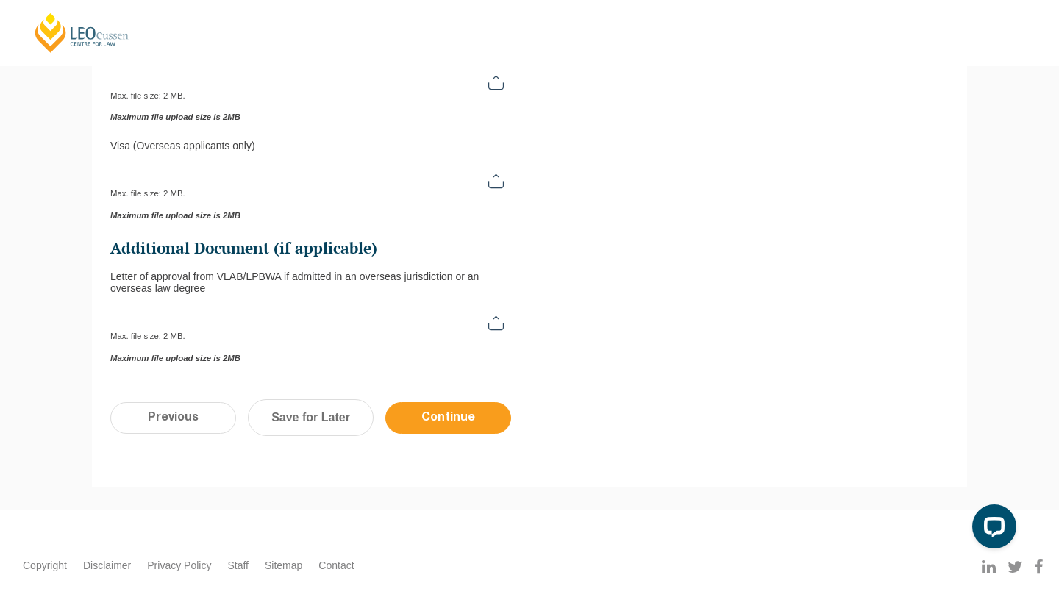
click at [460, 416] on input "Continue" at bounding box center [448, 418] width 126 height 32
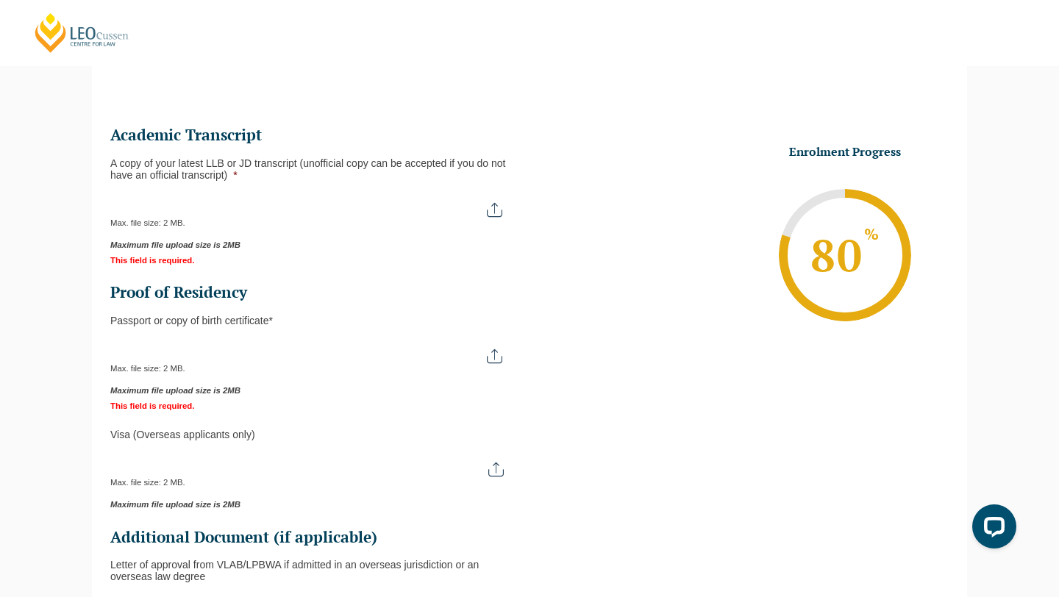
scroll to position [249, 0]
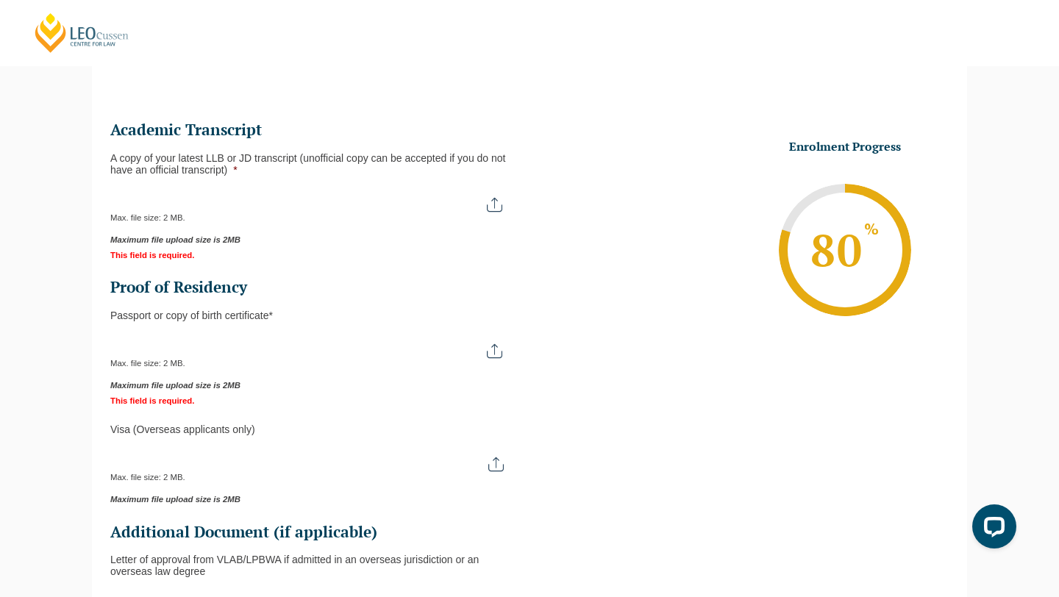
click at [496, 203] on input "A copy of your latest LLB or JD transcript (unofficial copy can be accepted if …" at bounding box center [313, 199] width 406 height 25
type input "C:\fakepath\Monash University Transcript ([PERSON_NAME]).pdf"
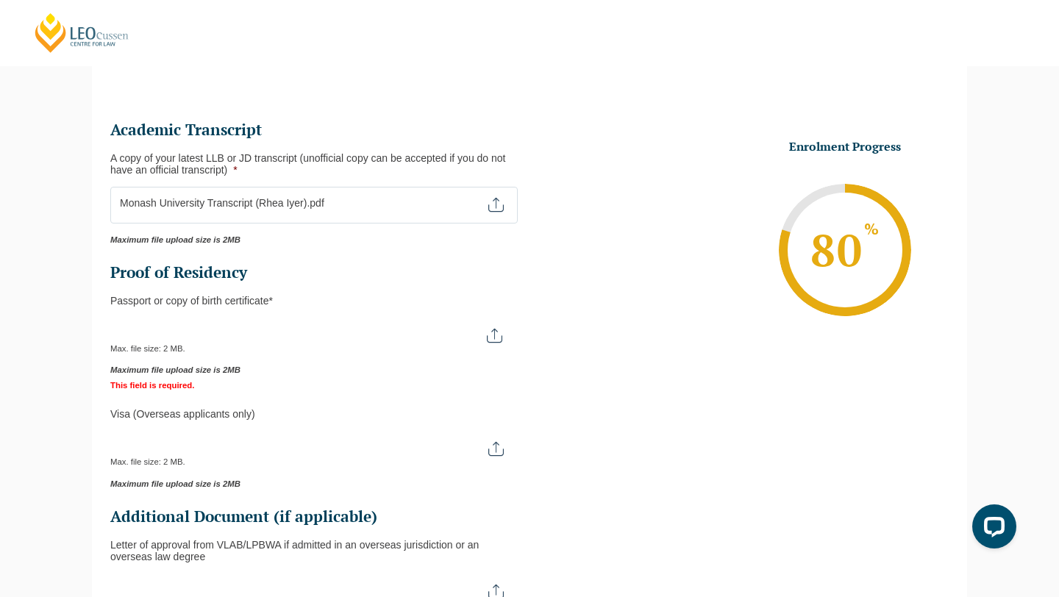
click at [415, 335] on input "Passport or Copy of Birth Certificate *" at bounding box center [313, 330] width 406 height 25
type input "C:\fakepath\Passport.pdf"
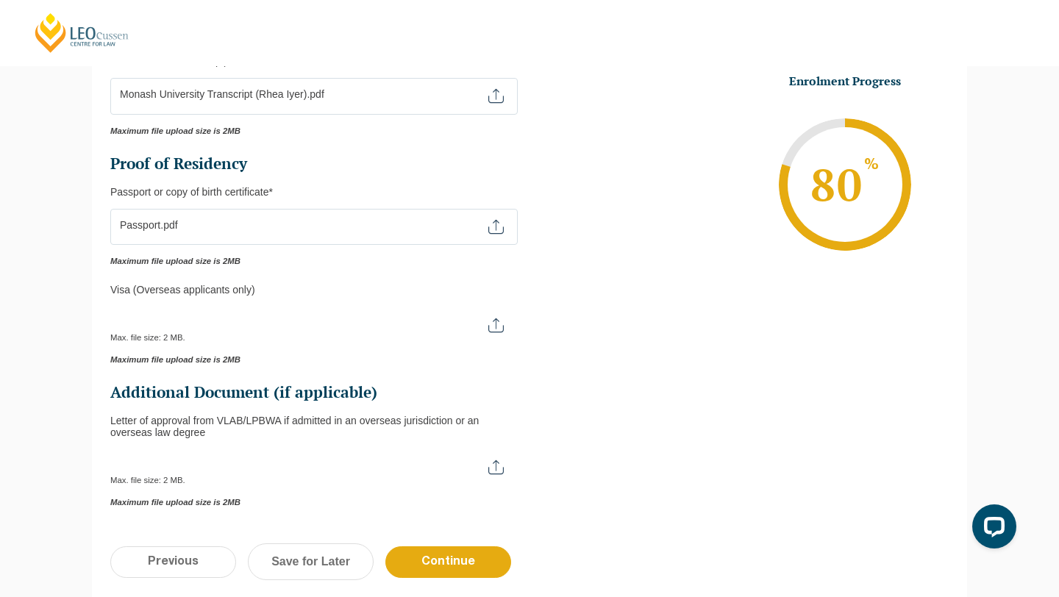
scroll to position [406, 0]
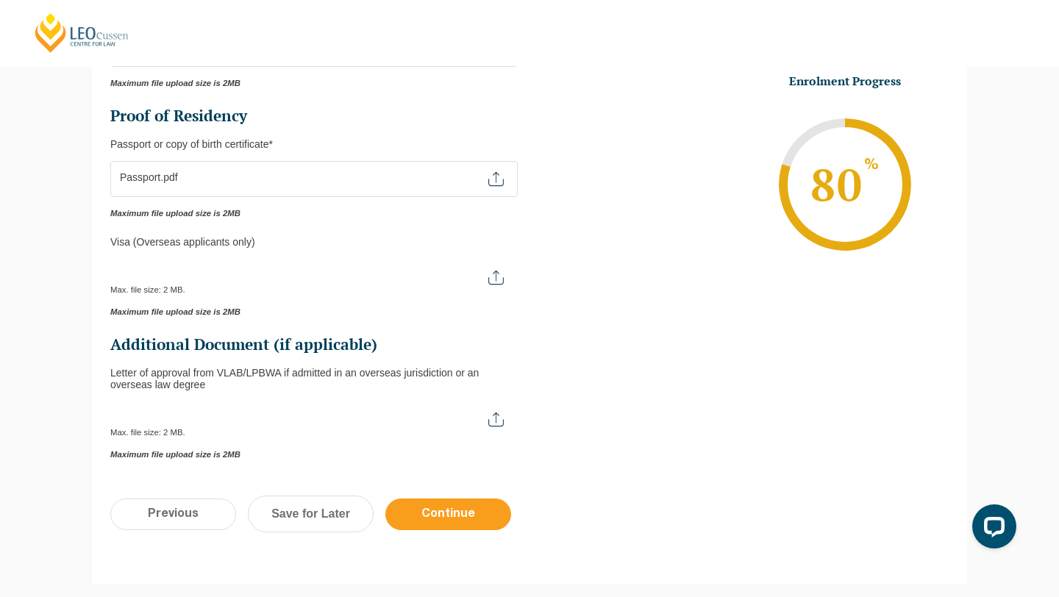
click at [447, 516] on input "Continue" at bounding box center [448, 515] width 126 height 32
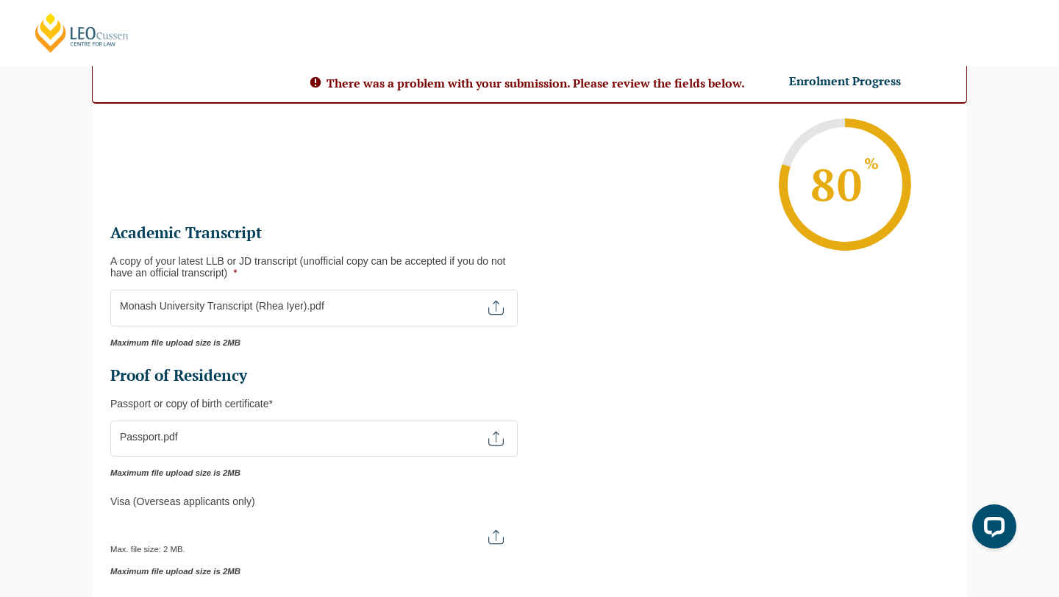
scroll to position [0, 0]
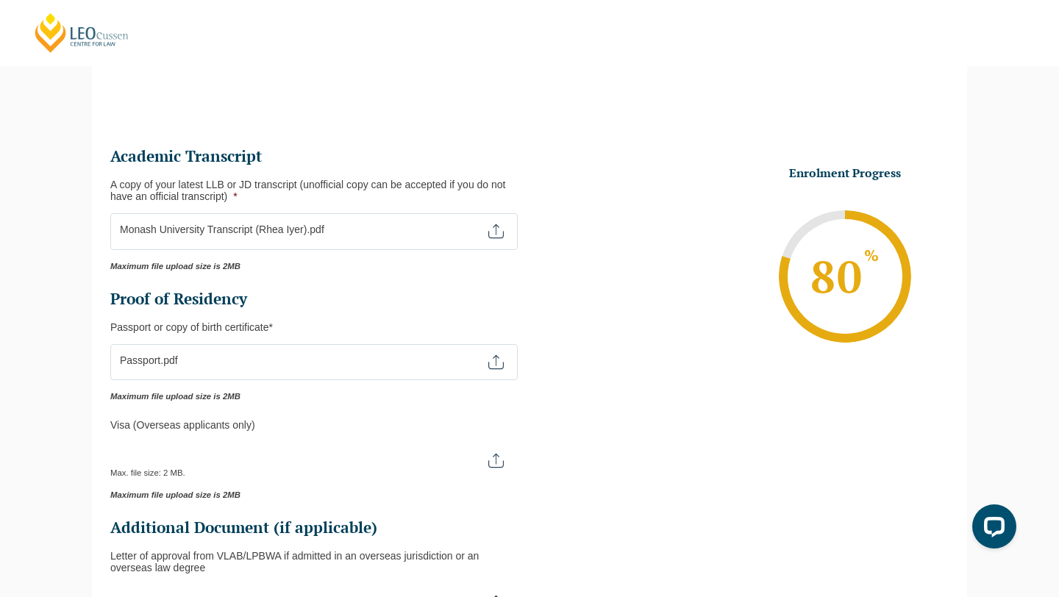
click at [526, 353] on li "Passport or Copy of Birth Certificate * Max. file size: 2 MB. Maximum file uplo…" at bounding box center [319, 373] width 419 height 58
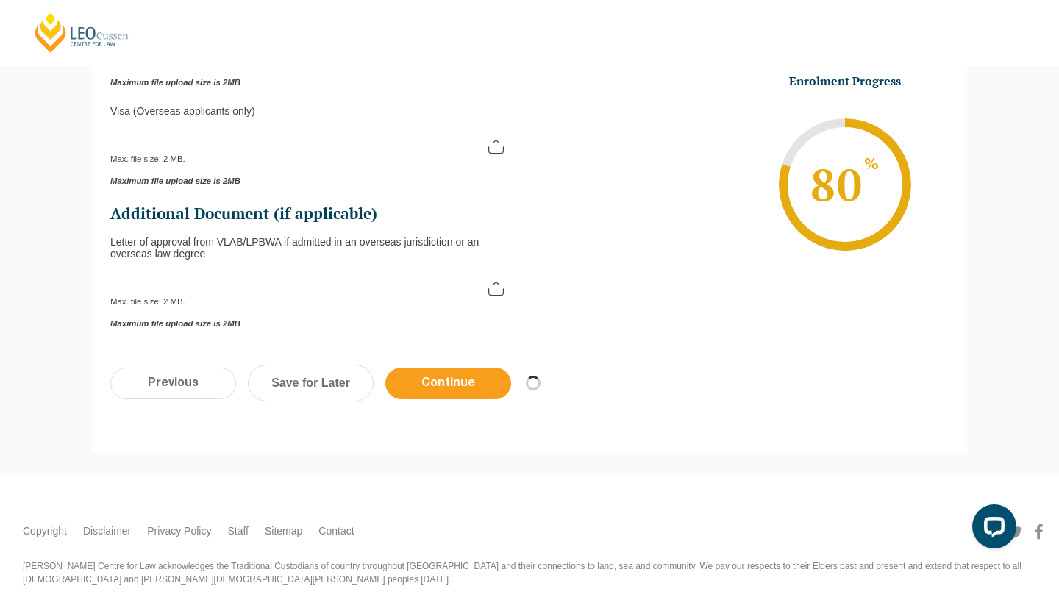
scroll to position [541, 0]
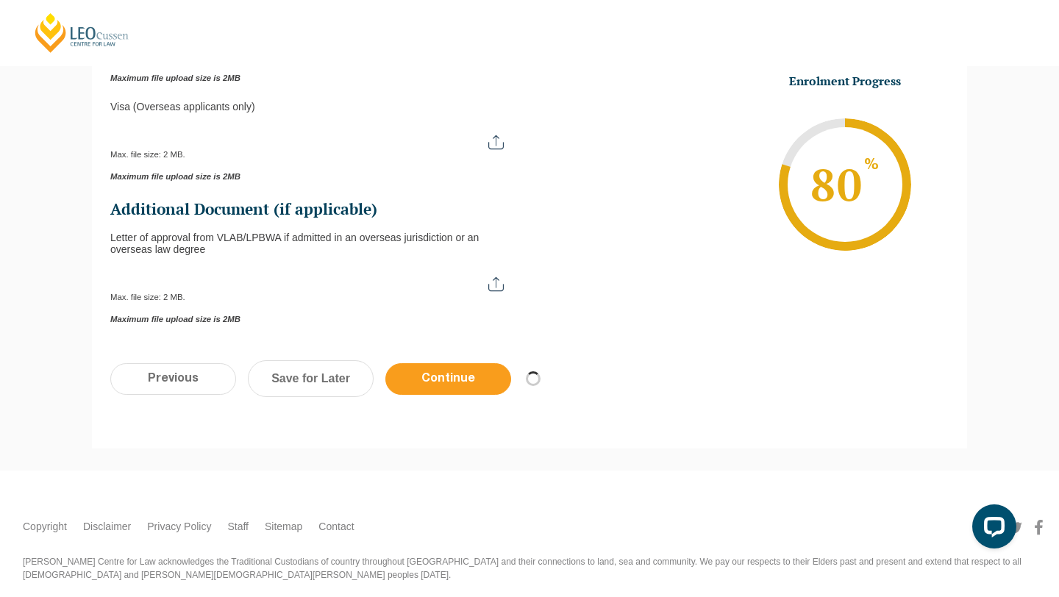
click at [455, 385] on input "Continue" at bounding box center [448, 379] width 126 height 32
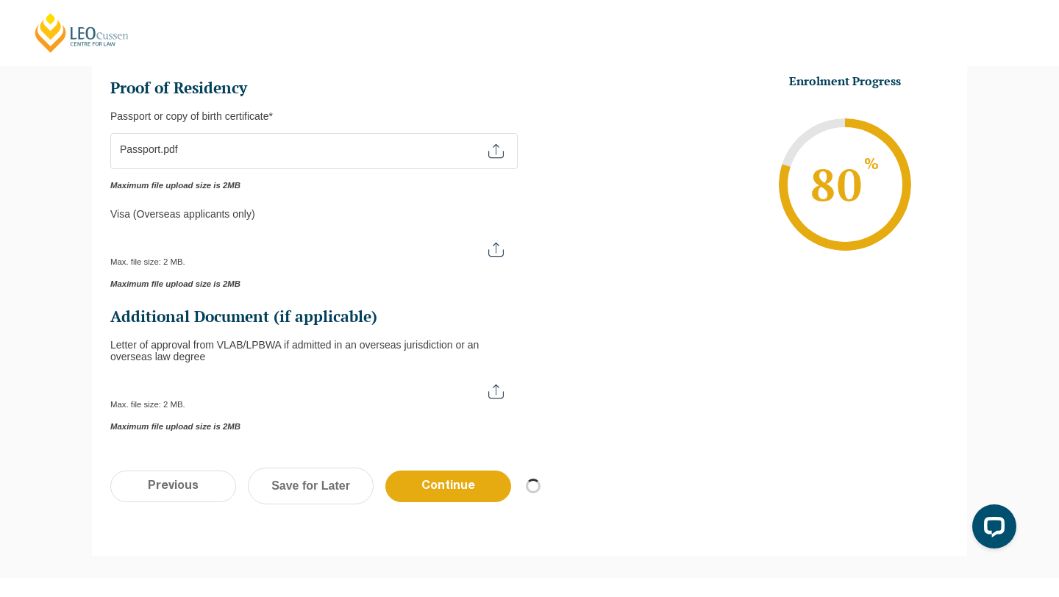
scroll to position [574, 0]
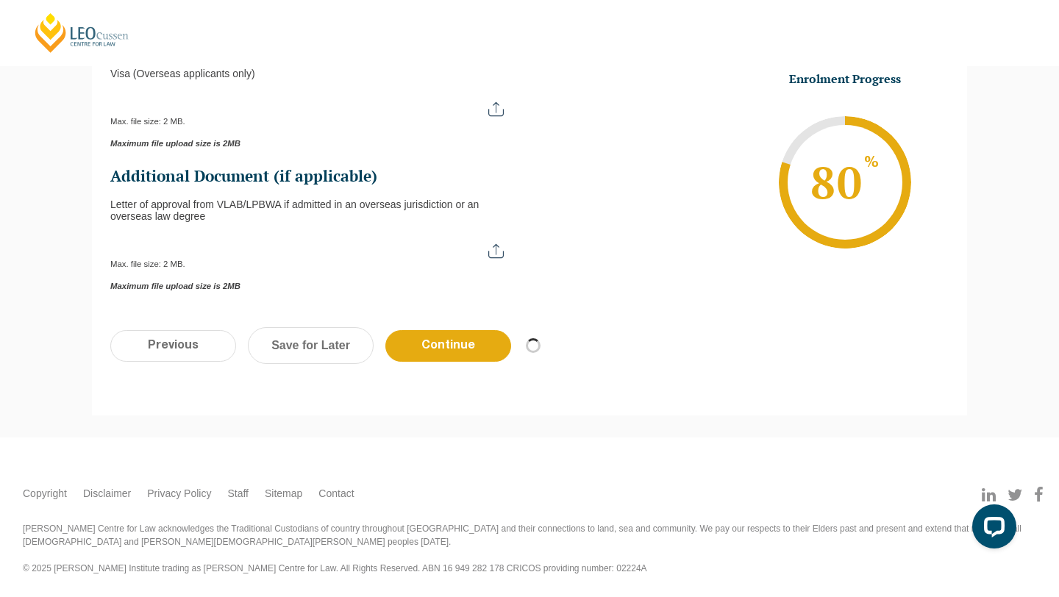
click at [452, 364] on div "Previous Continue Save for Later" at bounding box center [529, 353] width 875 height 81
click at [428, 346] on input "Continue" at bounding box center [448, 346] width 126 height 32
click at [349, 343] on link "Save for Later" at bounding box center [311, 345] width 126 height 37
click at [320, 351] on link "Save for Later" at bounding box center [311, 345] width 126 height 37
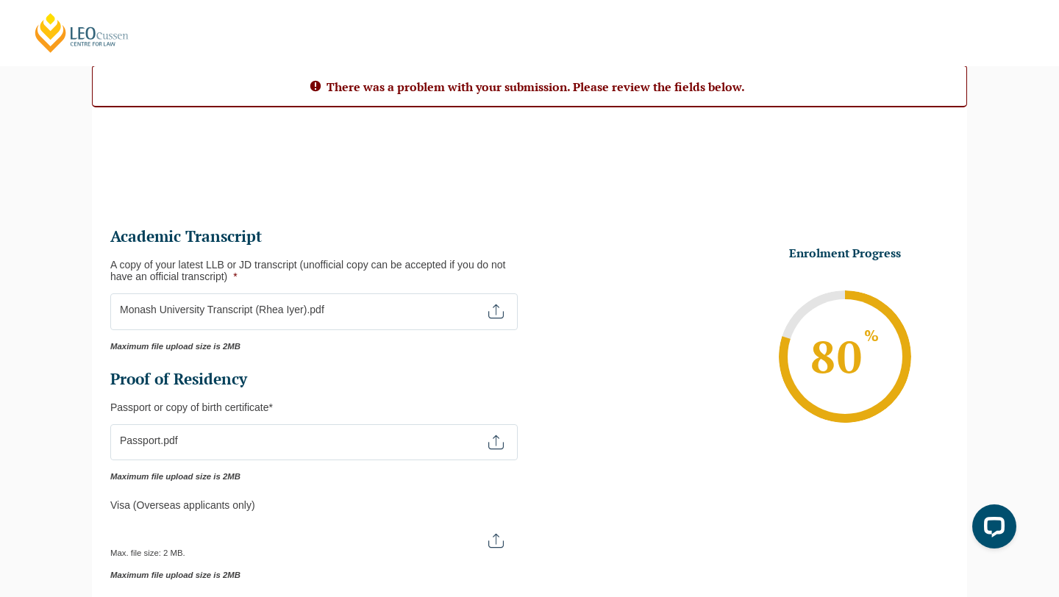
scroll to position [139, 0]
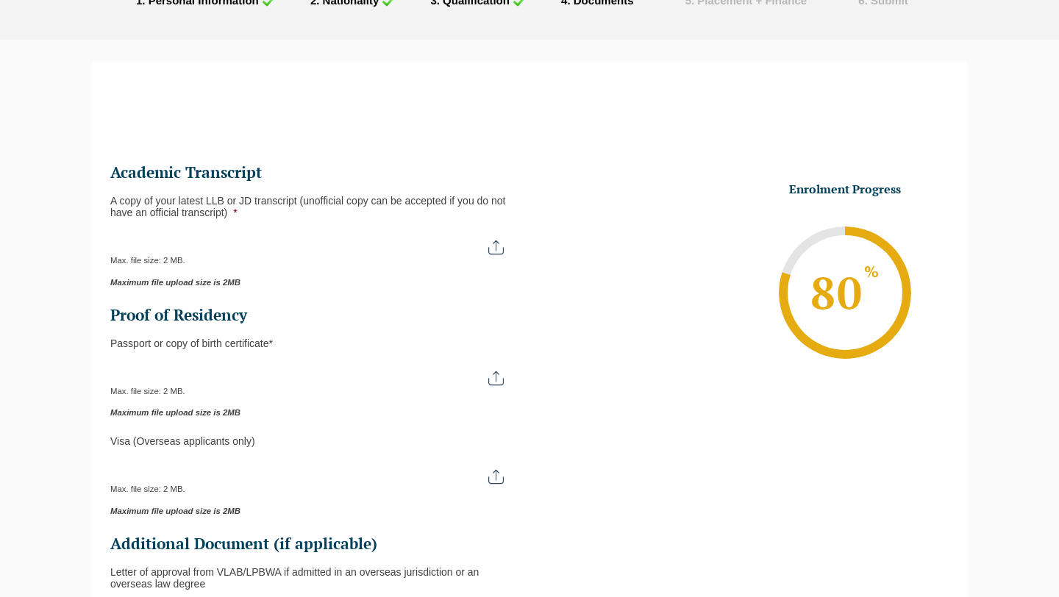
scroll to position [139, 0]
